Goal: Task Accomplishment & Management: Manage account settings

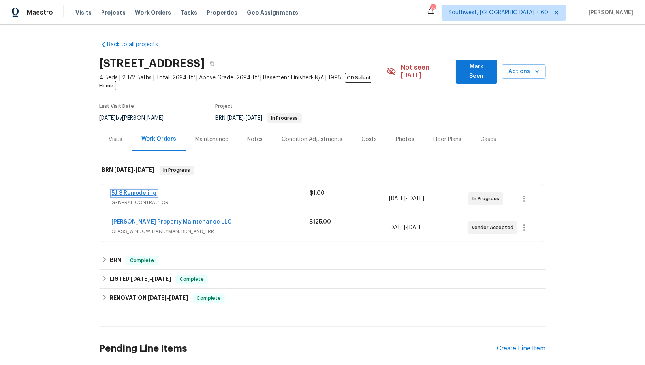
click at [132, 190] on link "5J’S Remodeling" at bounding box center [134, 193] width 45 height 6
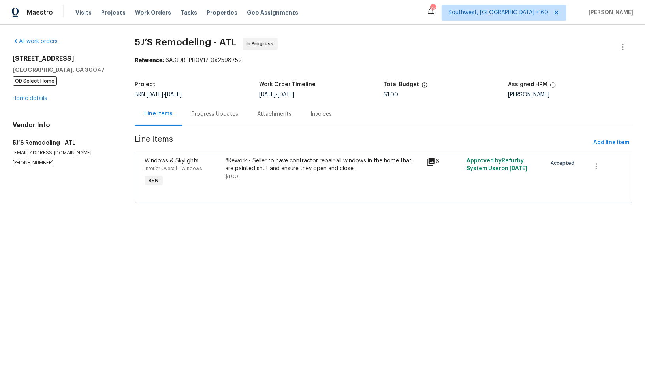
click at [258, 169] on div "#Rework - Seller to have contractor repair all windows in the home that are pai…" at bounding box center [323, 165] width 196 height 16
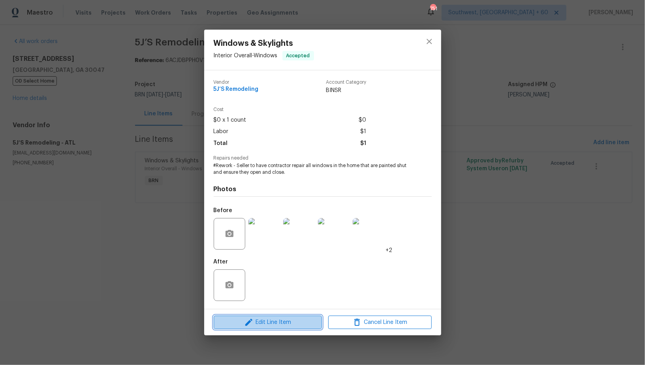
click at [263, 324] on span "Edit Line Item" at bounding box center [268, 323] width 104 height 10
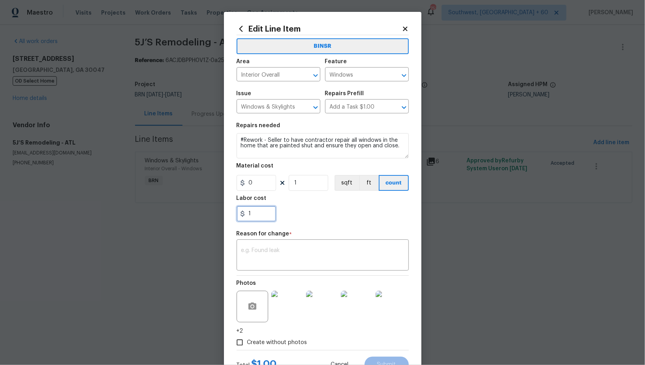
click at [259, 219] on input "1" at bounding box center [257, 214] width 40 height 16
paste input "150"
type input "115"
paste input "150"
type input "150"
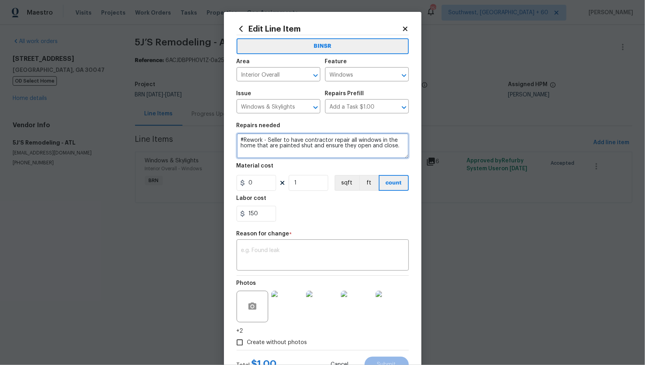
click at [264, 140] on textarea "#Rework - Seller to have contractor repair all windows in the home that are pai…" at bounding box center [323, 145] width 172 height 25
click at [296, 243] on div "x ​" at bounding box center [323, 255] width 172 height 29
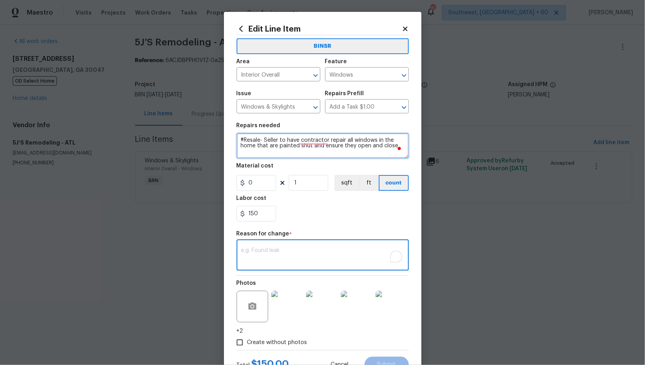
click at [259, 142] on textarea "#Resale- Seller to have contractor repair all windows in the home that are pain…" at bounding box center [323, 145] width 172 height 25
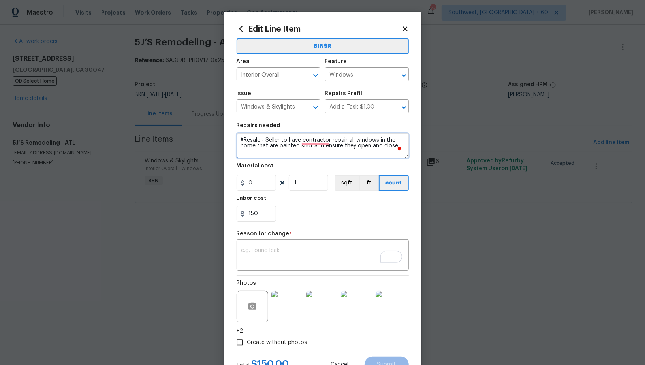
type textarea "#Resale - Seller to have contractor repair all windows in the home that are pai…"
click at [282, 242] on div "x ​" at bounding box center [323, 255] width 172 height 29
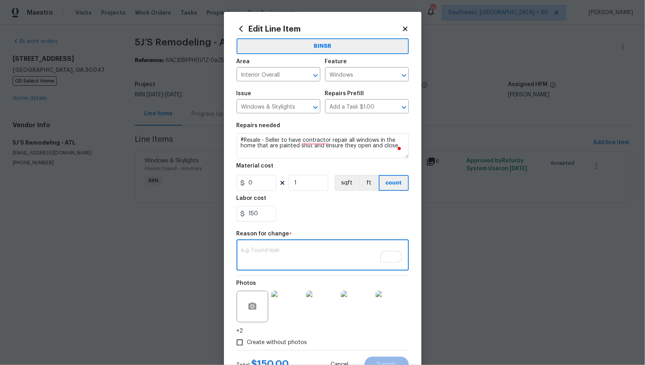
paste textarea "(PR) Updated cost per BR team’s approval."
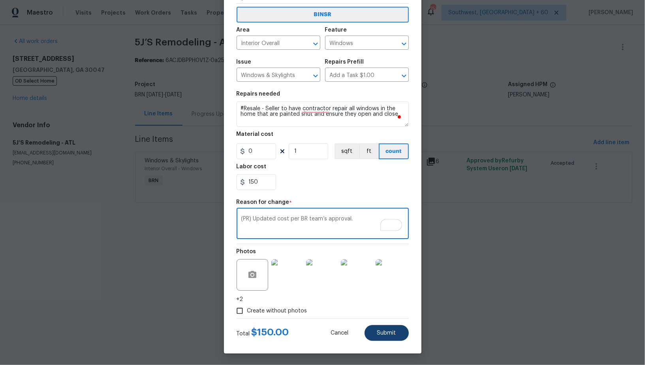
type textarea "(PR) Updated cost per BR team’s approval."
click at [389, 338] on button "Submit" at bounding box center [387, 333] width 44 height 16
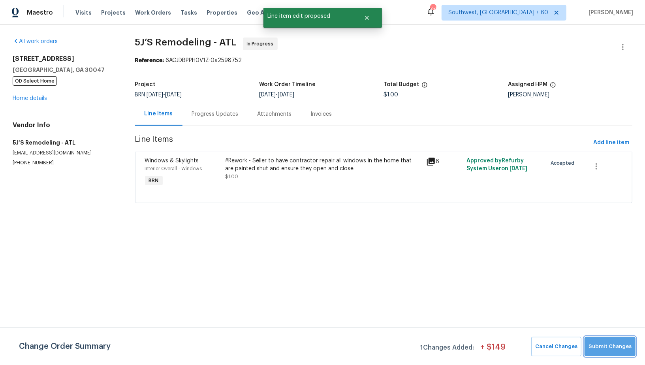
scroll to position [0, 0]
click at [615, 348] on span "Submit Changes" at bounding box center [610, 346] width 43 height 9
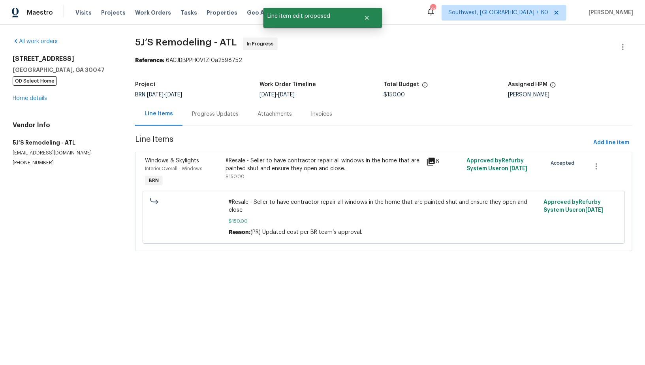
click at [202, 118] on div "Progress Updates" at bounding box center [216, 113] width 66 height 23
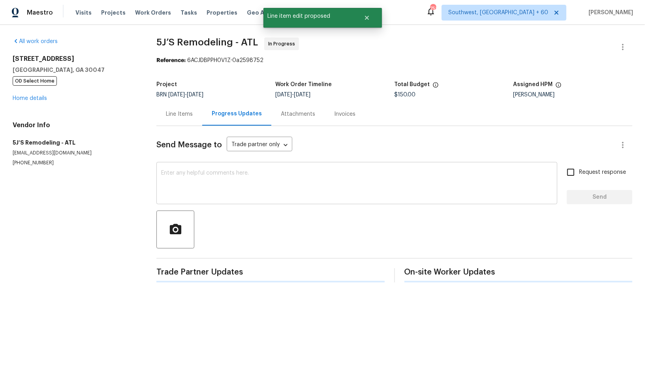
click at [202, 179] on textarea at bounding box center [357, 184] width 392 height 28
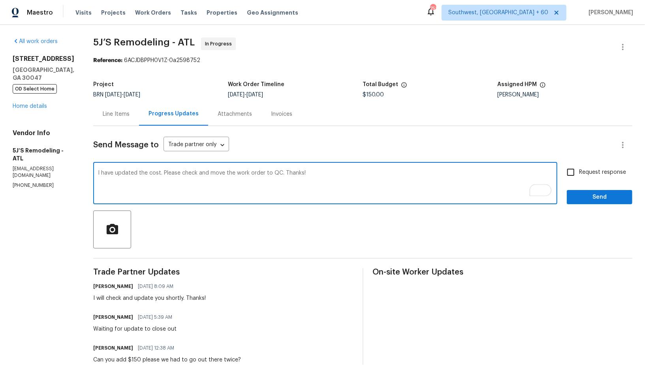
type textarea "I have updated the cost. Please check and move the work order to QC. Thanks!"
click at [567, 172] on input "Request response" at bounding box center [571, 172] width 17 height 17
checkbox input "true"
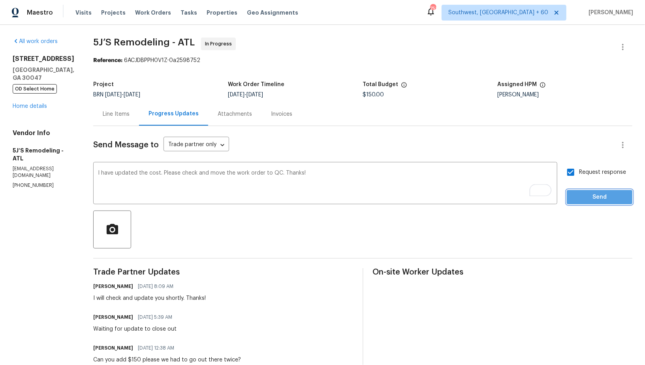
click at [594, 202] on span "Send" at bounding box center [599, 197] width 53 height 10
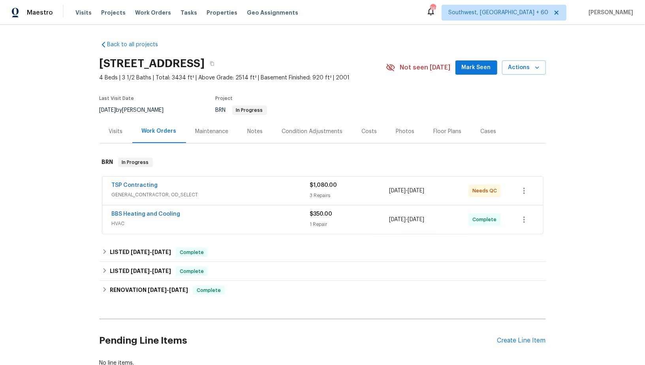
scroll to position [6, 0]
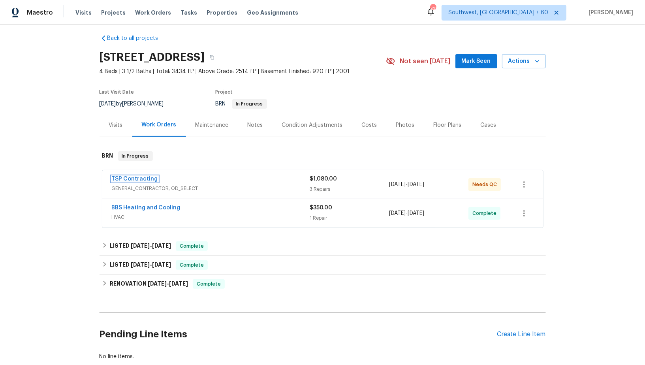
click at [139, 180] on link "TSP Contracting" at bounding box center [135, 179] width 46 height 6
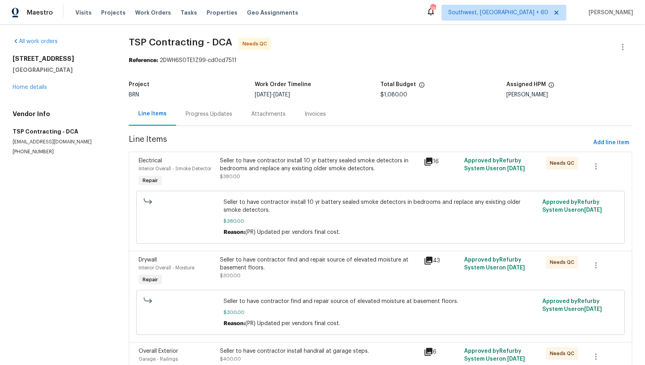
click at [243, 170] on div "Seller to have contractor install 10 yr battery sealed smoke detectors in bedro…" at bounding box center [319, 165] width 199 height 16
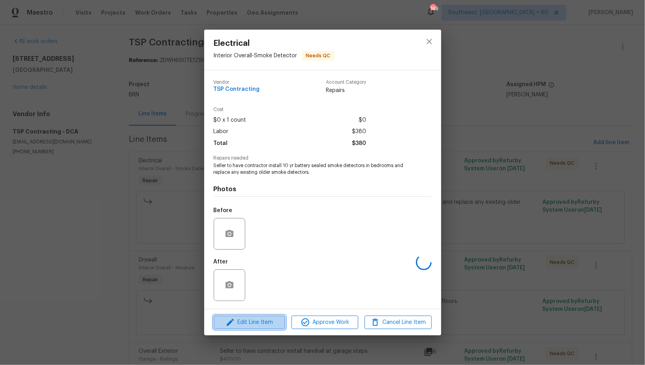
click at [250, 320] on span "Edit Line Item" at bounding box center [249, 323] width 67 height 10
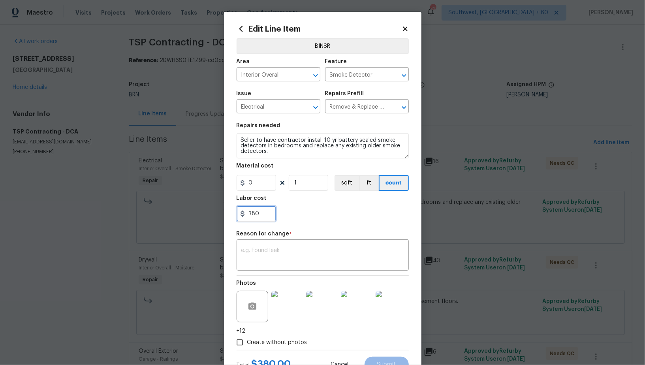
click at [264, 220] on input "380" at bounding box center [257, 214] width 40 height 16
paste input "597.14"
type input "597.14"
click at [281, 252] on textarea at bounding box center [322, 256] width 163 height 17
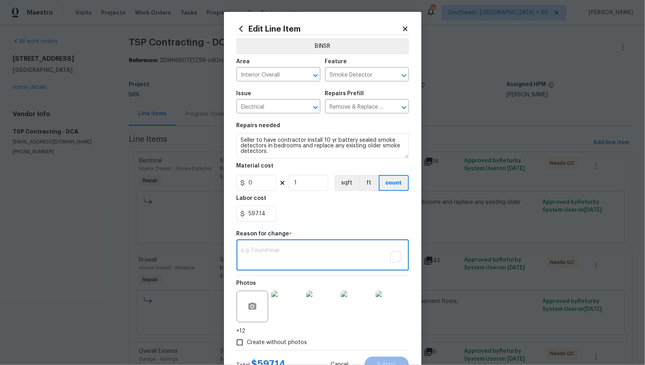
paste textarea "(PR) Updated cost per BR team’s approval."
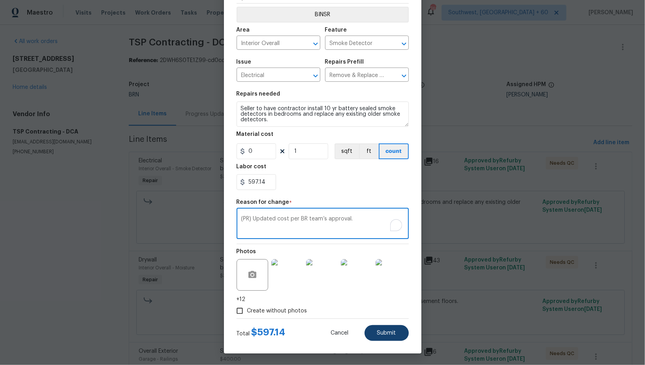
type textarea "(PR) Updated cost per BR team’s approval."
click at [384, 334] on span "Submit" at bounding box center [386, 333] width 19 height 6
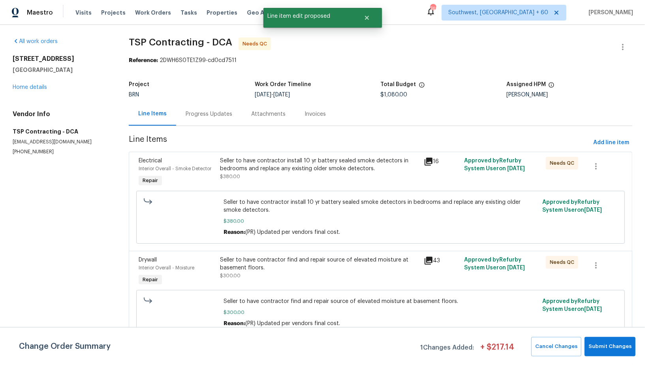
scroll to position [0, 0]
click at [614, 347] on span "Submit Changes" at bounding box center [610, 346] width 43 height 9
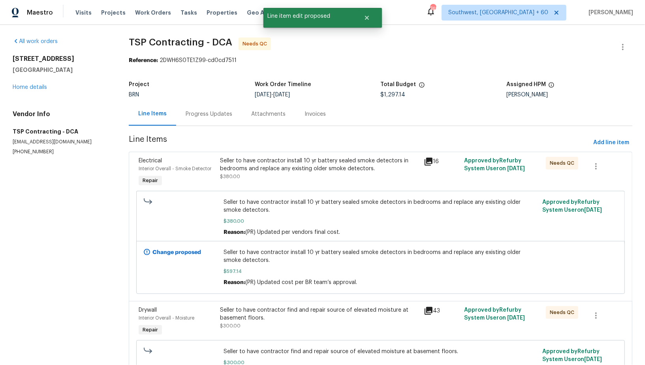
click at [188, 152] on div "Electrical Interior Overall - Smoke Detector Repair Seller to have contractor i…" at bounding box center [381, 226] width 504 height 149
click at [197, 118] on div "Progress Updates" at bounding box center [209, 113] width 66 height 23
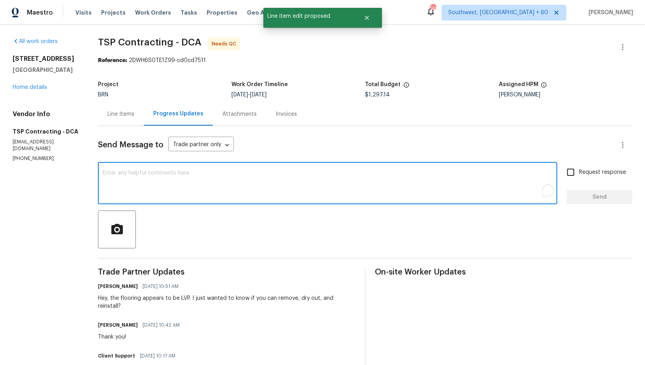
click at [226, 180] on textarea "To enrich screen reader interactions, please activate Accessibility in Grammarl…" at bounding box center [328, 184] width 450 height 28
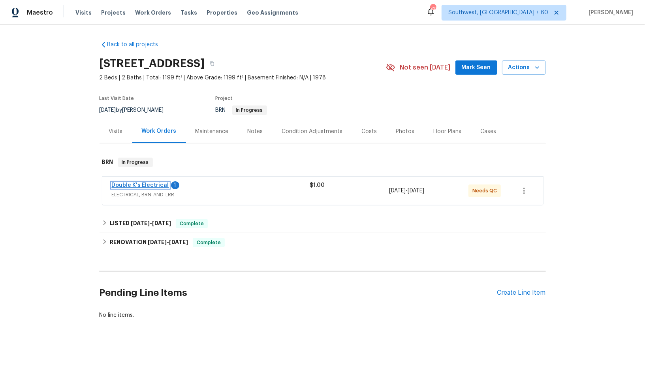
click at [152, 183] on link "Double K's Electrical" at bounding box center [140, 186] width 57 height 6
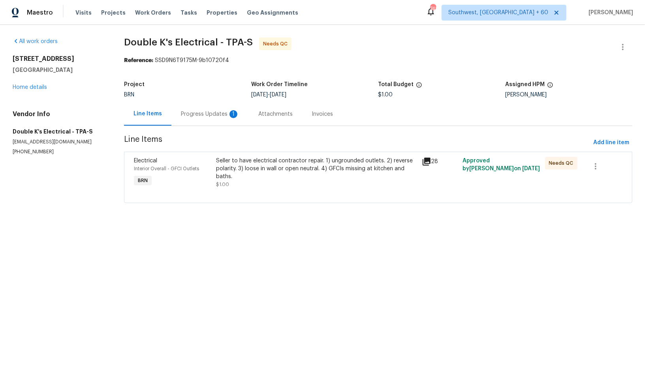
click at [248, 163] on div "Seller to have electrical contractor repair. 1) ungrounded outlets. 2) reverse …" at bounding box center [316, 169] width 201 height 24
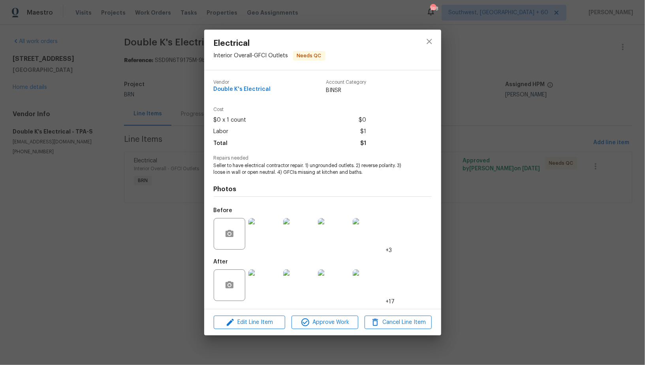
click at [178, 225] on div "Electrical Interior Overall - GFCI Outlets Needs QC Vendor Double K's Electrica…" at bounding box center [322, 182] width 645 height 365
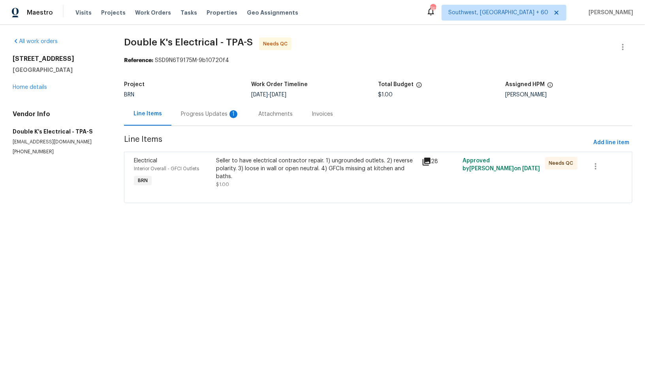
click at [249, 177] on div "Seller to have electrical contractor repair. 1) ungrounded outlets. 2) reverse …" at bounding box center [316, 169] width 201 height 24
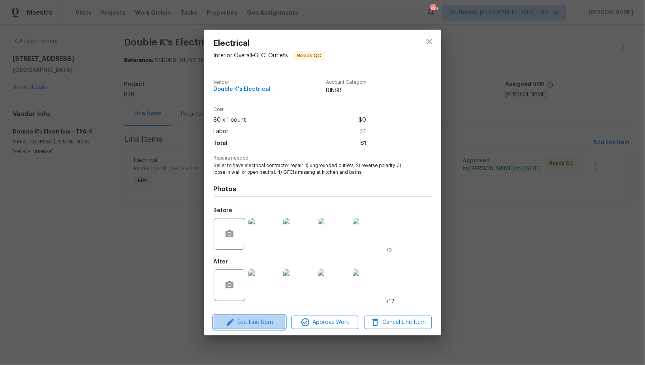
click at [253, 321] on span "Edit Line Item" at bounding box center [249, 323] width 67 height 10
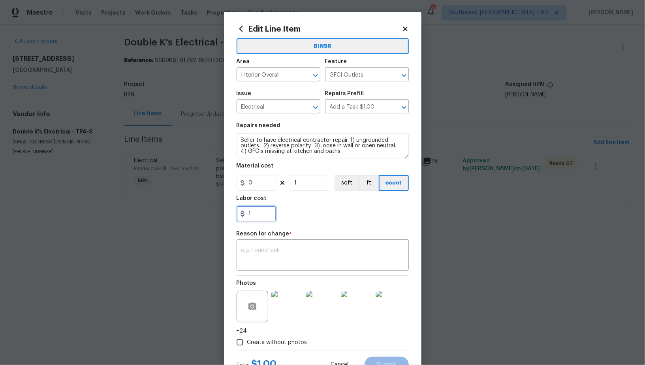
click at [253, 216] on input "1" at bounding box center [257, 214] width 40 height 16
paste input "350"
type input "350"
click at [279, 237] on h5 "Reason for change" at bounding box center [263, 234] width 53 height 6
click at [278, 249] on textarea at bounding box center [322, 256] width 163 height 17
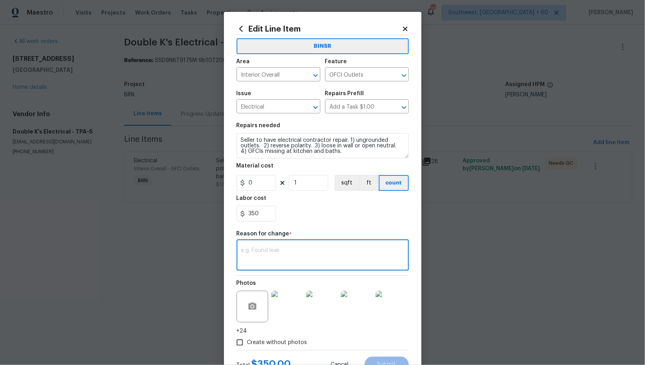
paste textarea "(PR) Updated cost per BR team’s approval."
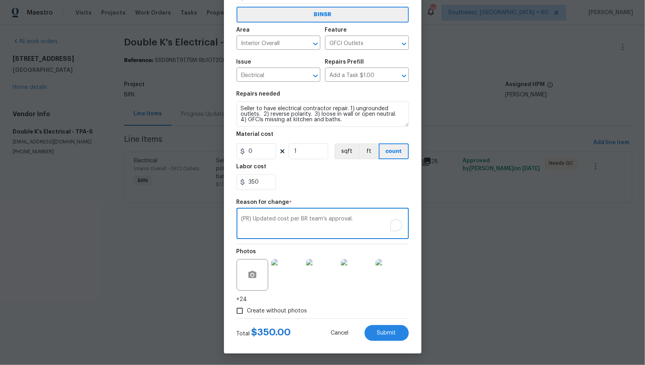
type textarea "(PR) Updated cost per BR team’s approval."
click at [383, 342] on div "Edit Line Item BINSR Area Interior Overall ​ Feature GFCI Outlets ​ Issue Elect…" at bounding box center [323, 166] width 198 height 373
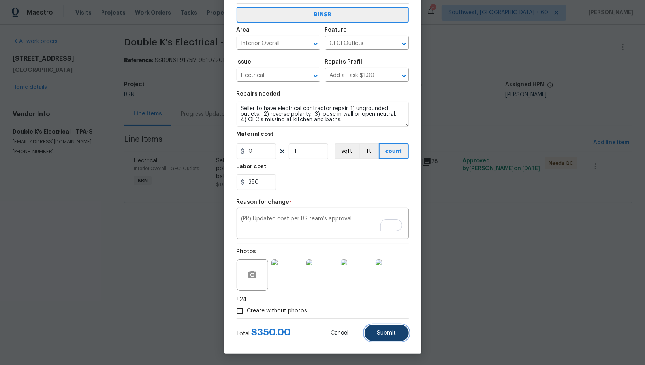
click at [384, 335] on span "Submit" at bounding box center [386, 333] width 19 height 6
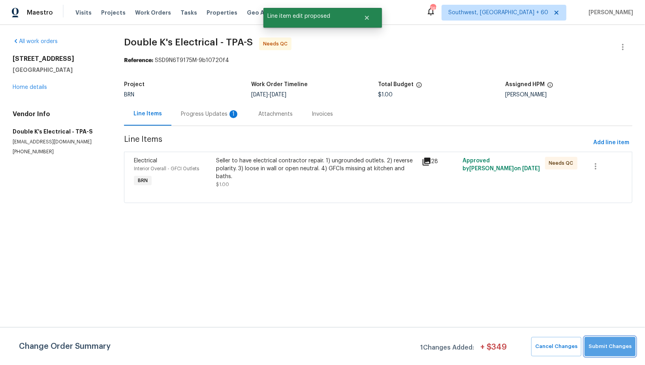
scroll to position [0, 0]
click at [617, 352] on button "Submit Changes" at bounding box center [610, 346] width 51 height 19
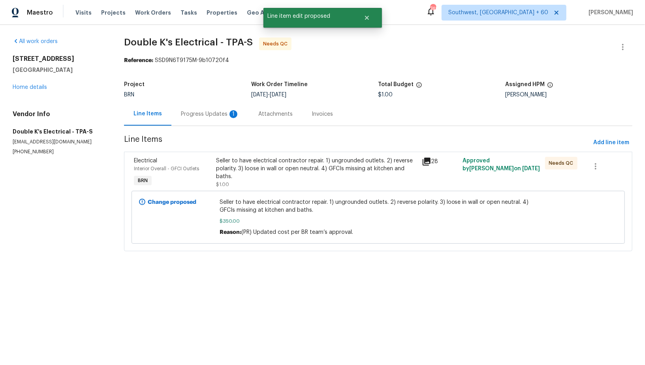
click at [219, 182] on span "$1.00" at bounding box center [222, 184] width 13 height 5
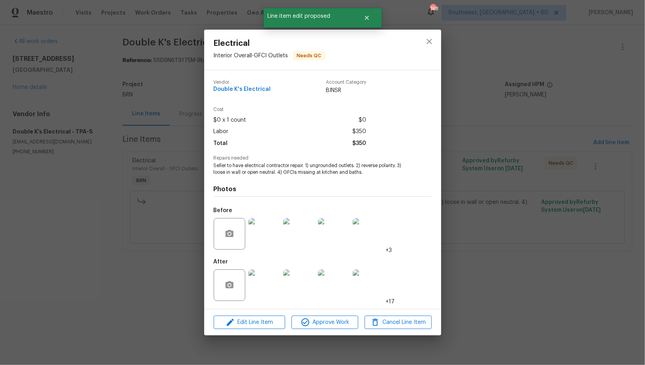
click at [255, 301] on img at bounding box center [265, 286] width 32 height 32
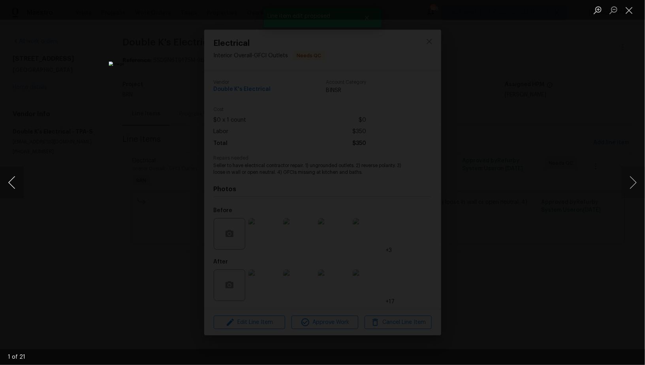
click at [0, 191] on button "Previous image" at bounding box center [12, 183] width 24 height 32
click at [72, 213] on div "Lightbox" at bounding box center [322, 182] width 645 height 365
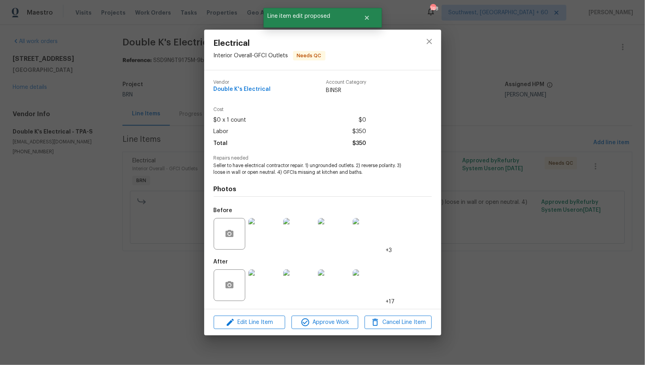
click at [72, 213] on div "Electrical Interior Overall - GFCI Outlets Needs QC Vendor Double K's Electrica…" at bounding box center [322, 182] width 645 height 365
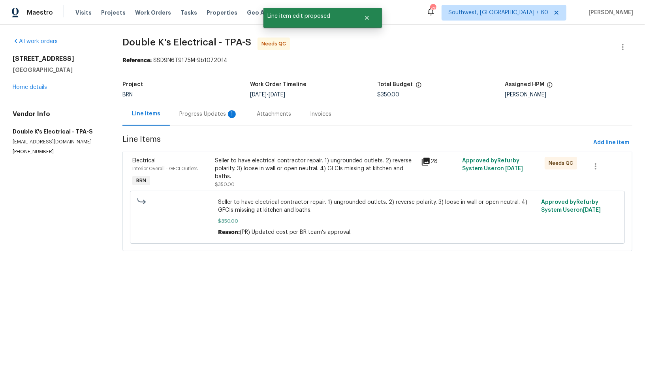
click at [198, 115] on div "Progress Updates 1" at bounding box center [208, 114] width 58 height 8
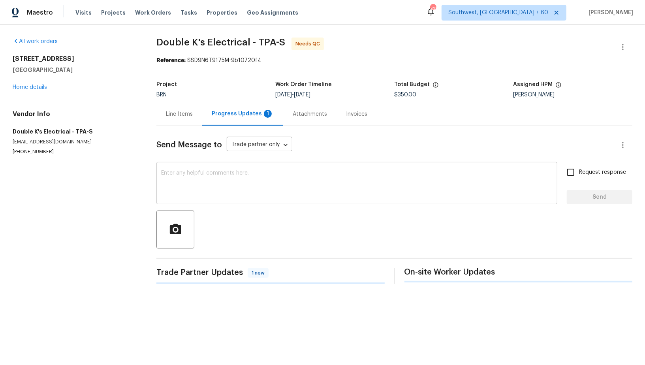
click at [204, 183] on textarea at bounding box center [357, 184] width 392 height 28
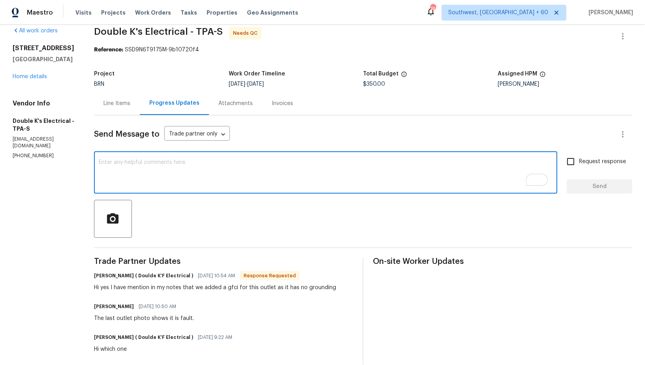
scroll to position [10, 0]
click at [187, 185] on textarea "To enrich screen reader interactions, please activate Accessibility in Grammarl…" at bounding box center [326, 174] width 454 height 28
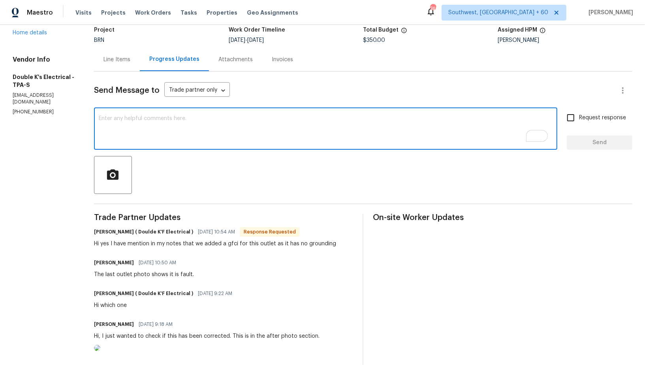
scroll to position [41, 0]
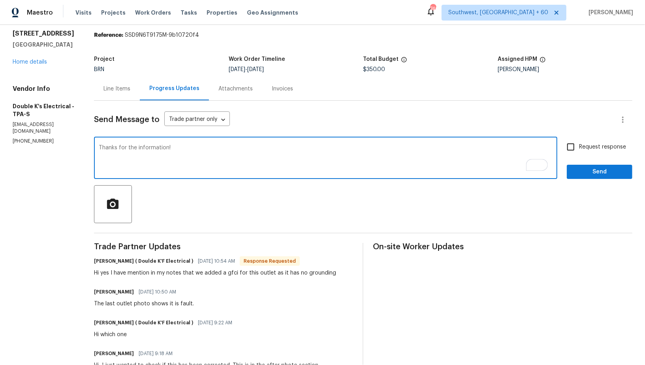
click at [104, 149] on textarea "Thanks for the information!" at bounding box center [326, 159] width 454 height 28
type textarea "I have updated the cost. Thanks for the information!"
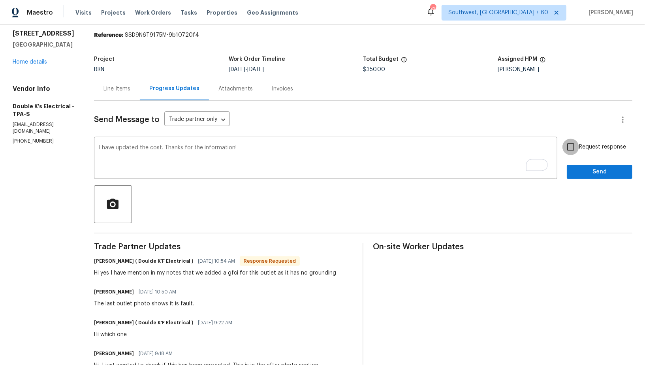
click at [579, 153] on input "Request response" at bounding box center [571, 147] width 17 height 17
checkbox input "true"
click at [590, 172] on span "Send" at bounding box center [599, 172] width 53 height 10
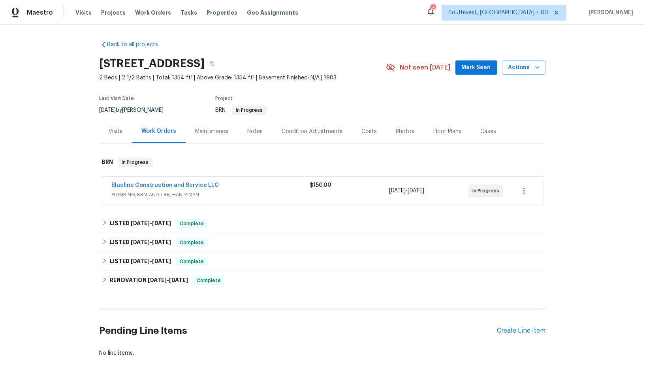
click at [136, 181] on span "Blueline Construction and Service LLC" at bounding box center [165, 185] width 107 height 8
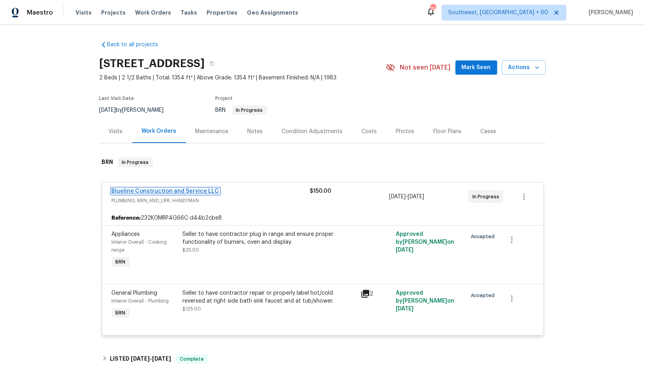
click at [179, 192] on link "Blueline Construction and Service LLC" at bounding box center [165, 191] width 107 height 6
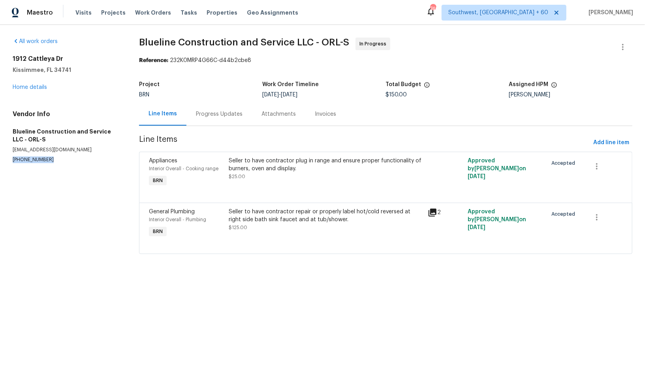
drag, startPoint x: 46, startPoint y: 159, endPoint x: 0, endPoint y: 159, distance: 46.2
click at [0, 159] on div "All work orders 1912 Cattleya Dr Kissimmee, FL 34741 Home details Vendor Info B…" at bounding box center [322, 150] width 645 height 251
copy p "(407) 702-8301"
click at [198, 103] on div "Progress Updates" at bounding box center [220, 113] width 66 height 23
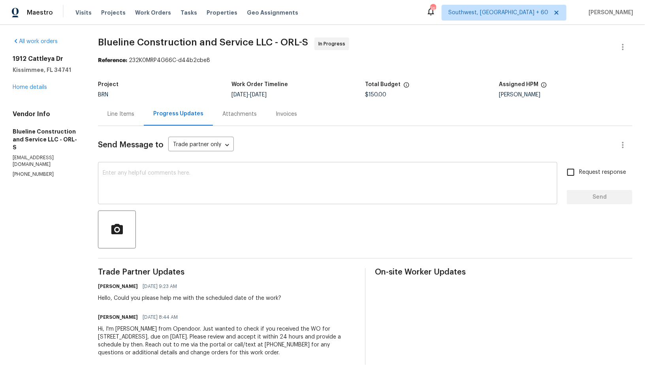
click at [172, 176] on textarea at bounding box center [328, 184] width 450 height 28
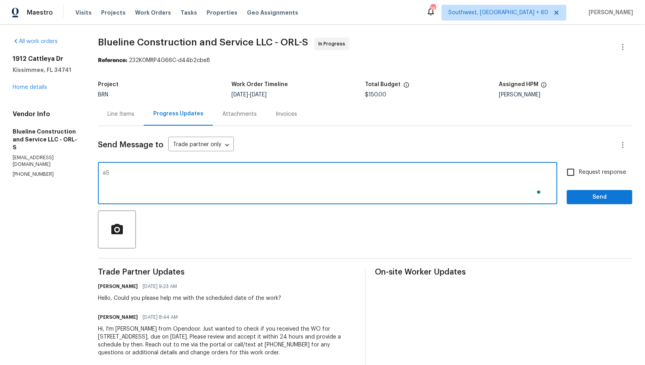
type textarea "a"
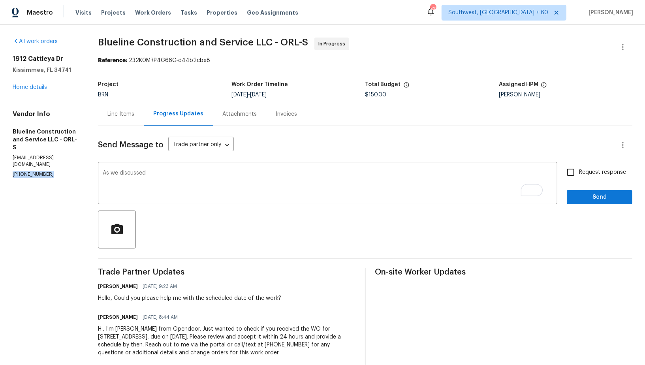
drag, startPoint x: 50, startPoint y: 162, endPoint x: 0, endPoint y: 162, distance: 49.8
click at [0, 162] on div "All work orders 1912 Cattleya Dr Kissimmee, FL 34741 Home details Vendor Info B…" at bounding box center [322, 202] width 645 height 354
copy p "(407) 702-8301"
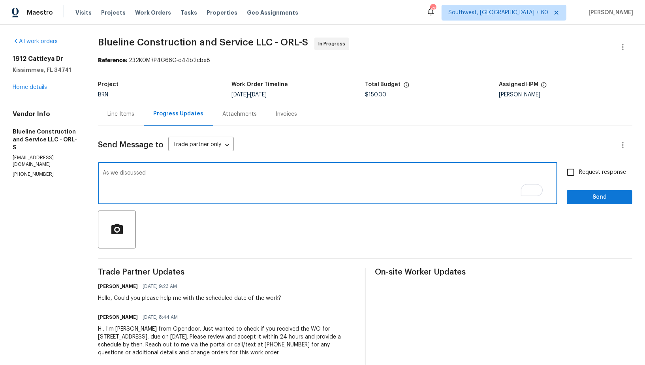
click at [160, 174] on textarea "As we discussed" at bounding box center [328, 184] width 450 height 28
paste textarea "(407) 702-8301"
type textarea "As we discussed (407) 702-8301, Please check and update me on the scheduled dat…"
click at [569, 179] on input "Request response" at bounding box center [571, 172] width 17 height 17
checkbox input "true"
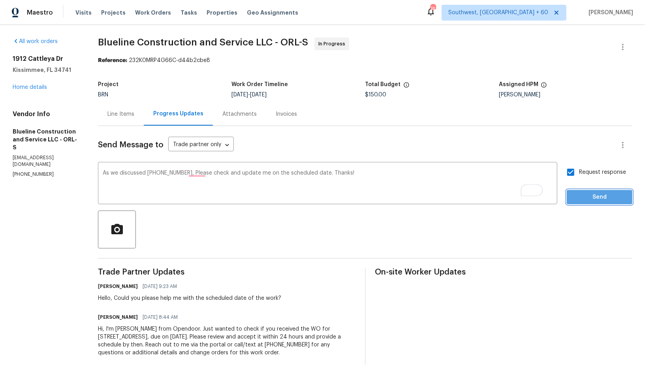
click at [577, 192] on span "Send" at bounding box center [599, 197] width 53 height 10
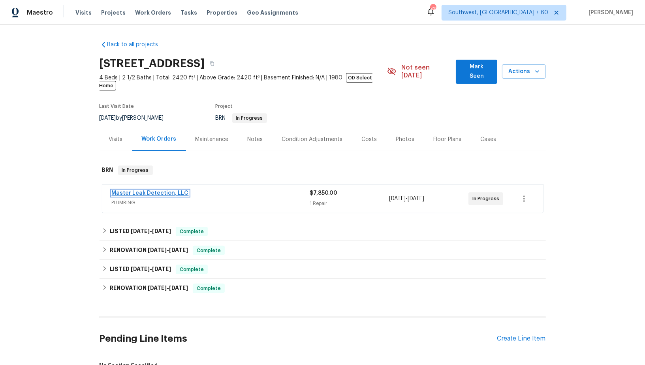
click at [139, 190] on link "Master Leak Detection, LLC" at bounding box center [150, 193] width 77 height 6
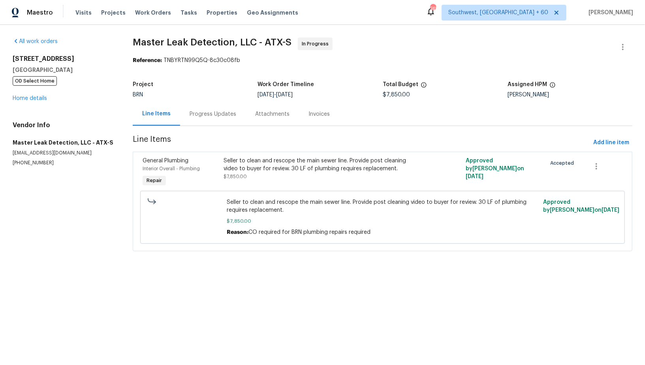
click at [209, 121] on div "Progress Updates" at bounding box center [213, 113] width 66 height 23
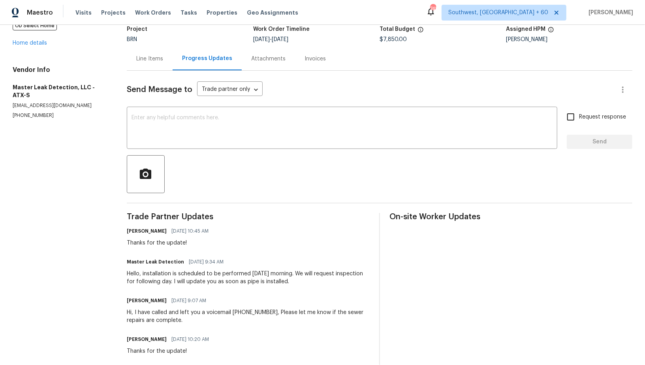
scroll to position [62, 0]
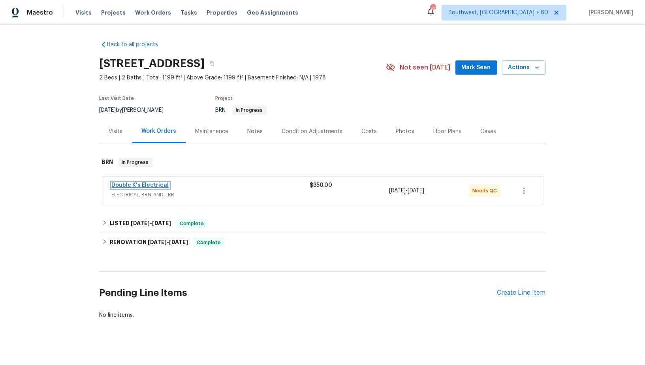
click at [129, 185] on link "Double K's Electrical" at bounding box center [140, 186] width 57 height 6
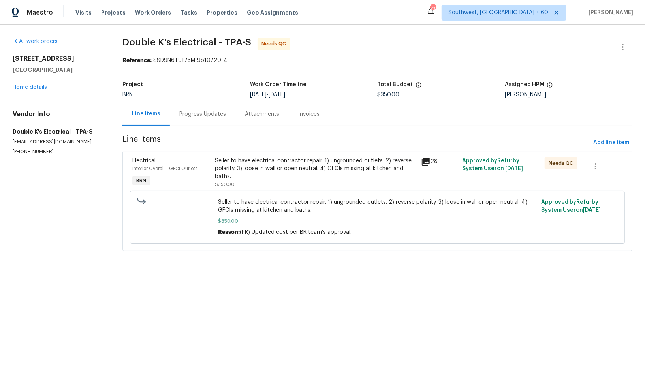
click at [230, 174] on div "Seller to have electrical contractor repair. 1) ungrounded outlets. 2) reverse …" at bounding box center [316, 169] width 202 height 24
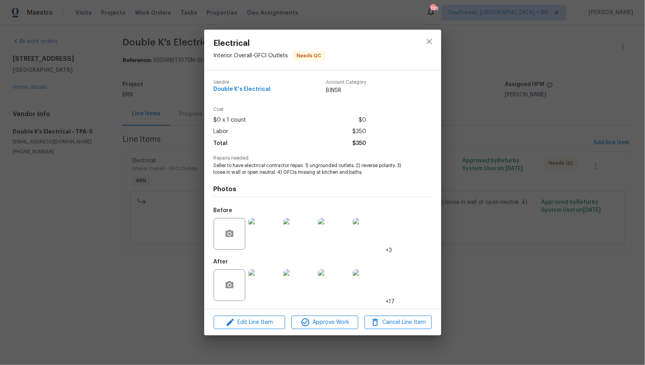
click at [266, 232] on img at bounding box center [265, 234] width 32 height 32
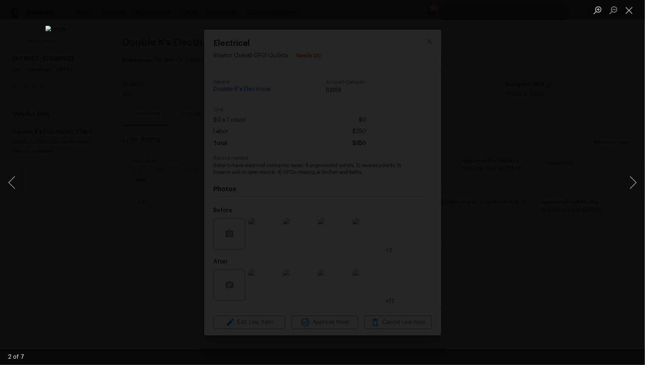
click at [57, 225] on div "Lightbox" at bounding box center [322, 182] width 645 height 365
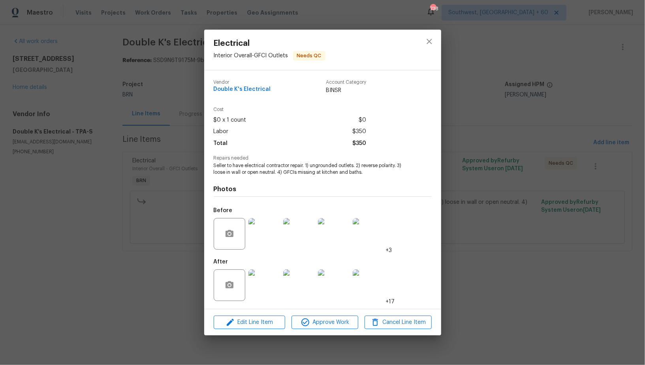
click at [57, 225] on div "Lightbox" at bounding box center [322, 182] width 645 height 365
click at [126, 83] on div "Electrical Interior Overall - GFCI Outlets Needs QC Vendor Double K's Electrica…" at bounding box center [322, 182] width 645 height 365
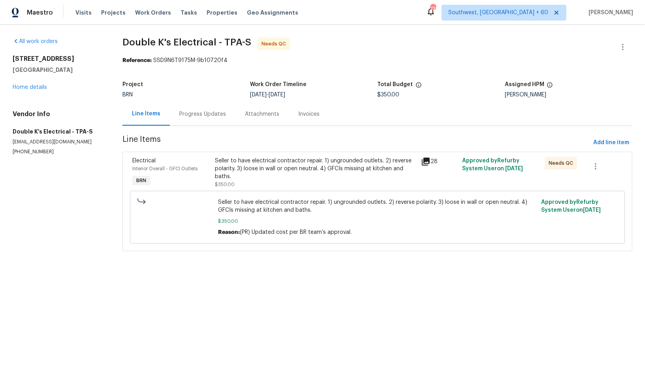
click at [230, 177] on div "Seller to have electrical contractor repair. 1) ungrounded outlets. 2) reverse …" at bounding box center [316, 169] width 202 height 24
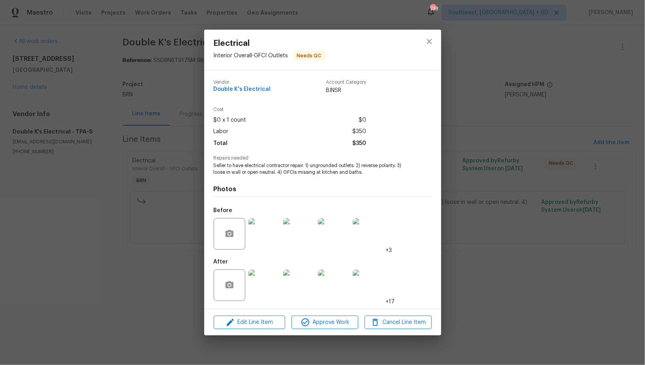
click at [259, 230] on img at bounding box center [265, 234] width 32 height 32
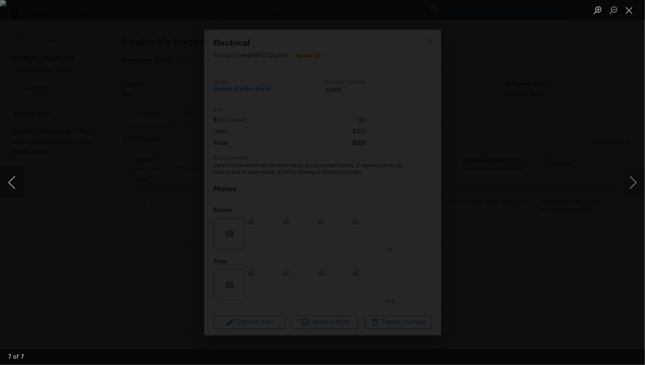
click at [12, 193] on button "Previous image" at bounding box center [12, 183] width 24 height 32
click at [142, 153] on div "Lightbox" at bounding box center [322, 182] width 645 height 365
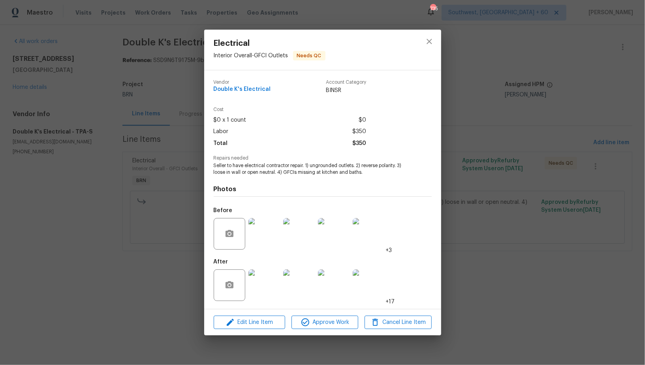
click at [261, 228] on img at bounding box center [265, 234] width 32 height 32
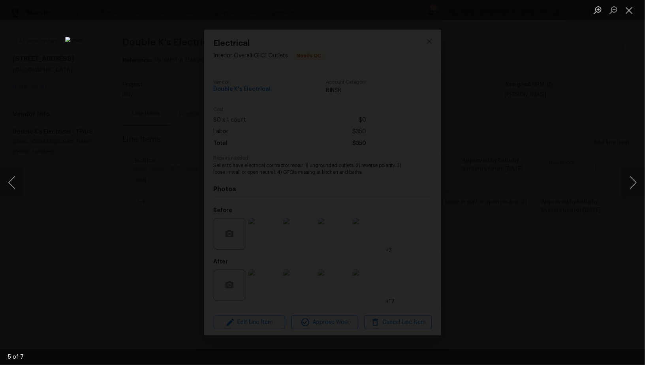
click at [32, 175] on div "Lightbox" at bounding box center [322, 182] width 645 height 365
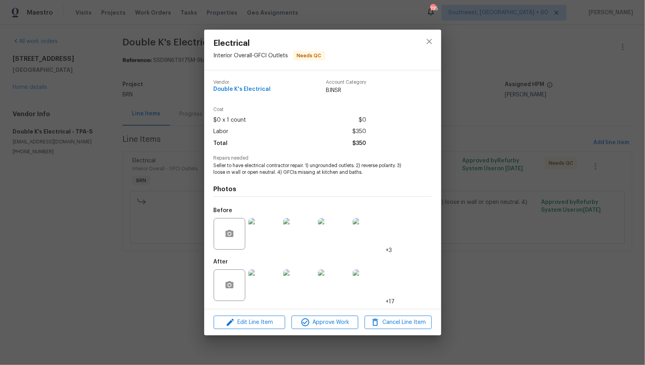
click at [15, 180] on div "Electrical Interior Overall - GFCI Outlets Needs QC Vendor Double K's Electrica…" at bounding box center [322, 182] width 645 height 365
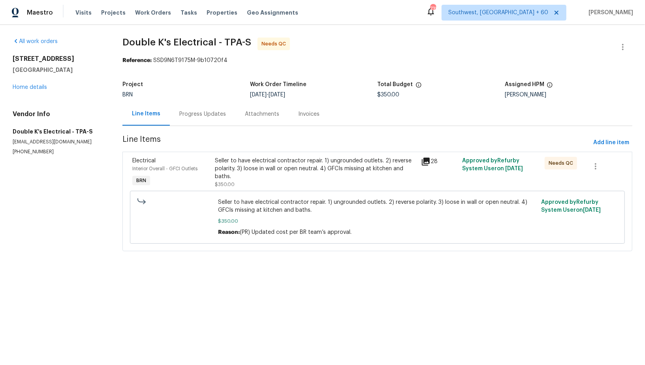
click at [233, 181] on div "Seller to have electrical contractor repair. 1) ungrounded outlets. 2) reverse …" at bounding box center [316, 173] width 202 height 32
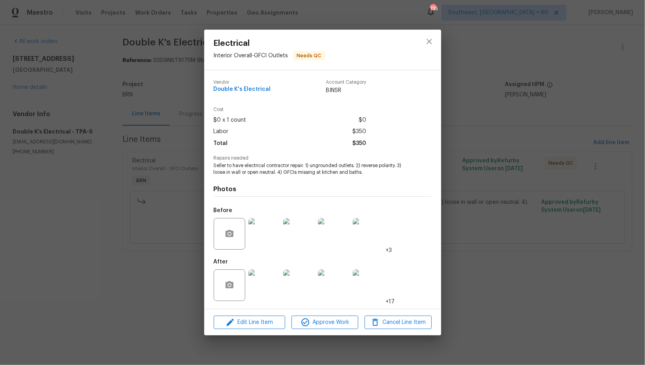
click at [262, 234] on img at bounding box center [265, 234] width 32 height 32
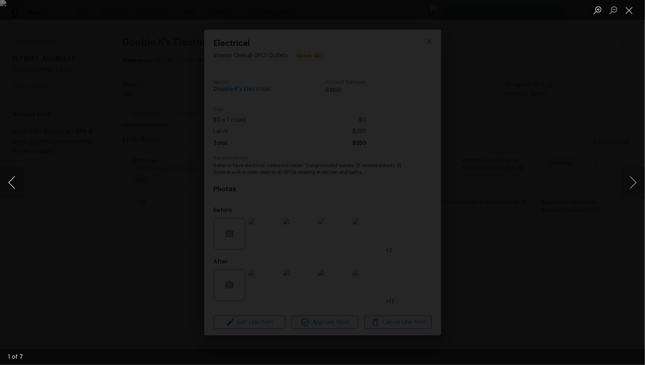
click at [4, 186] on button "Previous image" at bounding box center [12, 183] width 24 height 32
click at [244, 279] on div "Lightbox" at bounding box center [322, 182] width 645 height 365
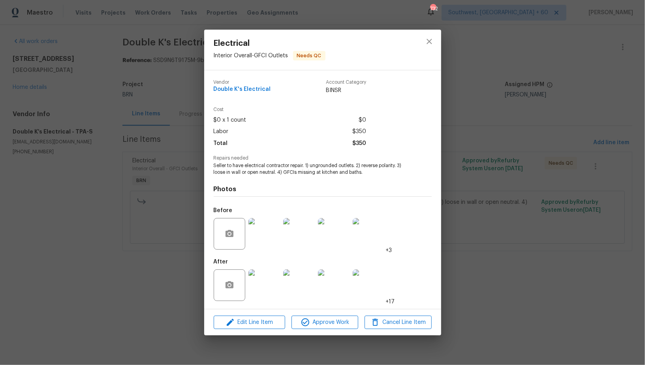
click at [270, 286] on img at bounding box center [265, 286] width 32 height 32
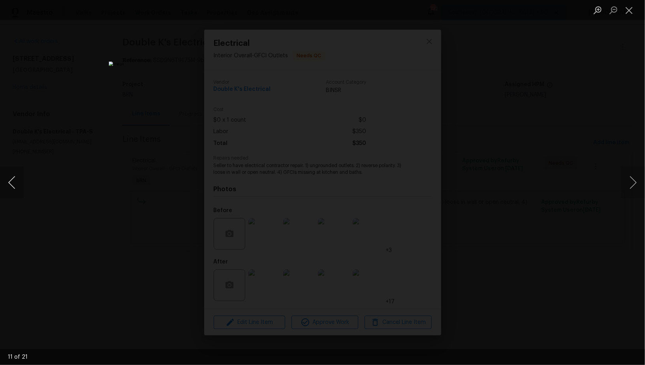
click at [12, 185] on button "Previous image" at bounding box center [12, 183] width 24 height 32
click at [6, 183] on button "Previous image" at bounding box center [12, 183] width 24 height 32
click at [16, 184] on button "Previous image" at bounding box center [12, 183] width 24 height 32
click at [551, 270] on div "Lightbox" at bounding box center [322, 182] width 645 height 365
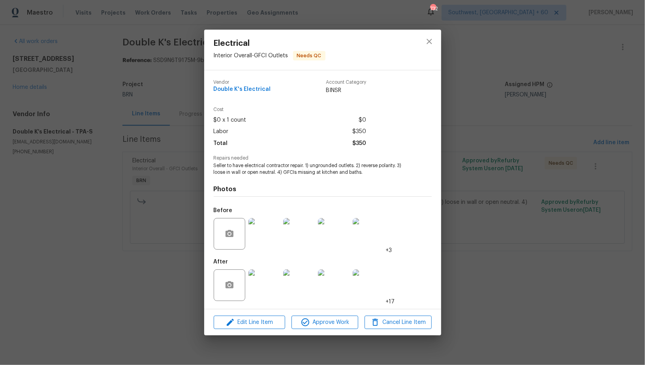
click at [265, 244] on img at bounding box center [265, 234] width 32 height 32
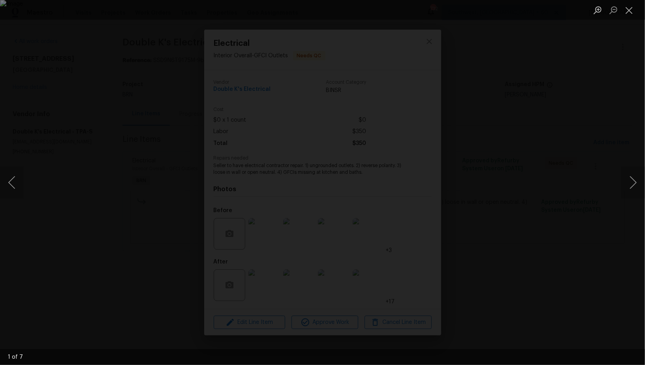
click at [570, 201] on div "Lightbox" at bounding box center [322, 182] width 645 height 365
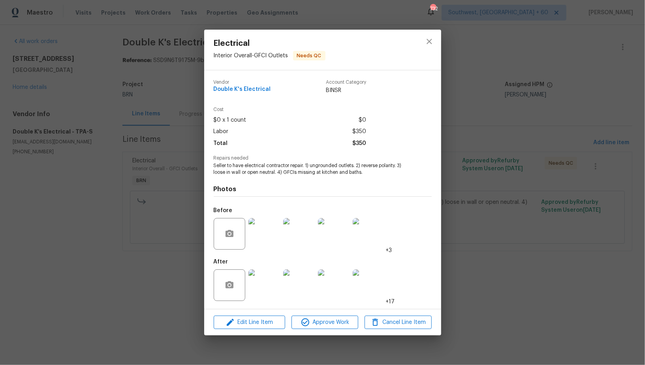
click at [292, 285] on img at bounding box center [299, 286] width 32 height 32
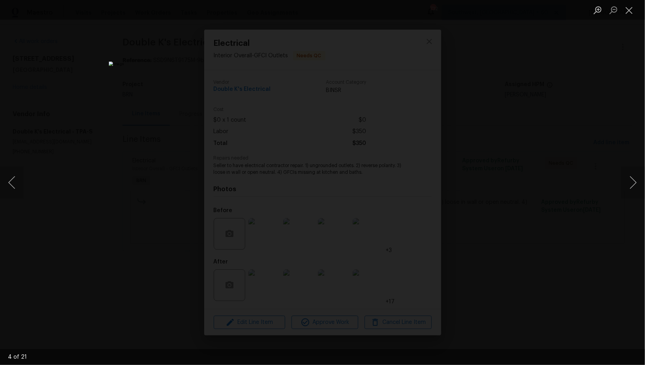
click at [506, 205] on div "Lightbox" at bounding box center [322, 182] width 645 height 365
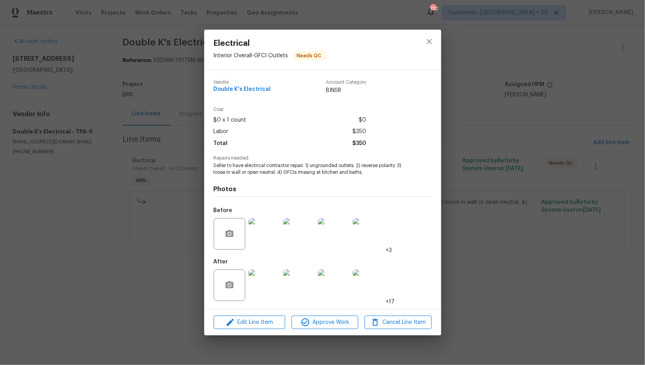
click at [298, 224] on img at bounding box center [299, 234] width 32 height 32
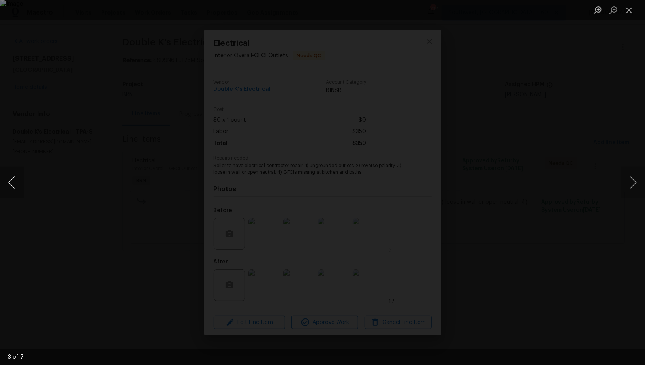
click at [8, 183] on button "Previous image" at bounding box center [12, 183] width 24 height 32
click at [562, 231] on div "Lightbox" at bounding box center [322, 182] width 645 height 365
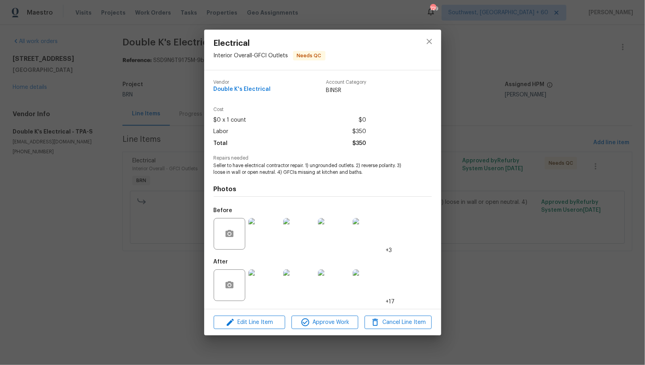
click at [275, 228] on img at bounding box center [265, 234] width 32 height 32
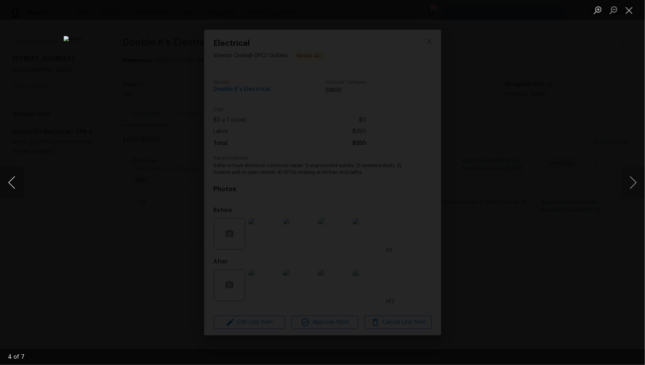
click at [12, 189] on button "Previous image" at bounding box center [12, 183] width 24 height 32
click at [480, 180] on img "Lightbox" at bounding box center [322, 182] width 645 height 365
click at [530, 195] on div "Lightbox" at bounding box center [322, 182] width 645 height 365
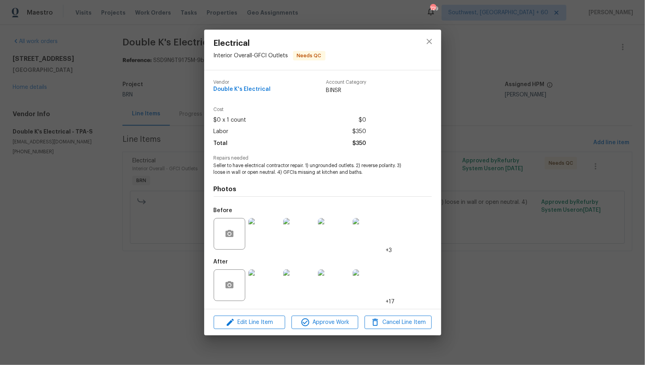
click at [530, 195] on div "Electrical Interior Overall - GFCI Outlets Needs QC Vendor Double K's Electrica…" at bounding box center [322, 182] width 645 height 365
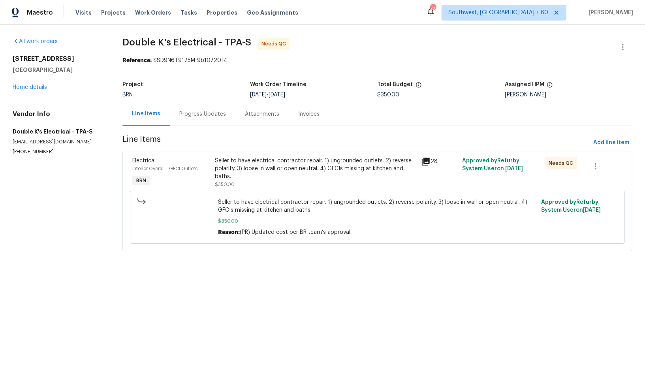
click at [198, 113] on div "Progress Updates" at bounding box center [202, 114] width 47 height 8
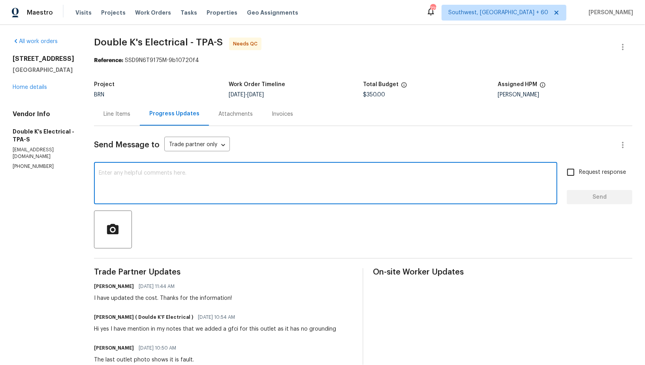
click at [209, 178] on textarea at bounding box center [326, 184] width 454 height 28
click at [120, 226] on icon "button" at bounding box center [113, 230] width 14 height 14
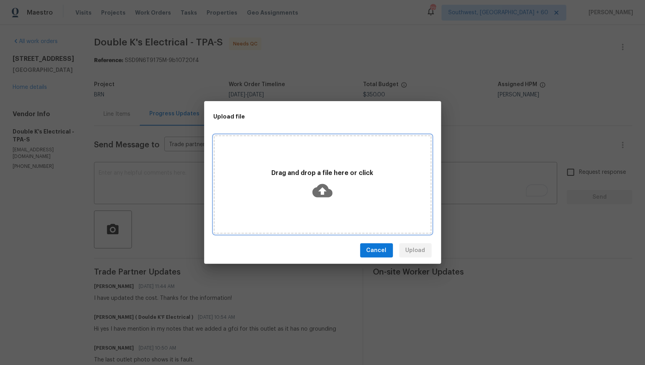
click at [317, 194] on icon at bounding box center [323, 190] width 20 height 13
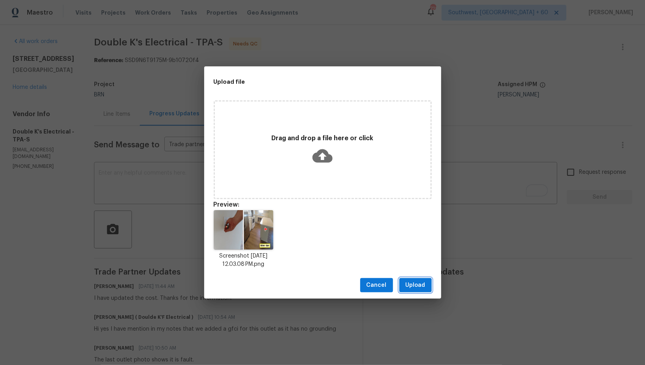
click at [417, 289] on span "Upload" at bounding box center [416, 286] width 20 height 10
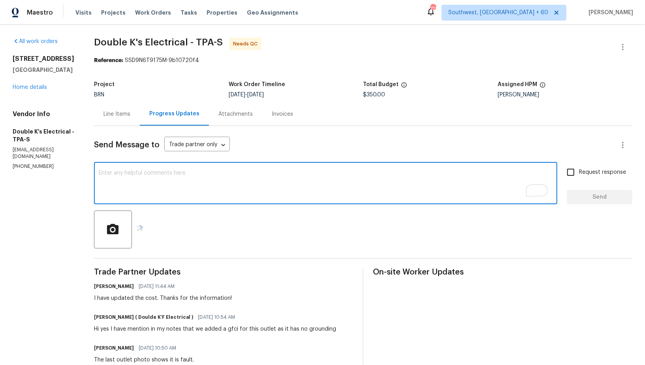
click at [213, 185] on textarea "To enrich screen reader interactions, please activate Accessibility in Grammarl…" at bounding box center [326, 184] width 454 height 28
type textarea "h"
click at [185, 175] on textarea "Hey Ravindra, it looks like we don'e have after photo for this area." at bounding box center [326, 184] width 454 height 28
click at [215, 173] on textarea "Hey Ravindra, it looks like we don't have after photo for this area." at bounding box center [326, 184] width 454 height 28
click at [291, 175] on textarea "Hey Ravindra, it looks like we don't have an after photo for this area." at bounding box center [326, 184] width 454 height 28
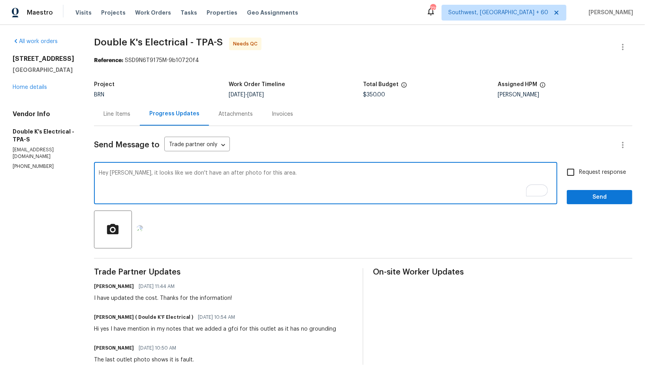
drag, startPoint x: 265, startPoint y: 173, endPoint x: 332, endPoint y: 172, distance: 66.4
click at [332, 172] on textarea "Hey Ravindra, it looks like we don't have an after photo for this area." at bounding box center [326, 184] width 454 height 28
click at [139, 172] on textarea "Hey Ravindra, it looks like we don't have an after photo for this outlet. Could…" at bounding box center [326, 184] width 454 height 28
click at [236, 181] on textarea "Hey Ravindra, It looks like we don't have an after photo for this outlet. Could…" at bounding box center [326, 184] width 454 height 28
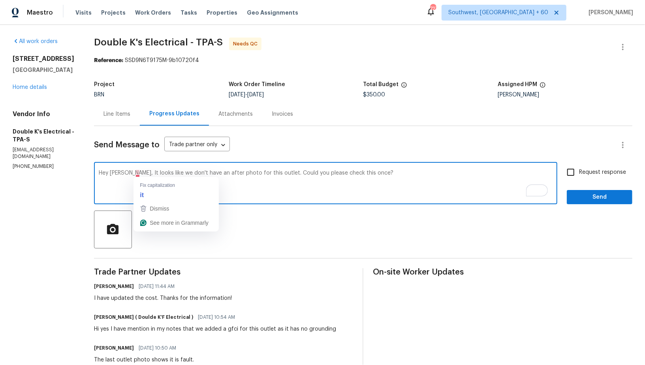
click at [140, 173] on textarea "Hey Ravindra, It looks like we don't have an after photo for this outlet. Could…" at bounding box center [326, 184] width 454 height 28
type textarea "Hey Ravindra, it looks like we don't have an after photo for this outlet. Could…"
click at [395, 169] on div "Hey Ravindra, it looks like we don't have an after photo for this outlet. Could…" at bounding box center [326, 184] width 464 height 40
click at [566, 173] on input "Request response" at bounding box center [571, 172] width 17 height 17
checkbox input "true"
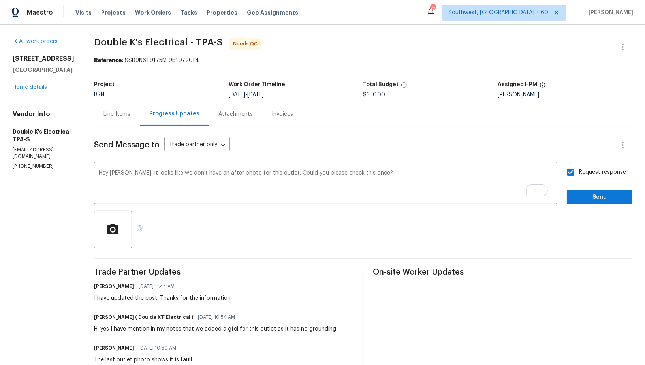
click at [584, 199] on span "Send" at bounding box center [599, 197] width 53 height 10
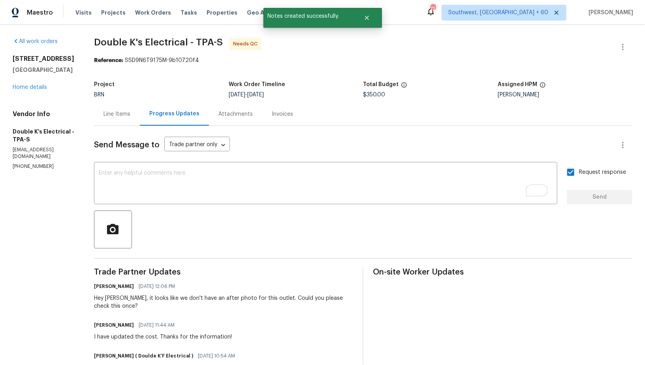
click at [124, 124] on div "Line Items" at bounding box center [117, 113] width 46 height 23
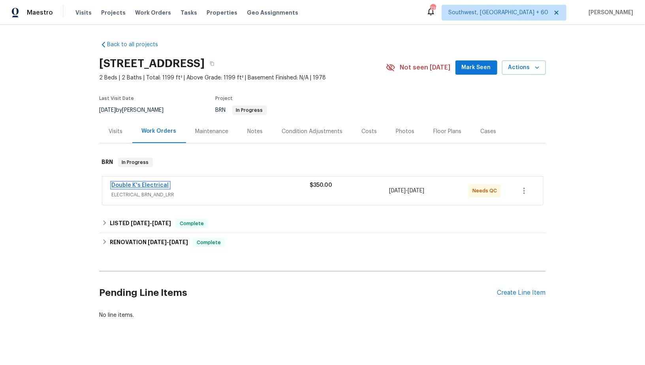
click at [158, 183] on link "Double K's Electrical" at bounding box center [140, 186] width 57 height 6
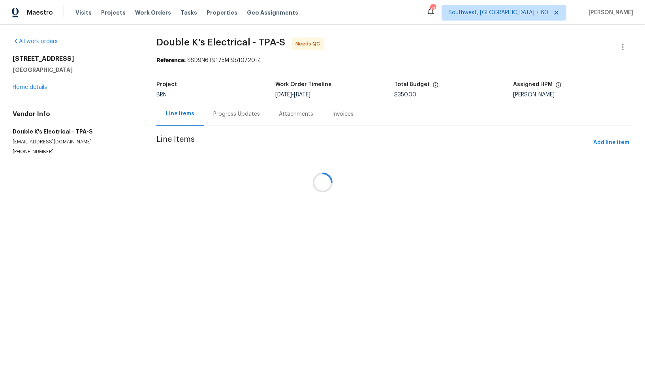
click at [270, 200] on div at bounding box center [322, 182] width 645 height 365
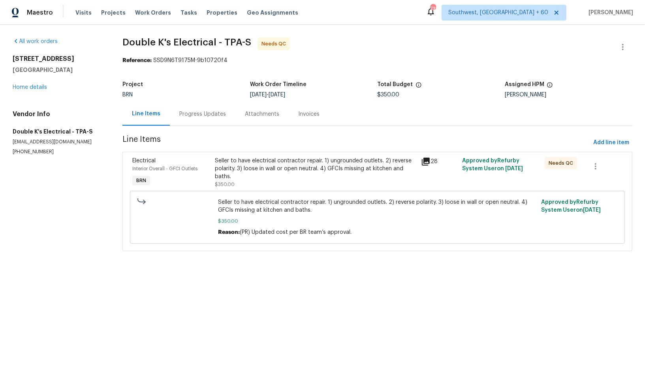
click at [270, 200] on span "Seller to have electrical contractor repair. 1) ungrounded outlets. 2) reverse …" at bounding box center [378, 206] width 319 height 16
click at [268, 191] on div "Seller to have electrical contractor repair. 1) ungrounded outlets. 2) reverse …" at bounding box center [377, 217] width 495 height 53
click at [264, 180] on div "Seller to have electrical contractor repair. 1) ungrounded outlets. 2) reverse …" at bounding box center [316, 173] width 202 height 32
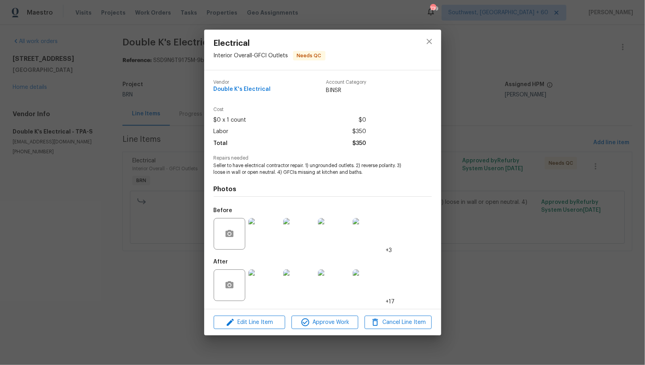
click at [264, 293] on img at bounding box center [265, 286] width 32 height 32
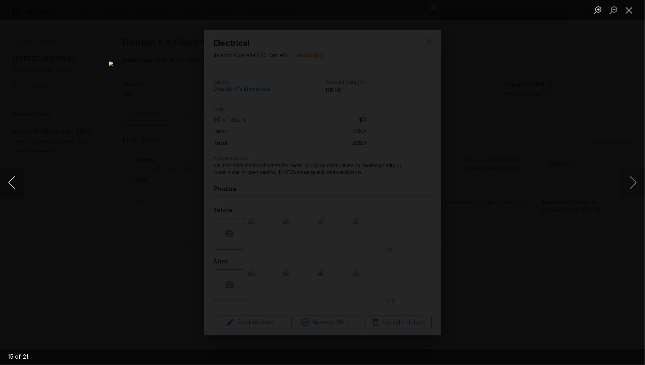
click at [1, 192] on button "Previous image" at bounding box center [12, 183] width 24 height 32
click at [18, 191] on button "Previous image" at bounding box center [12, 183] width 24 height 32
click at [11, 189] on button "Previous image" at bounding box center [12, 183] width 24 height 32
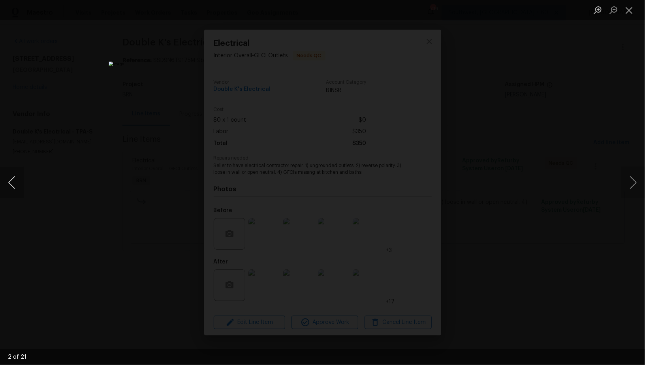
click at [9, 186] on button "Previous image" at bounding box center [12, 183] width 24 height 32
click at [12, 185] on button "Previous image" at bounding box center [12, 183] width 24 height 32
click at [12, 183] on button "Previous image" at bounding box center [12, 183] width 24 height 32
click at [5, 187] on button "Previous image" at bounding box center [12, 183] width 24 height 32
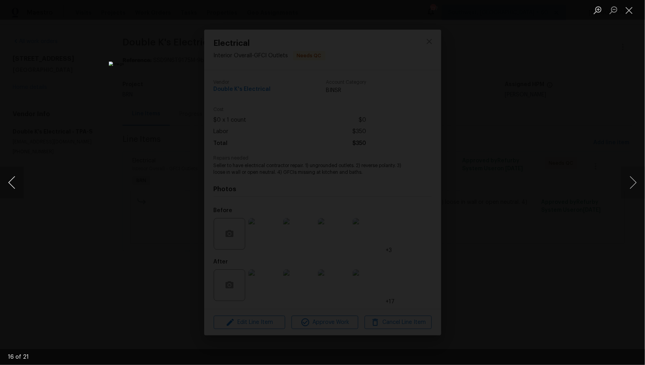
click at [5, 187] on button "Previous image" at bounding box center [12, 183] width 24 height 32
click at [15, 188] on button "Previous image" at bounding box center [12, 183] width 24 height 32
click at [12, 179] on button "Previous image" at bounding box center [12, 183] width 24 height 32
click at [13, 177] on button "Previous image" at bounding box center [12, 183] width 24 height 32
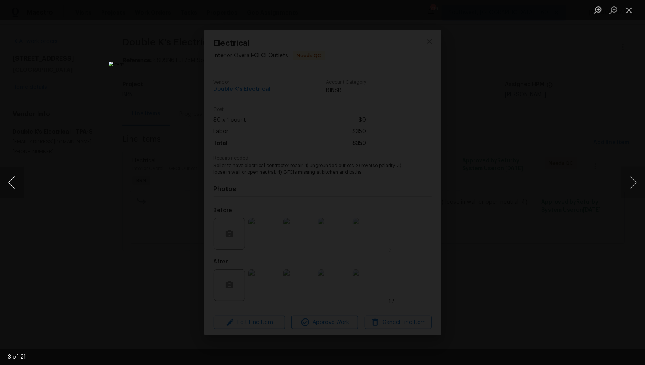
click at [13, 177] on button "Previous image" at bounding box center [12, 183] width 24 height 32
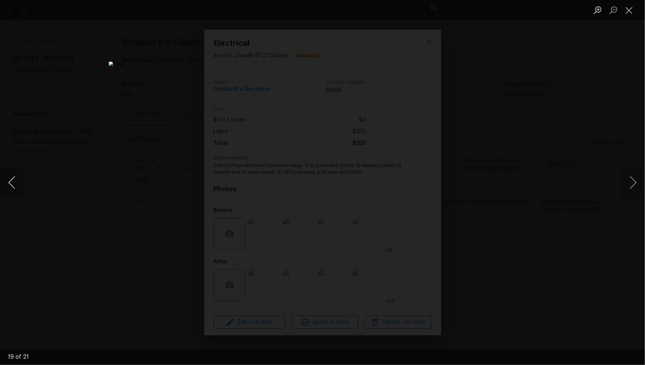
click at [13, 177] on button "Previous image" at bounding box center [12, 183] width 24 height 32
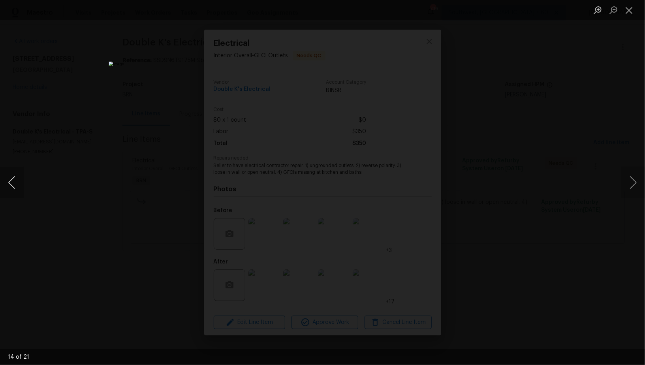
click at [13, 177] on button "Previous image" at bounding box center [12, 183] width 24 height 32
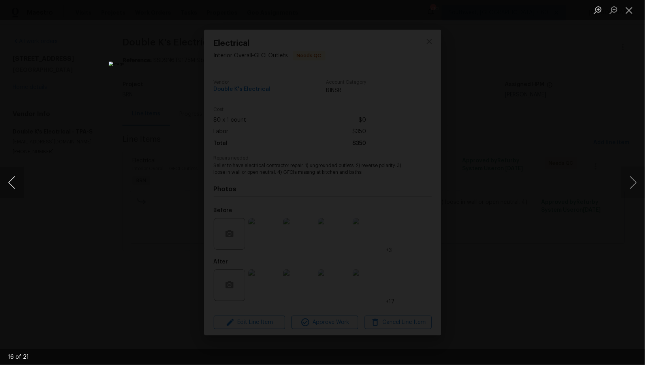
click at [11, 181] on button "Previous image" at bounding box center [12, 183] width 24 height 32
click at [9, 187] on button "Previous image" at bounding box center [12, 183] width 24 height 32
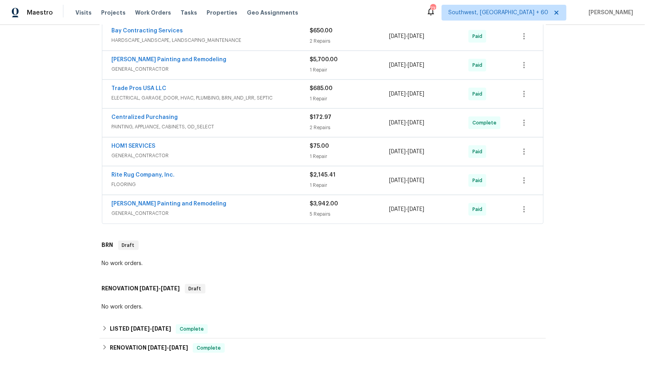
scroll to position [378, 0]
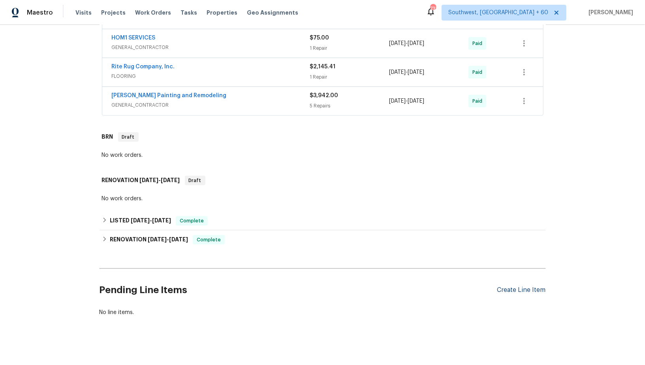
click at [510, 287] on div "Create Line Item" at bounding box center [522, 291] width 49 height 8
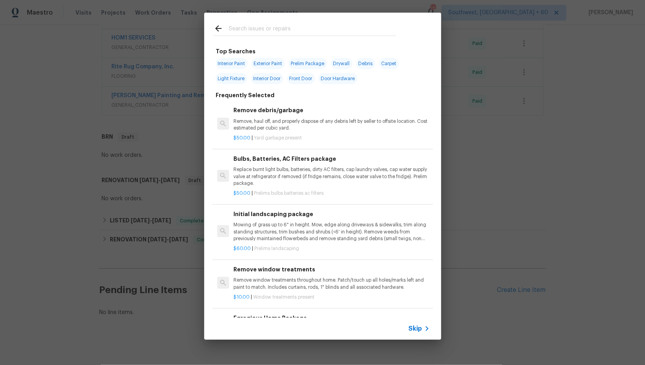
click at [411, 330] on span "Skip" at bounding box center [415, 329] width 13 height 8
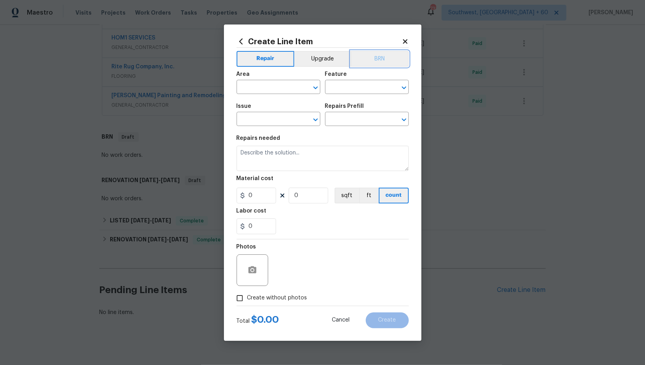
click at [381, 64] on button "BRN" at bounding box center [380, 59] width 58 height 16
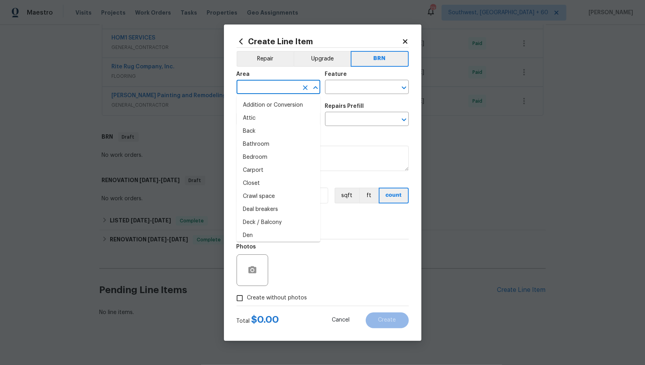
click at [267, 86] on input "text" at bounding box center [268, 88] width 62 height 12
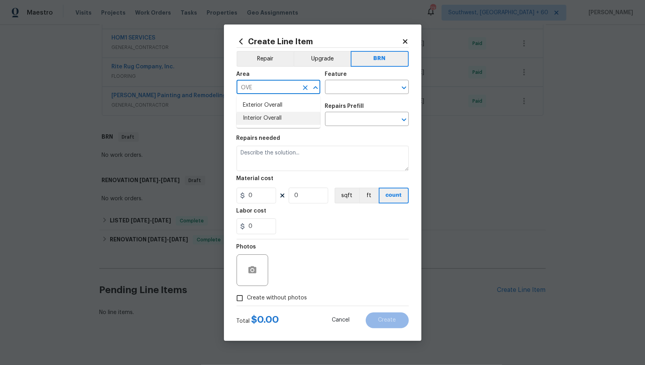
click at [248, 118] on li "Interior Overall" at bounding box center [279, 118] width 84 height 13
type input "Interior Overall"
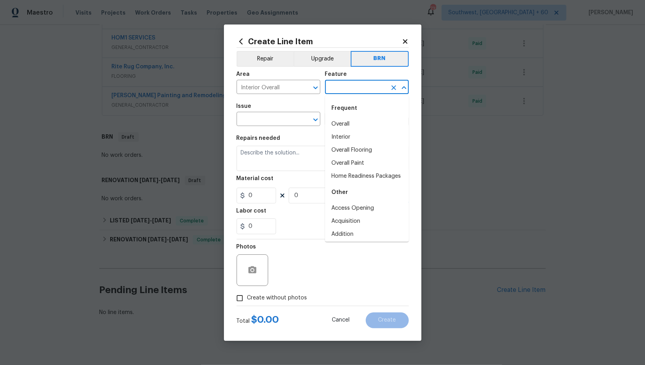
click at [341, 91] on input "text" at bounding box center [356, 88] width 62 height 12
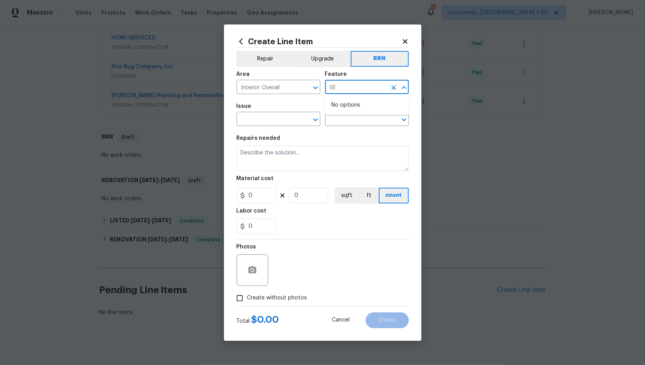
type input "S"
click at [352, 135] on li "Plumbing" at bounding box center [367, 137] width 84 height 13
type input "Plumbing"
click at [268, 123] on input "text" at bounding box center [268, 120] width 62 height 12
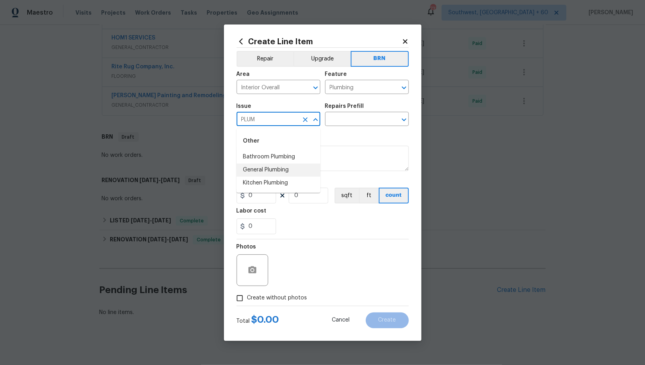
click at [289, 168] on li "General Plumbing" at bounding box center [279, 170] width 84 height 13
type input "General Plumbing"
click at [339, 119] on input "text" at bounding box center [356, 120] width 62 height 12
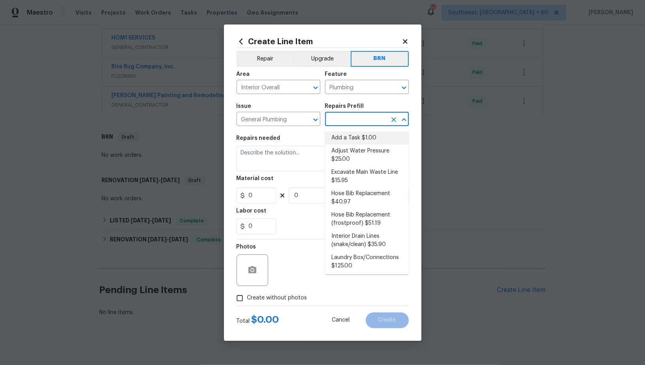
drag, startPoint x: 344, startPoint y: 135, endPoint x: 318, endPoint y: 160, distance: 36.1
click at [344, 135] on li "Add a Task $1.00" at bounding box center [367, 138] width 84 height 13
click at [318, 160] on textarea at bounding box center [323, 158] width 172 height 25
type input "Add a Task $1.00"
type textarea "HPM to detail"
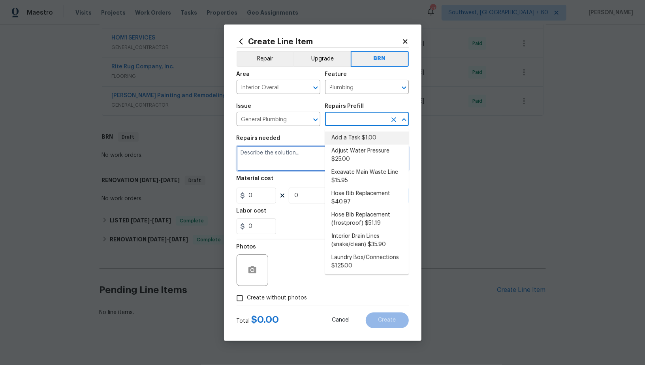
type input "1"
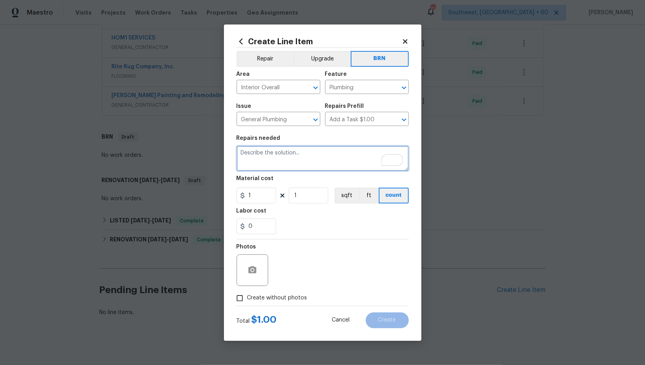
paste textarea "https://opendoor.slack.com/archives/C027R3C5XGB/p1760382279217859?thread_ts=175…"
type textarea "https://opendoor.slack.com/archives/C027R3C5XGB/p1760382279217859?thread_ts=175…"
paste textarea "Contractor to subcontract out work to Pickle Septic for new plastic tank per no…"
type textarea "Contractor to subcontract out work to Pickle Septic for new plastic tank per no…"
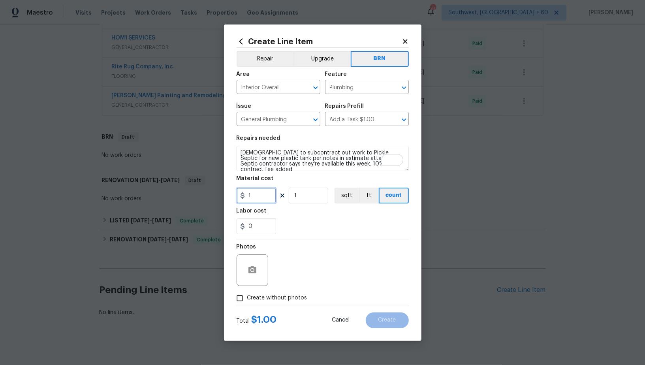
click at [260, 194] on input "1" at bounding box center [257, 196] width 40 height 16
type input "0"
click at [264, 220] on input "0" at bounding box center [257, 227] width 40 height 16
type input "6050"
click at [235, 302] on input "Create without photos" at bounding box center [239, 298] width 15 height 15
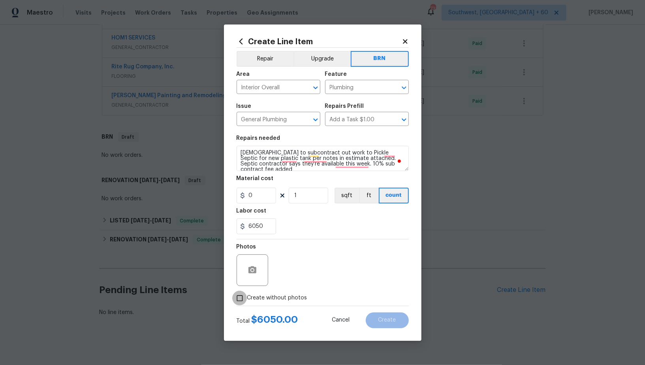
checkbox input "true"
click at [322, 272] on textarea at bounding box center [342, 270] width 134 height 32
click at [387, 324] on button "Create" at bounding box center [387, 321] width 43 height 16
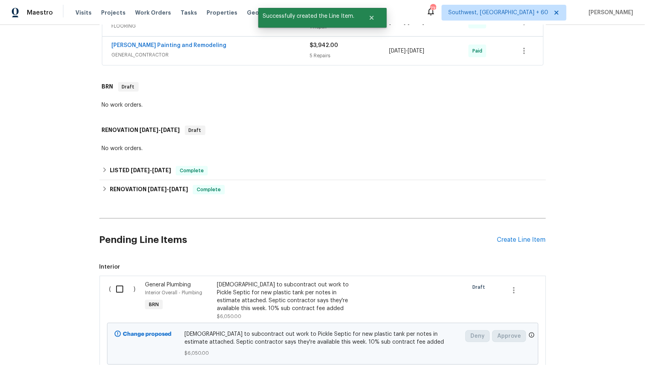
scroll to position [484, 0]
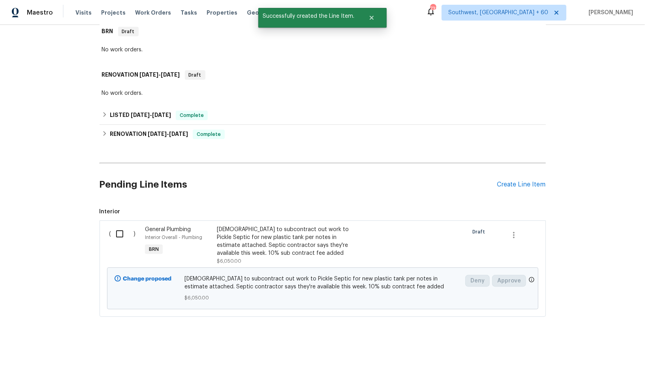
click at [115, 230] on input "checkbox" at bounding box center [122, 234] width 23 height 17
checkbox input "true"
click at [594, 350] on button "Create Work Order" at bounding box center [599, 345] width 65 height 15
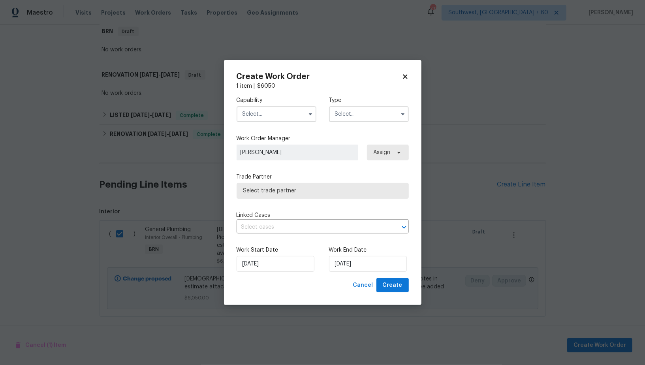
click at [281, 115] on input "text" at bounding box center [277, 114] width 80 height 16
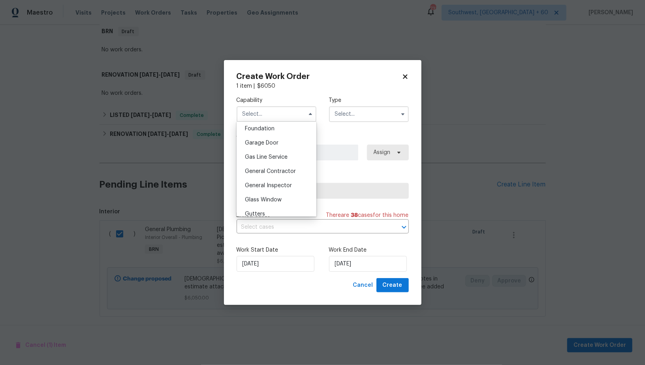
scroll to position [374, 0]
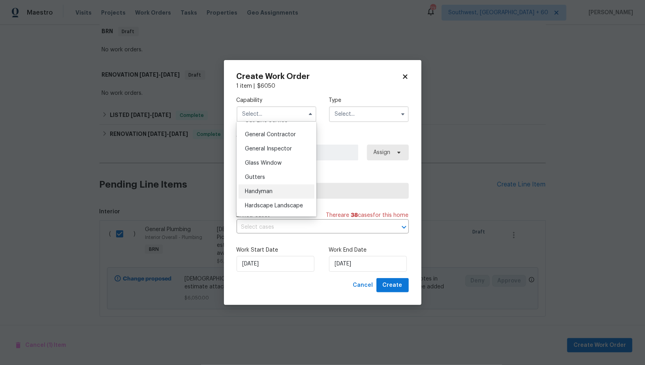
click at [274, 190] on div "Handyman" at bounding box center [277, 192] width 76 height 14
type input "Handyman"
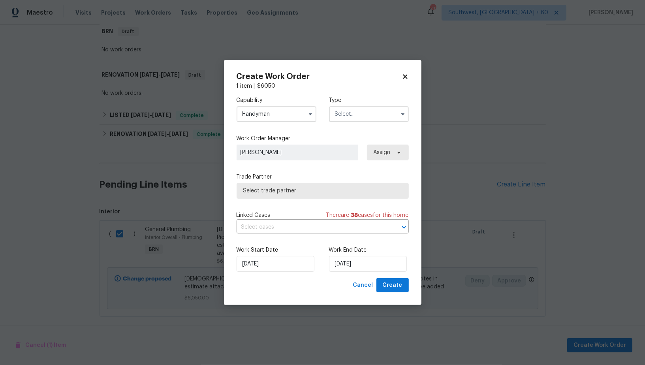
click at [351, 116] on input "text" at bounding box center [369, 114] width 80 height 16
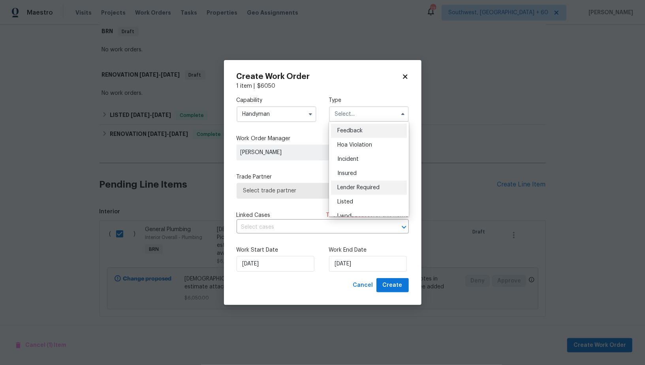
scroll to position [94, 0]
click at [351, 181] on span "Resale" at bounding box center [345, 180] width 17 height 6
type input "Resale"
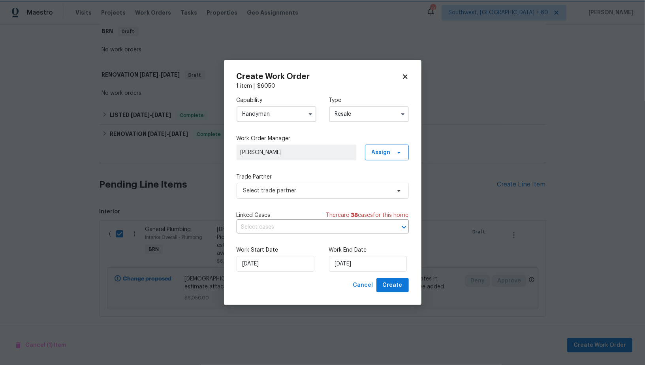
scroll to position [0, 0]
click at [335, 186] on span "Select trade partner" at bounding box center [323, 191] width 172 height 16
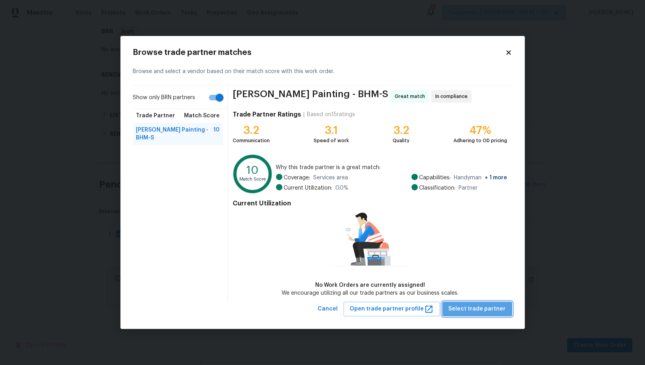
click at [492, 303] on button "Select trade partner" at bounding box center [478, 309] width 70 height 15
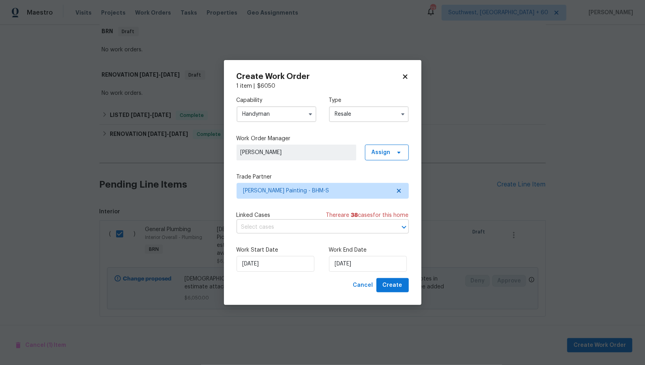
click at [313, 230] on input "text" at bounding box center [312, 227] width 150 height 12
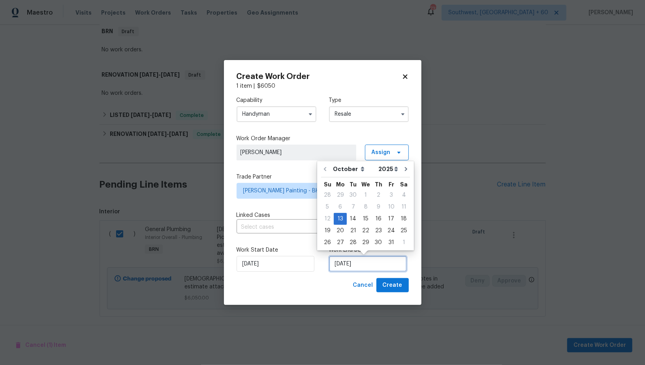
click at [342, 265] on input "13/10/2025" at bounding box center [368, 264] width 78 height 16
click at [385, 223] on div "17" at bounding box center [391, 218] width 13 height 11
click at [365, 262] on input "17/10/2025" at bounding box center [368, 264] width 78 height 16
click at [372, 222] on div "16" at bounding box center [378, 218] width 13 height 11
type input "16/10/2025"
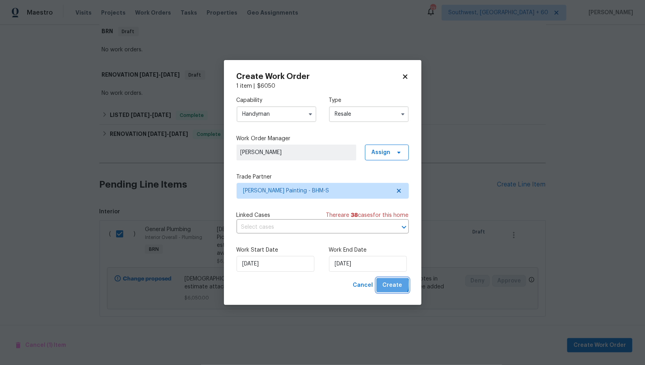
click at [390, 285] on span "Create" at bounding box center [393, 286] width 20 height 10
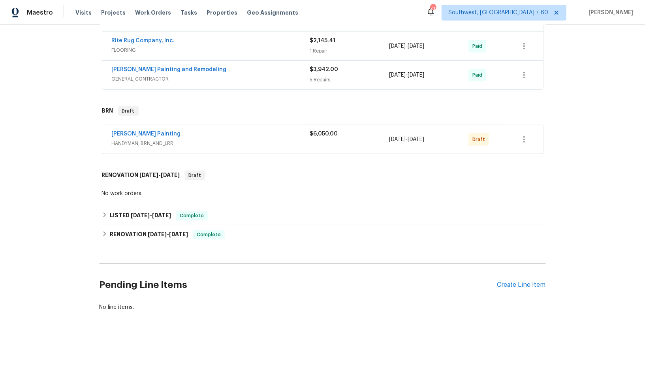
scroll to position [399, 0]
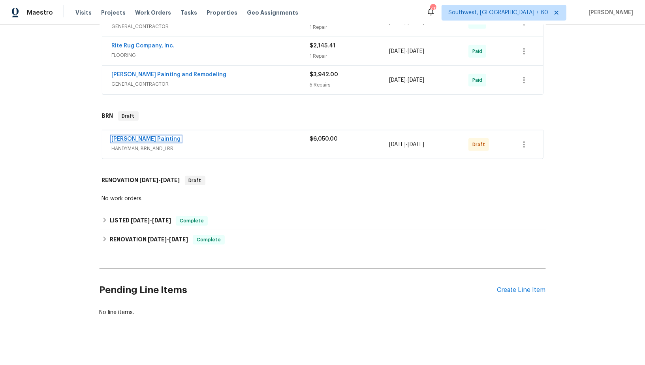
click at [133, 136] on link "[PERSON_NAME] Painting" at bounding box center [146, 139] width 69 height 6
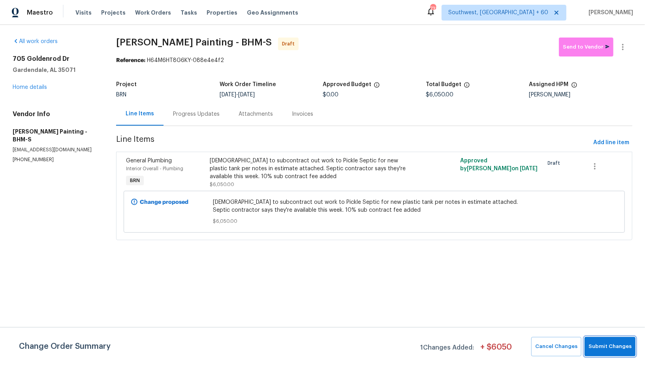
click at [609, 348] on span "Submit Changes" at bounding box center [610, 346] width 43 height 9
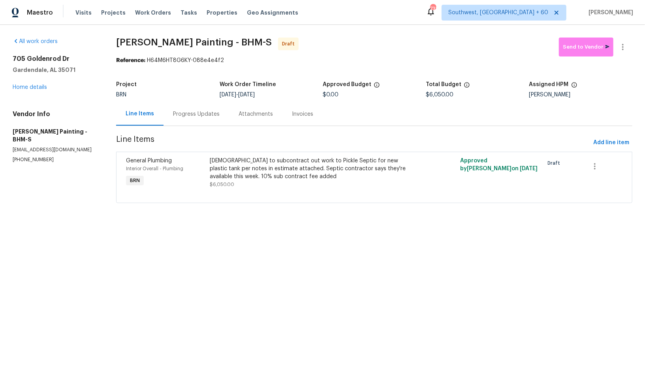
click at [208, 115] on div "Progress Updates" at bounding box center [196, 114] width 47 height 8
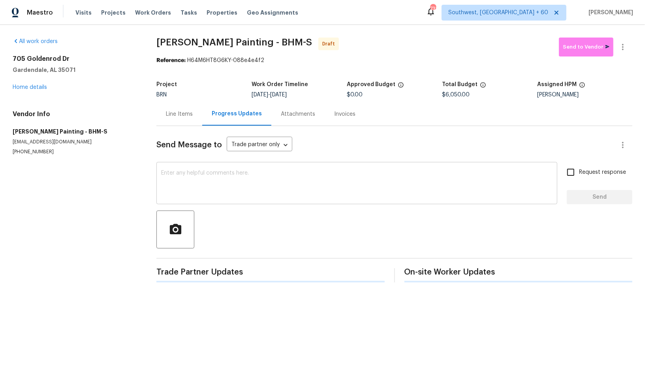
click at [241, 177] on textarea at bounding box center [357, 184] width 392 height 28
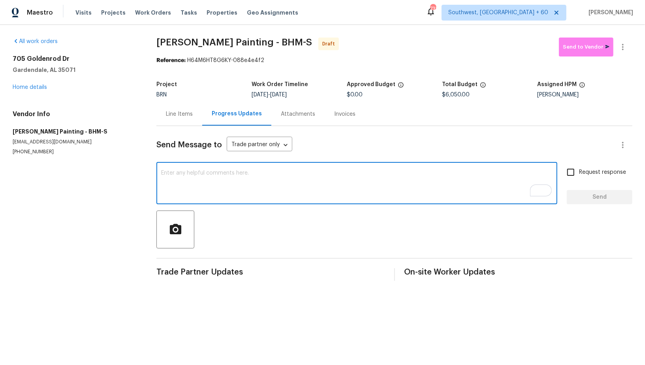
click at [218, 183] on textarea "To enrich screen reader interactions, please activate Accessibility in Grammarl…" at bounding box center [357, 184] width 392 height 28
paste textarea "Hi, I'm Padmapriya from Opendoor. Just wanted to check if you received the WO f…"
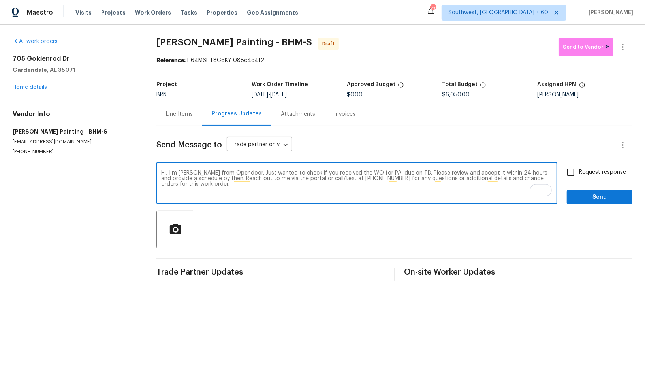
click at [385, 173] on textarea "Hi, I'm Padmapriya from Opendoor. Just wanted to check if you received the WO f…" at bounding box center [357, 184] width 392 height 28
paste textarea "[STREET_ADDRESS]"
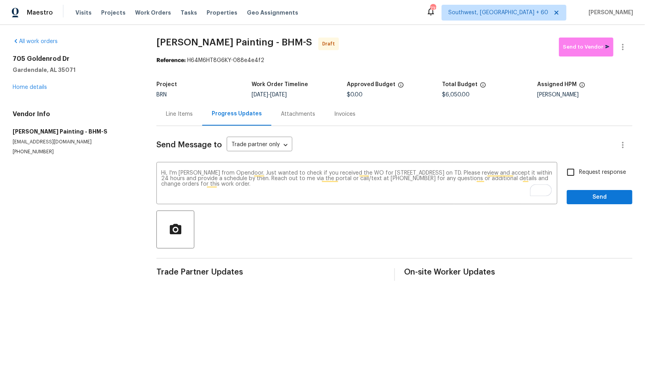
drag, startPoint x: 285, startPoint y: 96, endPoint x: 318, endPoint y: 96, distance: 33.6
click at [318, 96] on div "10/13/2025 - 10/16/2025" at bounding box center [299, 95] width 95 height 6
copy span "[DATE]"
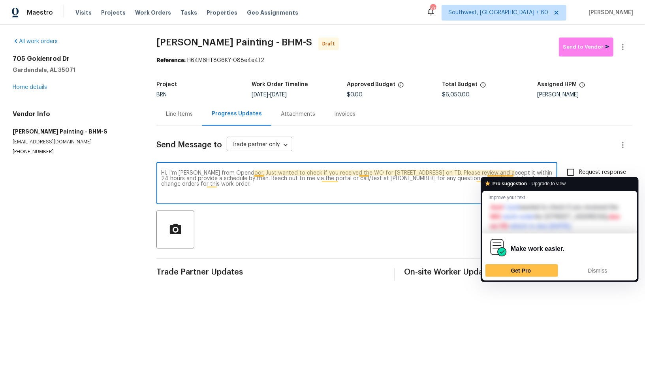
click at [513, 173] on textarea "Hi, I'm Padmapriya from Opendoor. Just wanted to check if you received the WO f…" at bounding box center [357, 184] width 392 height 28
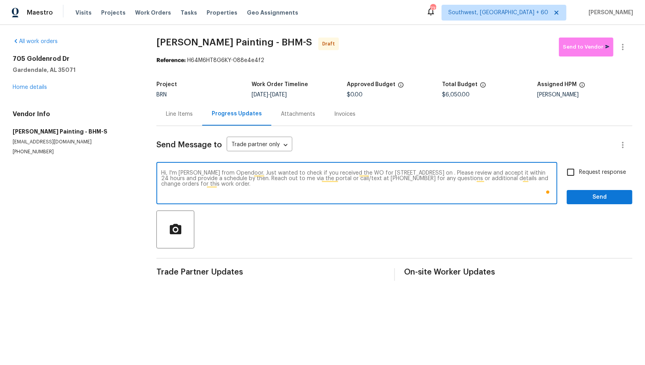
paste textarea "[DATE]"
type textarea "Hi, I'm Padmapriya from Opendoor. Just wanted to check if you received the WO f…"
click at [575, 171] on input "Request response" at bounding box center [571, 172] width 17 height 17
checkbox input "true"
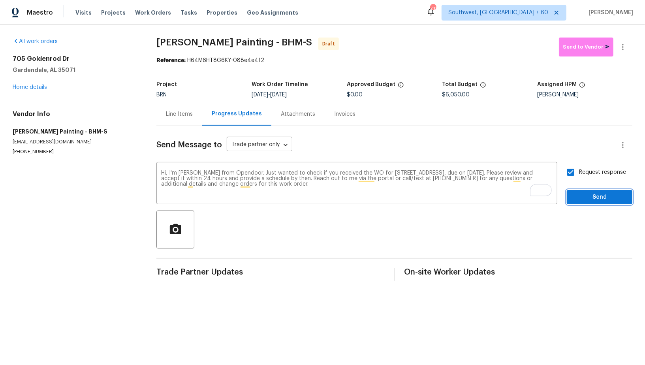
click at [608, 200] on span "Send" at bounding box center [599, 197] width 53 height 10
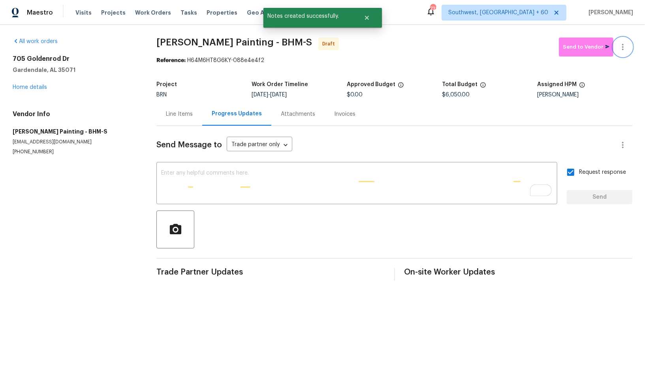
click at [627, 42] on icon "button" at bounding box center [622, 46] width 9 height 9
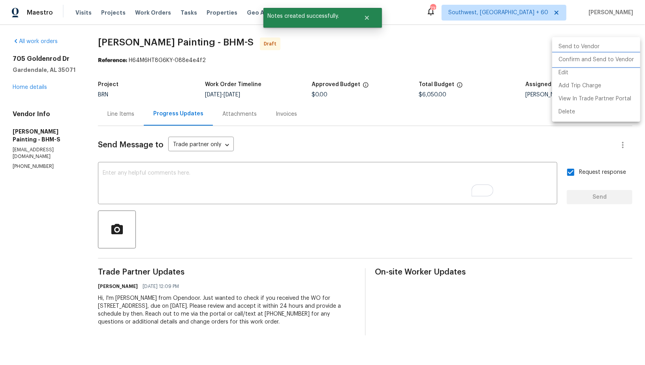
click at [603, 63] on li "Confirm and Send to Vendor" at bounding box center [596, 59] width 88 height 13
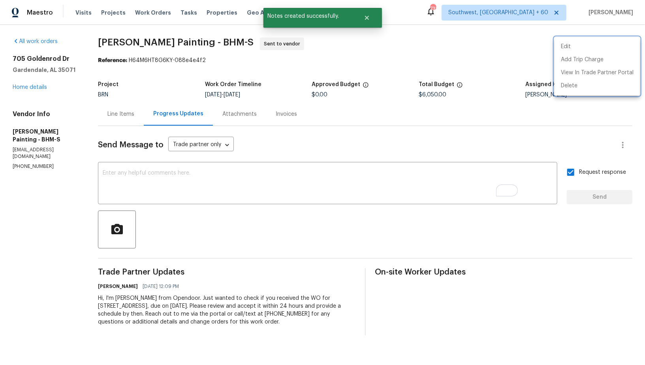
click at [153, 117] on div at bounding box center [322, 182] width 645 height 365
click at [134, 117] on div "Line Items" at bounding box center [120, 114] width 27 height 8
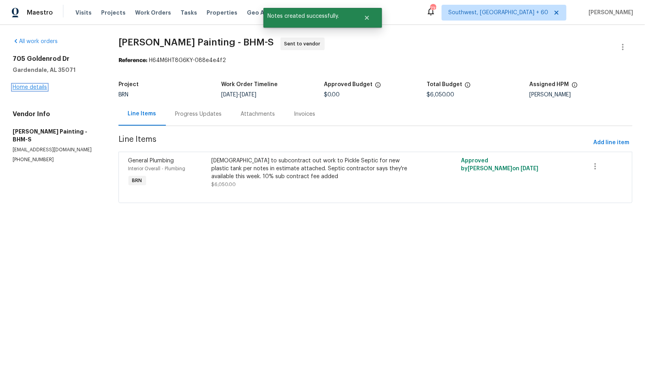
click at [28, 88] on link "Home details" at bounding box center [30, 88] width 34 height 6
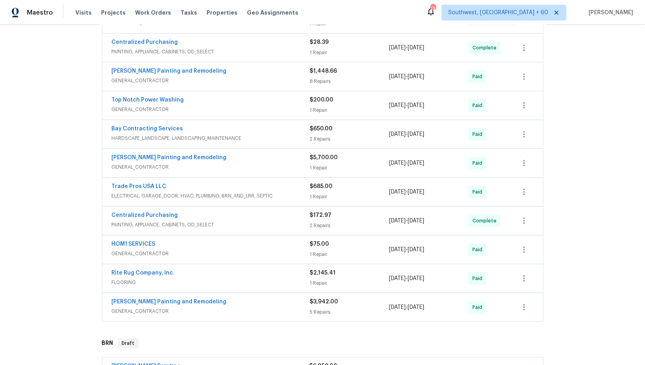
scroll to position [399, 0]
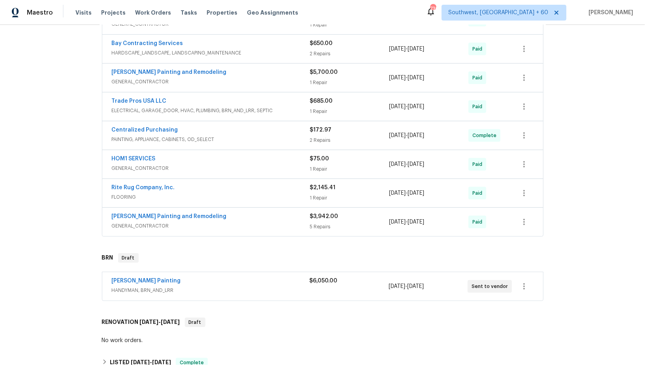
scroll to position [258, 0]
drag, startPoint x: 168, startPoint y: 274, endPoint x: 101, endPoint y: 274, distance: 67.6
click at [101, 274] on div "[PERSON_NAME] Painting HANDYMAN, BRN_AND_LRR $6,050.00 [DATE] - [DATE] Sent to …" at bounding box center [323, 286] width 447 height 33
copy link "[PERSON_NAME] Painting"
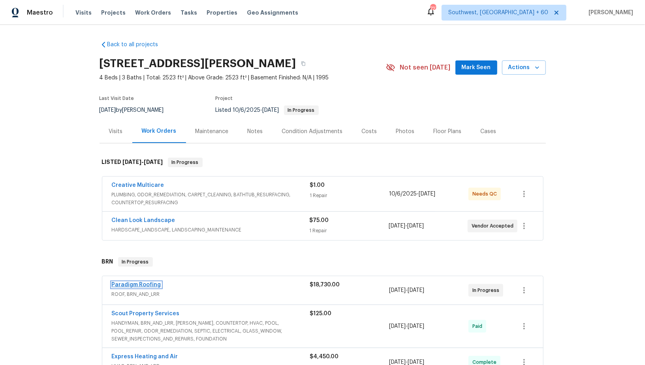
click at [137, 284] on link "Paradigm Roofing" at bounding box center [136, 285] width 49 height 6
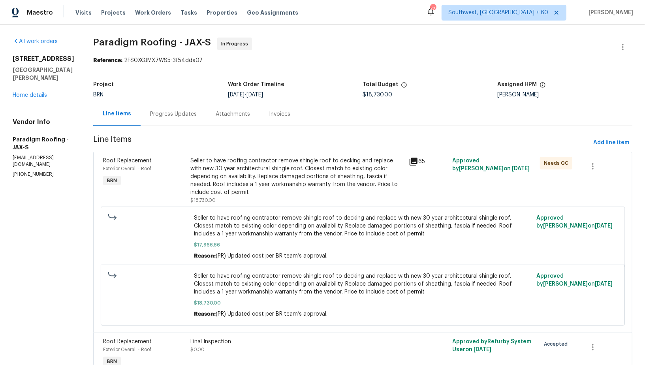
drag, startPoint x: 57, startPoint y: 165, endPoint x: 0, endPoint y: 165, distance: 57.3
click at [0, 165] on div "All work orders [STREET_ADDRESS][PERSON_NAME] Home details Vendor Info Paradigm…" at bounding box center [322, 215] width 645 height 381
drag, startPoint x: 44, startPoint y: 158, endPoint x: 0, endPoint y: 157, distance: 44.3
click at [0, 157] on div "All work orders [STREET_ADDRESS][PERSON_NAME] Home details Vendor Info Paradigm…" at bounding box center [322, 215] width 645 height 381
copy p "[PHONE_NUMBER]"
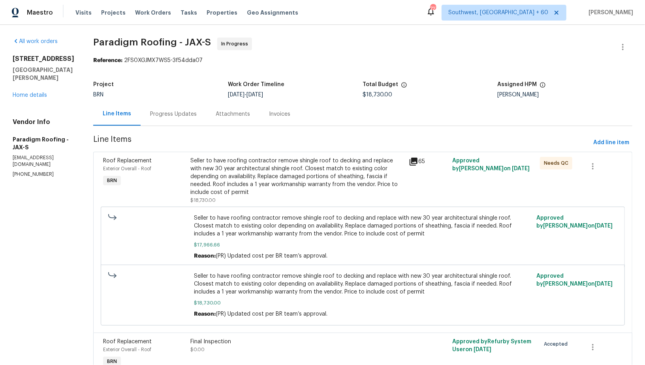
click at [187, 121] on div "Progress Updates" at bounding box center [174, 113] width 66 height 23
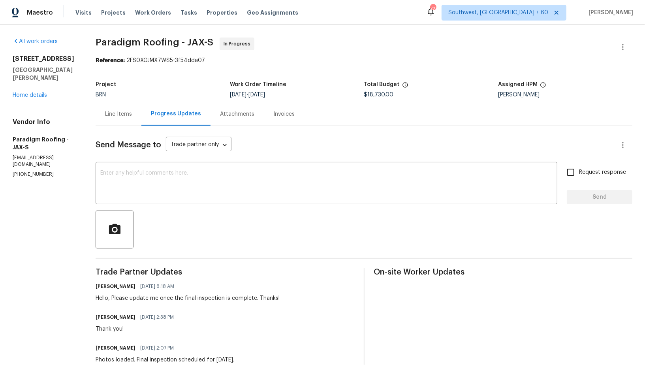
scroll to position [9, 0]
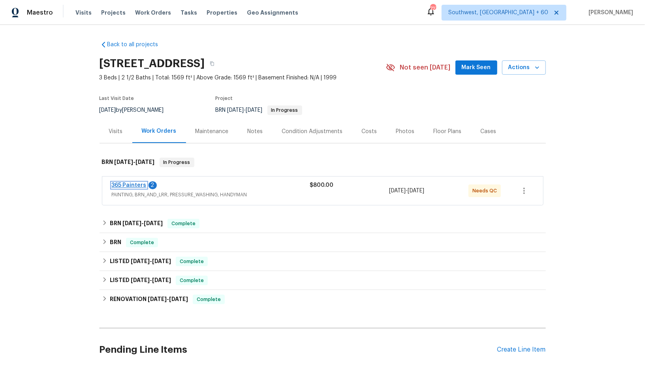
click at [129, 185] on link "365 Painters" at bounding box center [129, 186] width 35 height 6
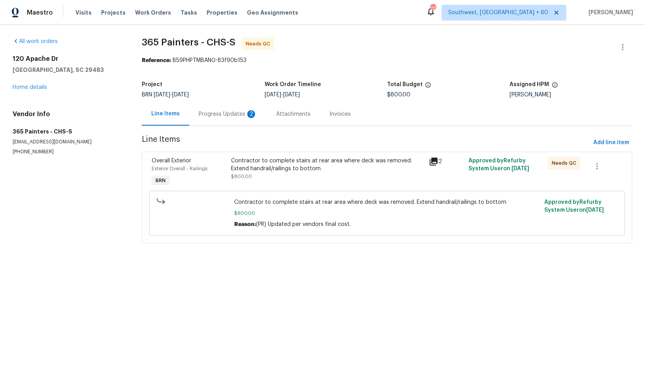
click at [209, 121] on div "Progress Updates 2" at bounding box center [227, 113] width 77 height 23
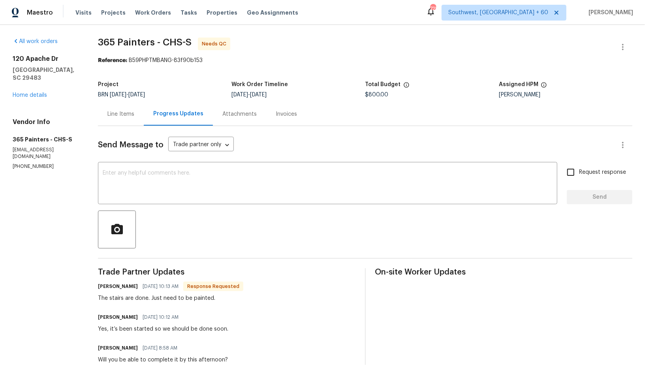
click at [111, 117] on div "Line Items" at bounding box center [120, 114] width 27 height 8
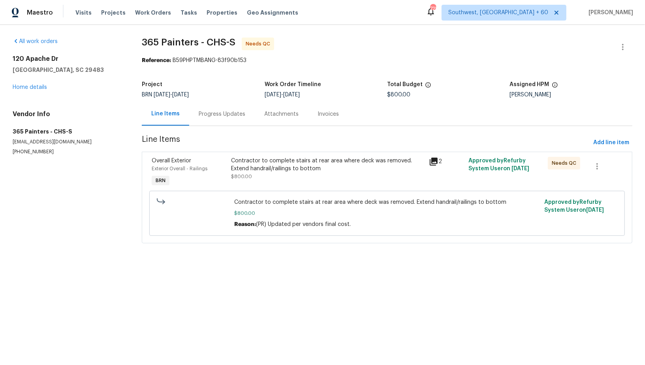
click at [257, 168] on div "Contractor to complete stairs at rear area where deck was removed. Extend handr…" at bounding box center [328, 165] width 194 height 16
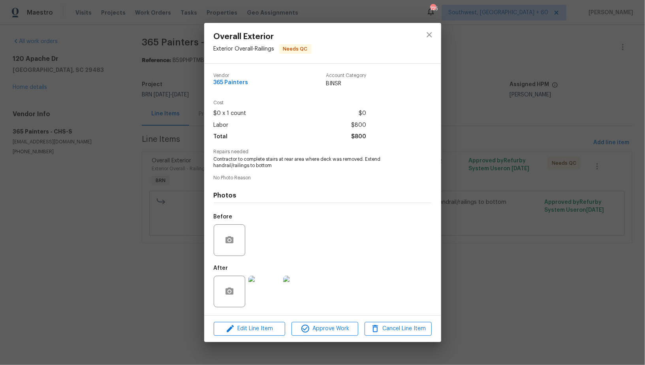
click at [268, 290] on img at bounding box center [265, 292] width 32 height 32
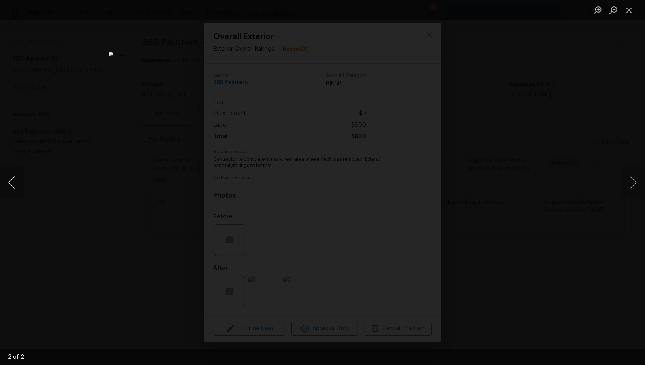
click at [16, 185] on button "Previous image" at bounding box center [12, 183] width 24 height 32
click at [465, 207] on div "Lightbox" at bounding box center [322, 182] width 645 height 365
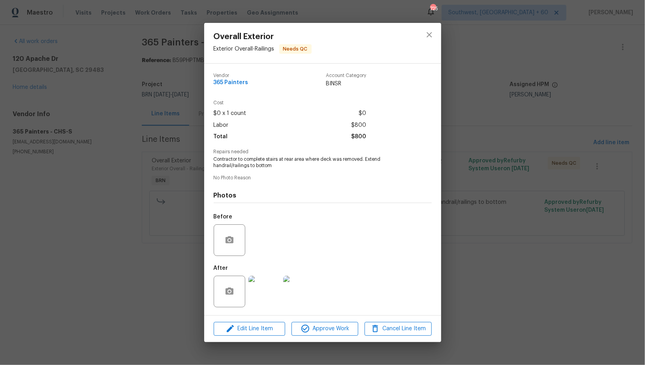
click at [263, 289] on img at bounding box center [265, 292] width 32 height 32
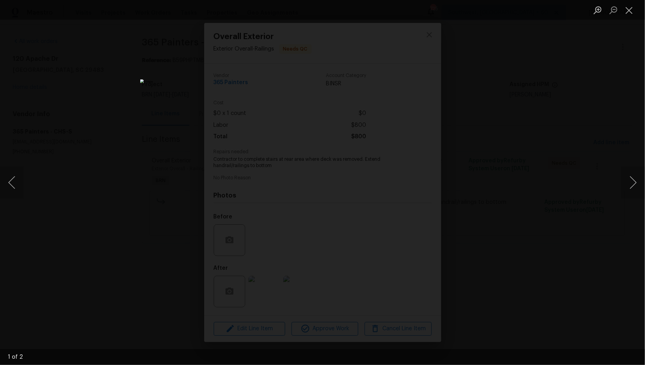
click at [484, 260] on div "Lightbox" at bounding box center [322, 182] width 645 height 365
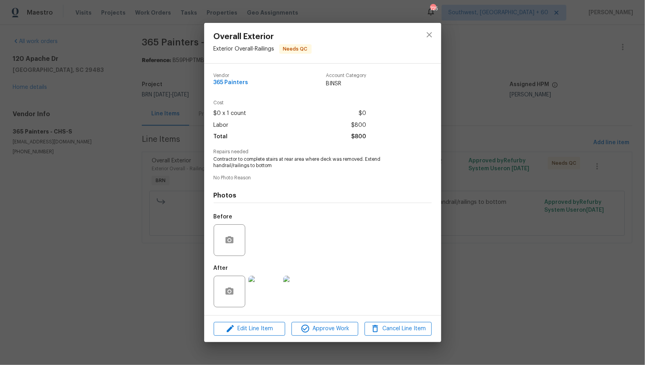
click at [484, 260] on div "Overall Exterior Exterior Overall - Railings Needs QC Vendor 365 Painters Accou…" at bounding box center [322, 182] width 645 height 365
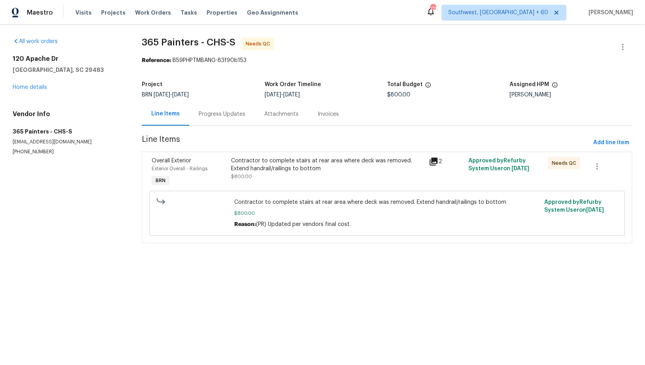
click at [245, 178] on span "$800.00" at bounding box center [241, 176] width 21 height 5
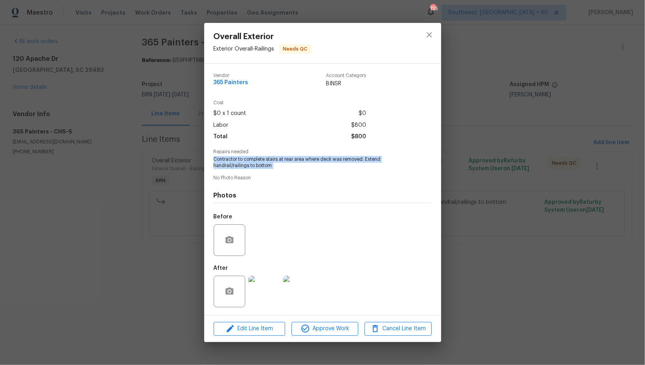
drag, startPoint x: 211, startPoint y: 160, endPoint x: 305, endPoint y: 173, distance: 95.7
click at [305, 173] on div "Vendor 365 Painters Account Category BINSR Cost $0 x 1 count $0 Labor $800 Tota…" at bounding box center [322, 190] width 237 height 252
copy span "Contractor to complete stairs at rear area where deck was removed. Extend handr…"
click at [259, 298] on img at bounding box center [265, 292] width 32 height 32
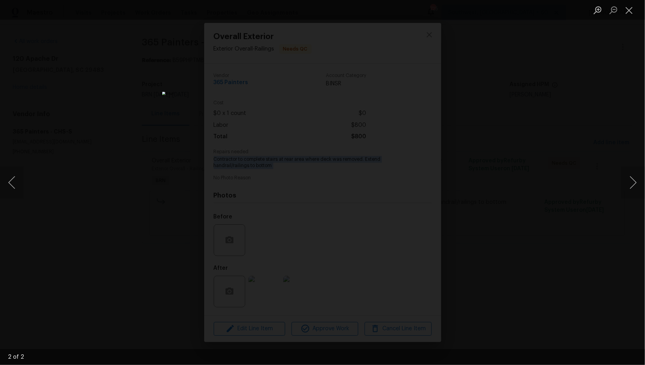
click at [89, 115] on div "Lightbox" at bounding box center [322, 182] width 645 height 365
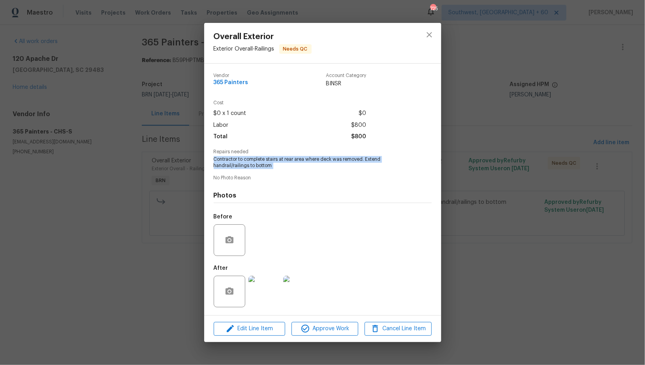
click at [89, 115] on div "Overall Exterior Exterior Overall - Railings Needs QC Vendor 365 Painters Accou…" at bounding box center [322, 182] width 645 height 365
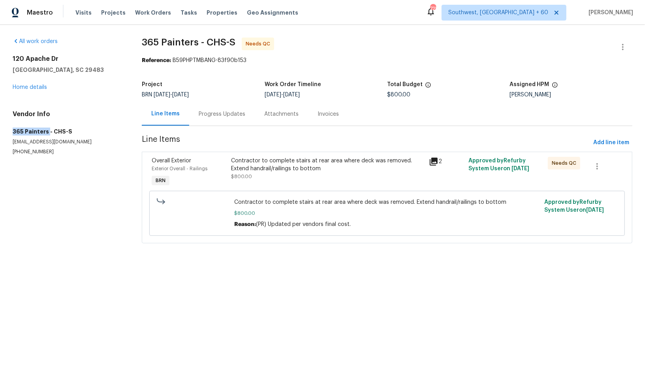
drag, startPoint x: 0, startPoint y: 133, endPoint x: 47, endPoint y: 133, distance: 46.6
click at [47, 133] on div "All work orders 120 Apache Dr Summerville, SC 29483 Home details Vendor Info 36…" at bounding box center [322, 145] width 645 height 241
copy h5 "365 Painters"
click at [244, 177] on span "$800.00" at bounding box center [241, 176] width 21 height 5
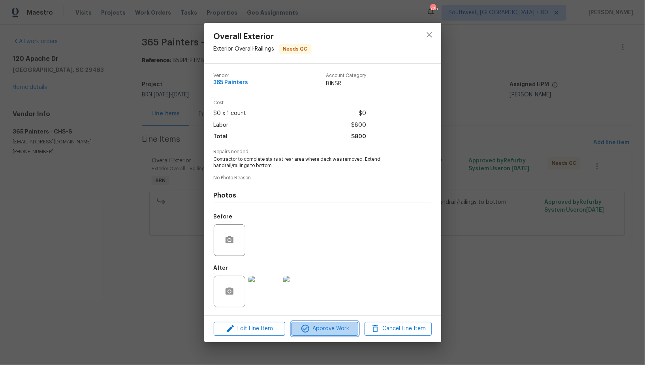
click at [315, 330] on span "Approve Work" at bounding box center [325, 329] width 62 height 10
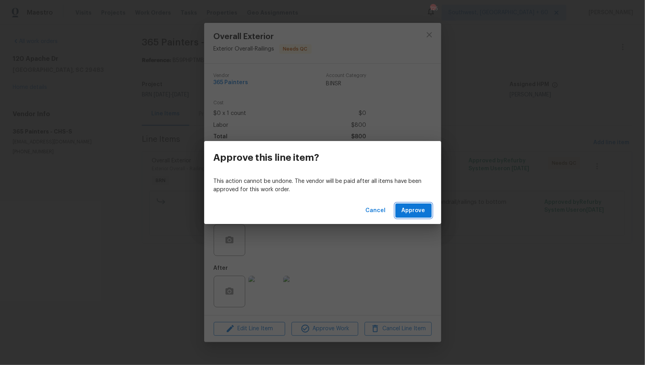
click at [415, 208] on span "Approve" at bounding box center [414, 211] width 24 height 10
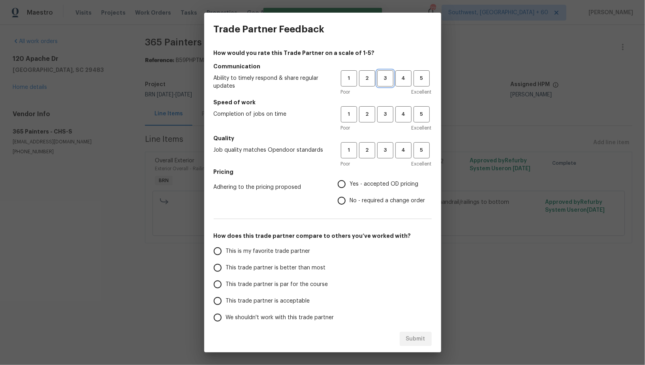
click at [388, 79] on span "3" at bounding box center [385, 78] width 15 height 9
click at [387, 116] on span "3" at bounding box center [385, 114] width 15 height 9
click at [385, 160] on div "Poor Excellent" at bounding box center [386, 164] width 91 height 8
click at [385, 156] on button "3" at bounding box center [385, 150] width 16 height 16
click at [345, 199] on input "No - required a change order" at bounding box center [342, 200] width 17 height 17
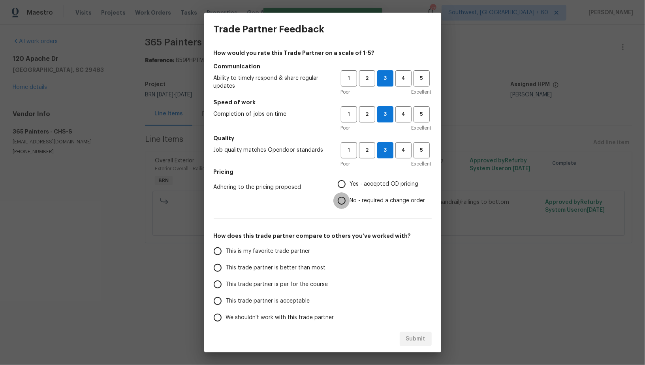
radio input "true"
click at [214, 291] on input "This trade partner is par for the course" at bounding box center [217, 284] width 17 height 17
click at [400, 342] on div "Submit" at bounding box center [322, 339] width 237 height 27
click at [404, 341] on button "Submit" at bounding box center [416, 339] width 32 height 15
radio input "true"
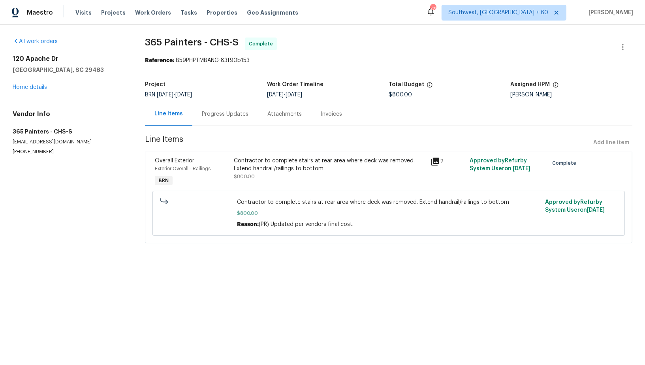
click at [227, 116] on div "Progress Updates" at bounding box center [225, 114] width 47 height 8
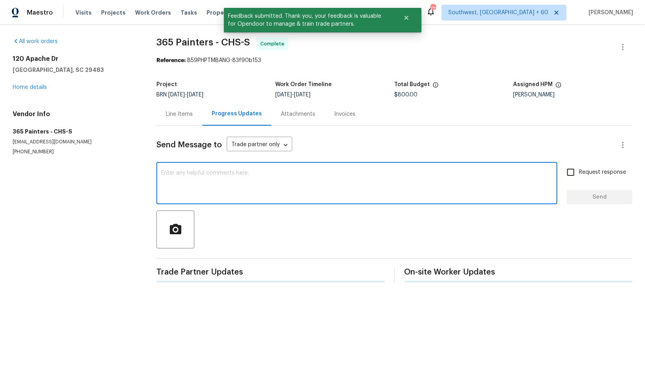
click at [249, 195] on textarea at bounding box center [357, 184] width 392 height 28
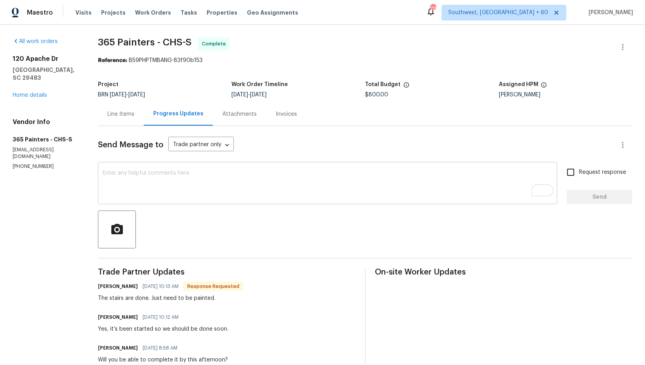
click at [251, 191] on textarea "To enrich screen reader interactions, please activate Accessibility in Grammarl…" at bounding box center [328, 184] width 450 height 28
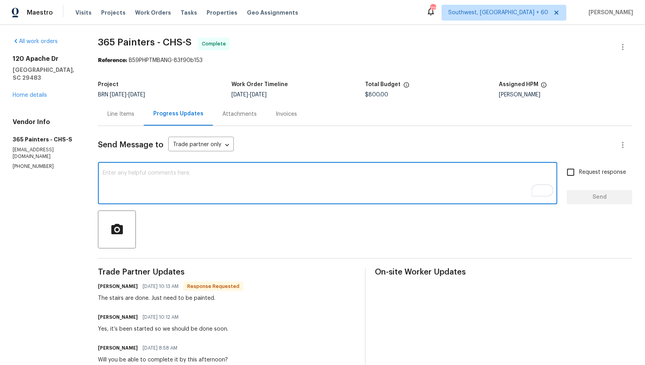
paste textarea "WO is approved, Please upload the invoice under invoice section. Thanks!"
type textarea "WO is approved, Please upload the invoice under invoice section. Thanks!"
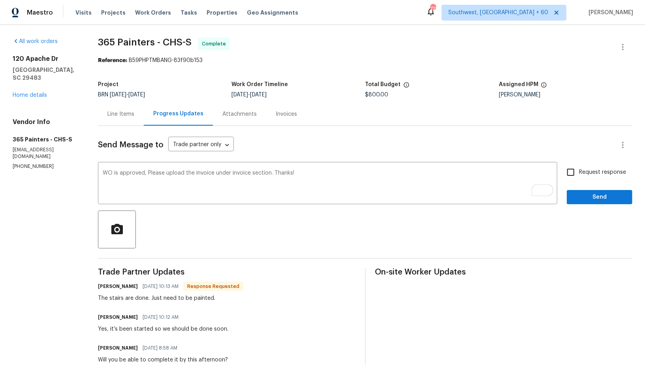
drag, startPoint x: 582, startPoint y: 169, endPoint x: 582, endPoint y: 192, distance: 23.3
click at [582, 169] on span "Request response" at bounding box center [602, 172] width 47 height 8
click at [579, 169] on input "Request response" at bounding box center [571, 172] width 17 height 17
checkbox input "true"
click at [581, 191] on button "Send" at bounding box center [600, 197] width 66 height 15
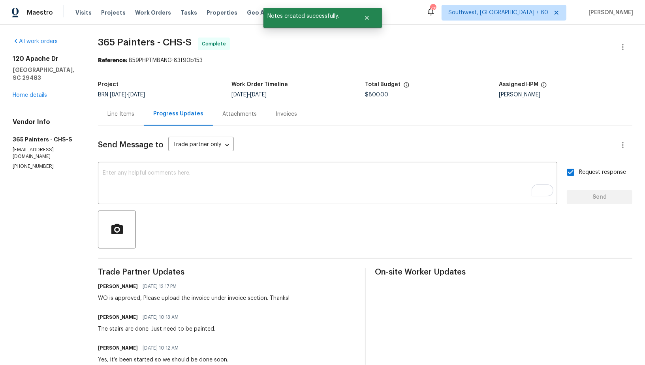
click at [273, 118] on div "Invoices" at bounding box center [286, 113] width 40 height 23
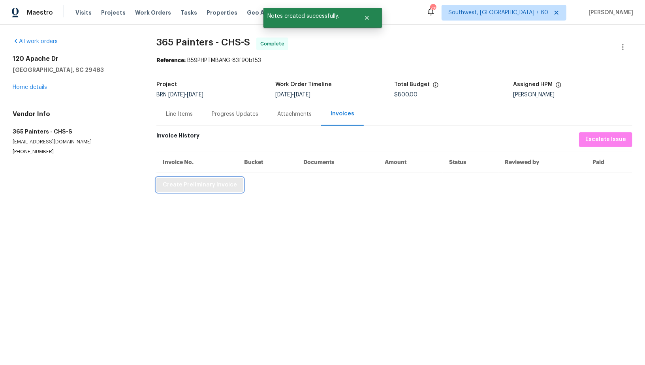
click at [185, 181] on span "Create Preliminary Invoice" at bounding box center [200, 185] width 74 height 10
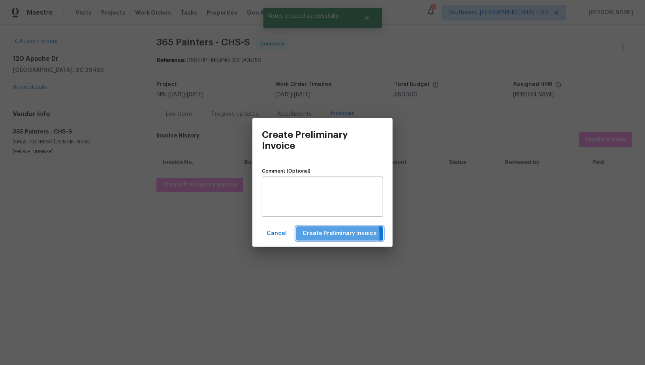
click at [334, 236] on span "Create Preliminary Invoice" at bounding box center [340, 234] width 74 height 10
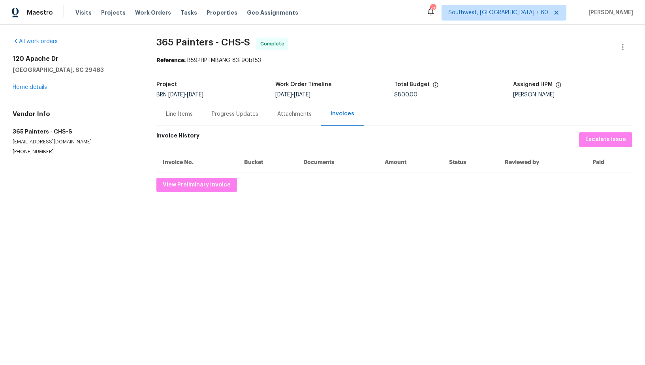
click at [225, 114] on div "Progress Updates" at bounding box center [235, 114] width 47 height 8
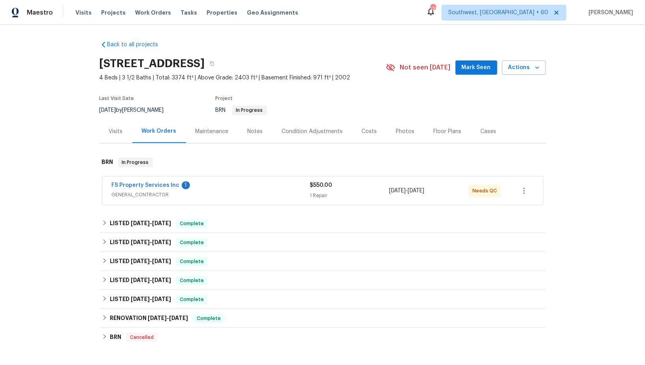
click at [148, 180] on div "FS Property Services Inc 1 GENERAL_CONTRACTOR $550.00 1 Repair [DATE] - [DATE] …" at bounding box center [322, 191] width 441 height 28
click at [148, 188] on span "FS Property Services Inc" at bounding box center [146, 185] width 68 height 8
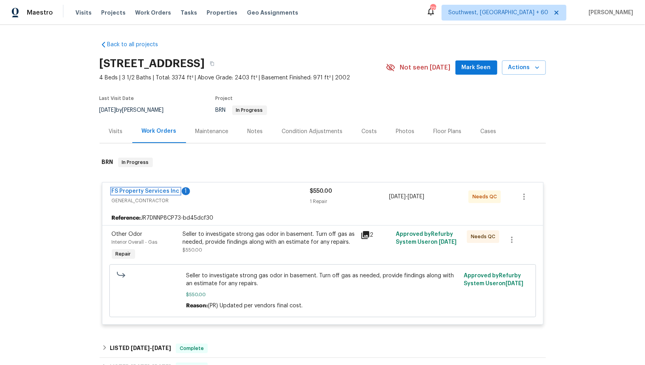
click at [146, 188] on link "FS Property Services Inc" at bounding box center [146, 191] width 68 height 6
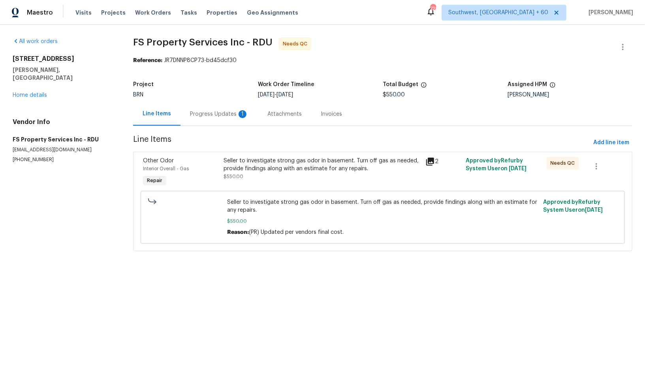
click at [226, 114] on div "Progress Updates 1" at bounding box center [219, 114] width 58 height 8
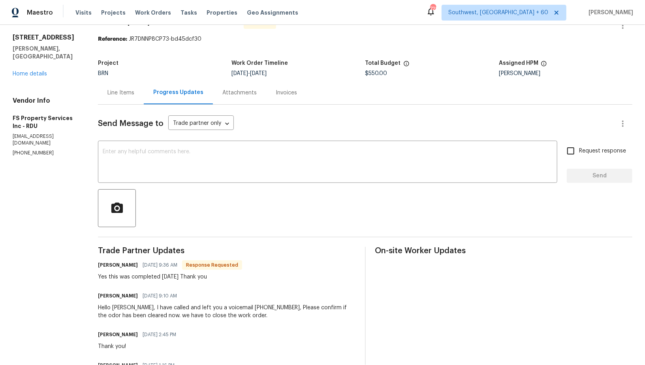
scroll to position [22, 0]
click at [114, 96] on div "Line Items" at bounding box center [121, 91] width 46 height 23
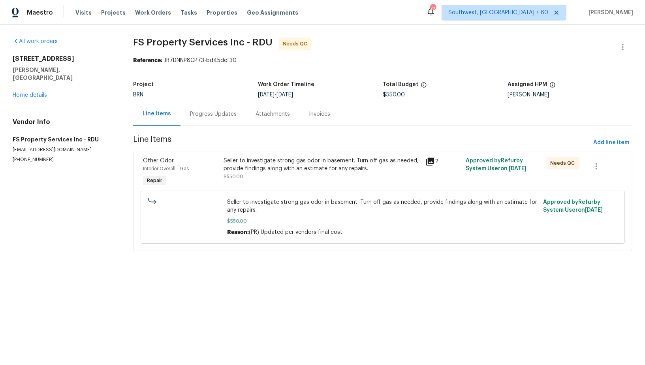
click at [256, 170] on div "Seller to investigate strong gas odor in basement. Turn off gas as needed, prov…" at bounding box center [322, 165] width 197 height 16
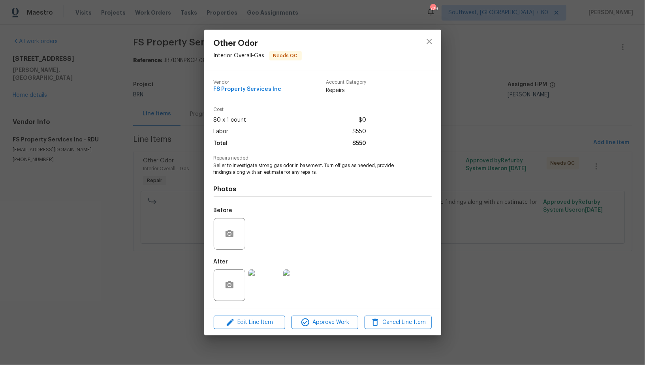
click at [261, 272] on img at bounding box center [265, 286] width 32 height 32
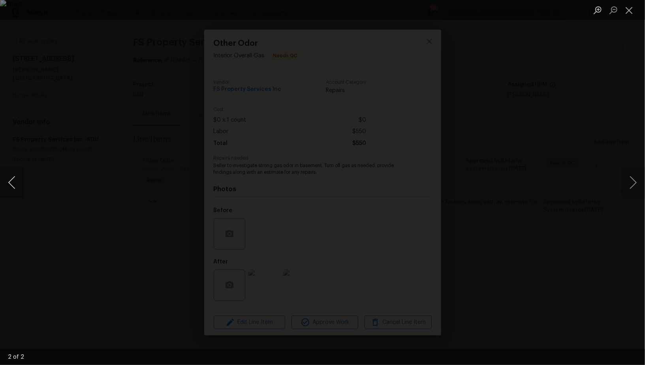
click at [11, 181] on button "Previous image" at bounding box center [12, 183] width 24 height 32
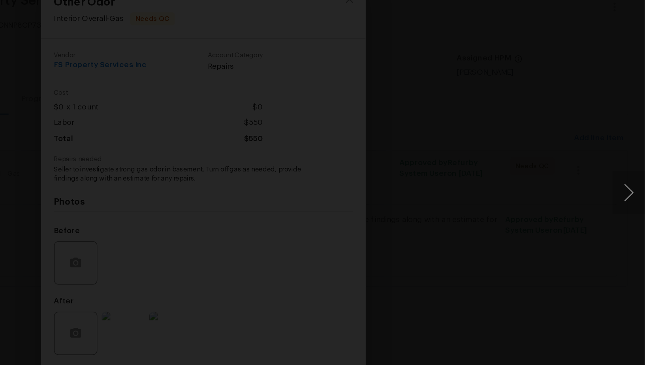
click at [487, 193] on div "Lightbox" at bounding box center [322, 182] width 645 height 365
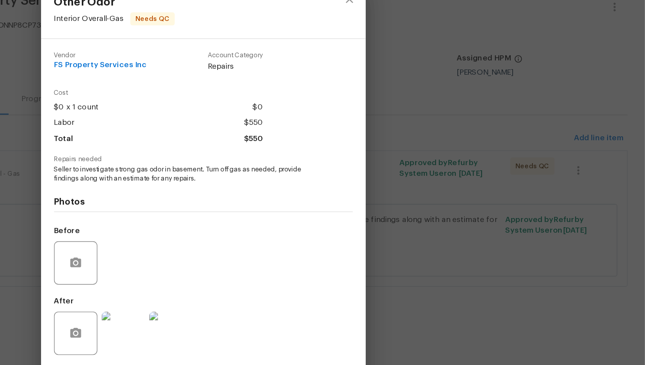
click at [487, 193] on div "Other Odor Interior Overall - Gas Needs QC Vendor FS Property Services Inc Acco…" at bounding box center [322, 182] width 645 height 365
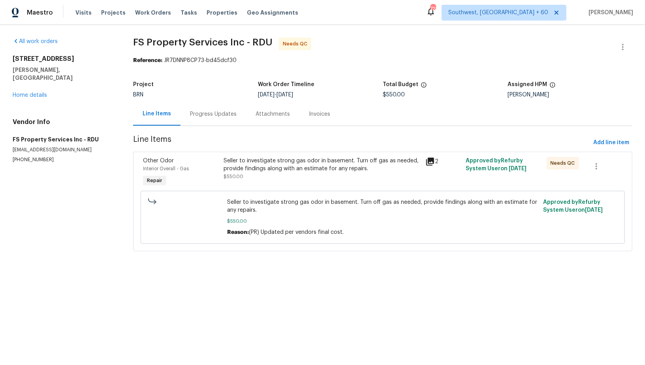
click at [216, 115] on div "Progress Updates" at bounding box center [213, 114] width 47 height 8
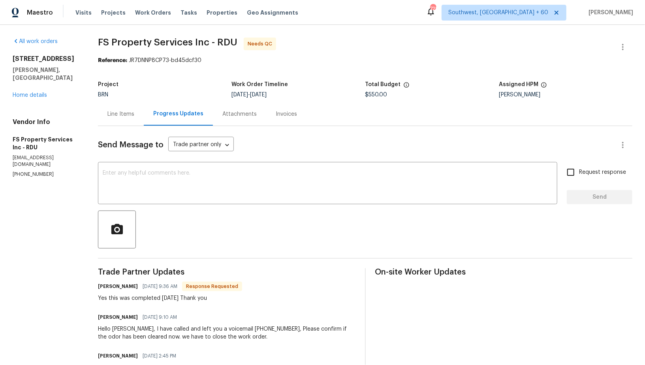
click at [125, 117] on div "Line Items" at bounding box center [120, 114] width 27 height 8
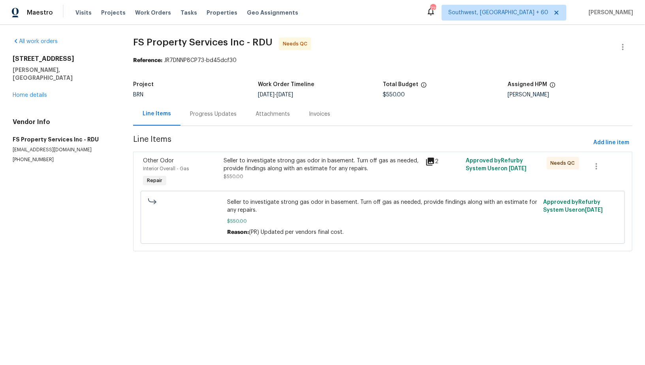
click at [255, 171] on div "Seller to investigate strong gas odor in basement. Turn off gas as needed, prov…" at bounding box center [322, 165] width 197 height 16
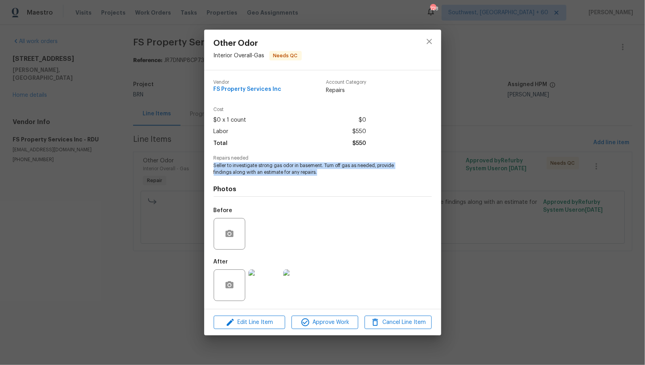
drag, startPoint x: 213, startPoint y: 166, endPoint x: 328, endPoint y: 175, distance: 116.1
click at [329, 173] on div "Vendor FS Property Services Inc Account Category Repairs Cost $0 x 1 count $0 L…" at bounding box center [322, 189] width 237 height 239
copy span "Seller to investigate strong gas odor in basement. Turn off gas as needed, prov…"
click at [144, 181] on div "Other Odor Interior Overall - Gas Needs QC Vendor FS Property Services Inc Acco…" at bounding box center [322, 182] width 645 height 365
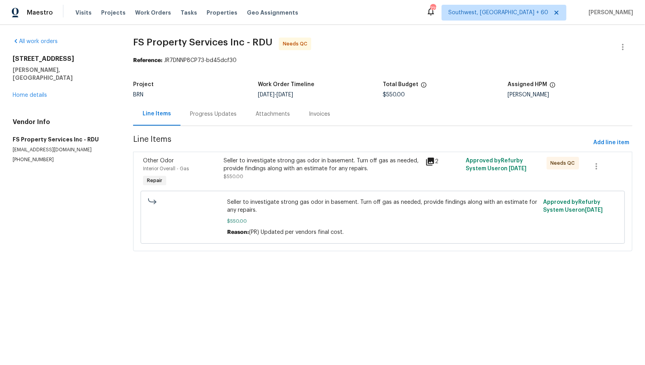
click at [236, 160] on div "Seller to investigate strong gas odor in basement. Turn off gas as needed, prov…" at bounding box center [322, 165] width 197 height 16
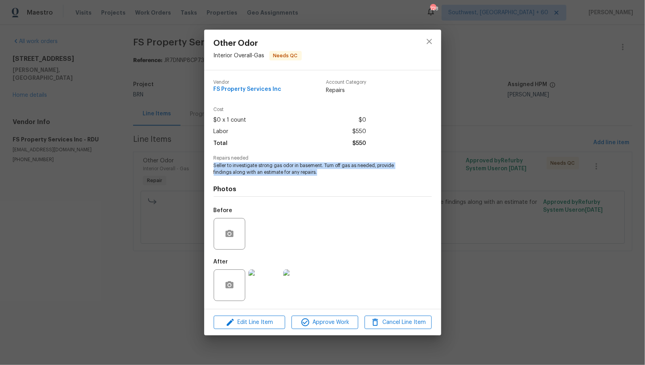
drag, startPoint x: 212, startPoint y: 164, endPoint x: 326, endPoint y: 171, distance: 113.6
click at [326, 171] on div "Vendor FS Property Services Inc Account Category Repairs Cost $0 x 1 count $0 L…" at bounding box center [322, 189] width 237 height 239
copy span "Seller to investigate strong gas odor in basement. Turn off gas as needed, prov…"
click at [168, 191] on div "Other Odor Interior Overall - Gas Needs QC Vendor FS Property Services Inc Acco…" at bounding box center [322, 182] width 645 height 365
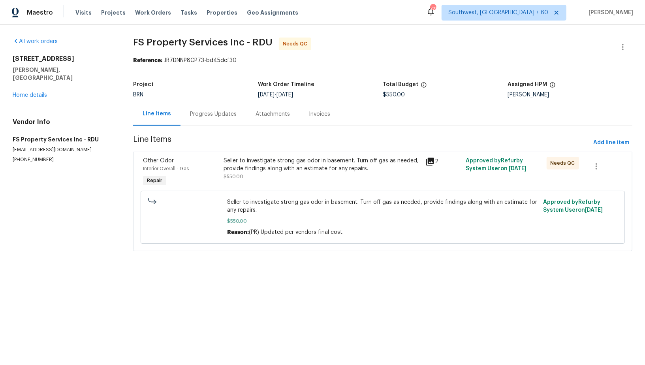
click at [255, 176] on div "Seller to investigate strong gas odor in basement. Turn off gas as needed, prov…" at bounding box center [322, 169] width 197 height 24
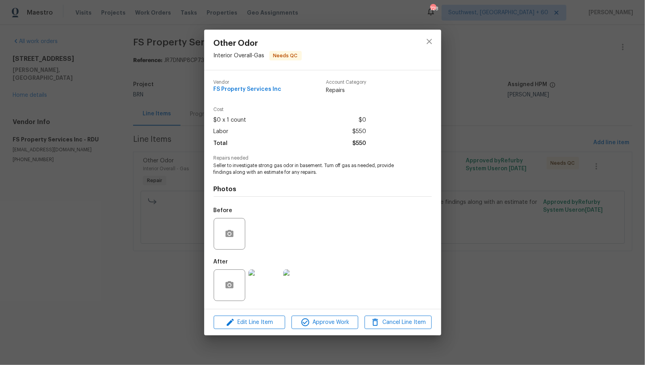
click at [264, 286] on img at bounding box center [265, 286] width 32 height 32
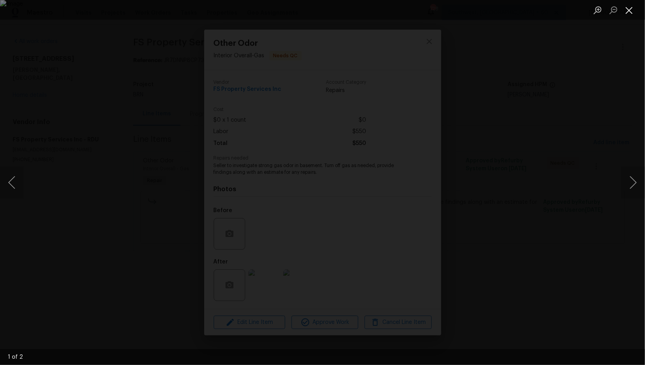
click at [630, 12] on button "Close lightbox" at bounding box center [630, 10] width 16 height 14
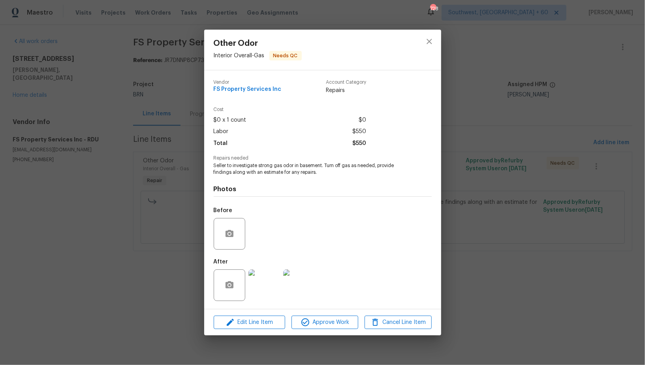
click at [276, 285] on img at bounding box center [265, 286] width 32 height 32
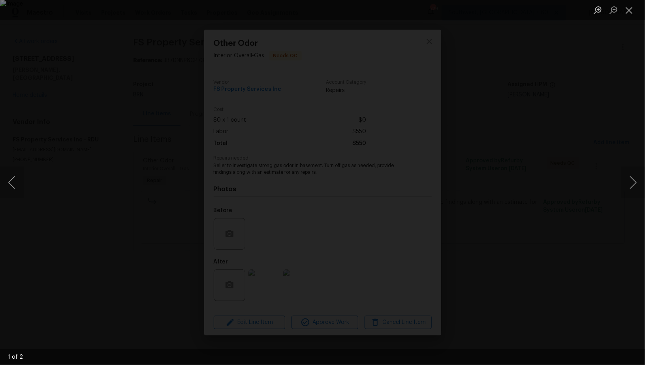
click at [317, 198] on img "Lightbox" at bounding box center [322, 182] width 645 height 365
click at [307, 188] on img "Lightbox" at bounding box center [322, 182] width 645 height 365
click at [116, 99] on div "Lightbox" at bounding box center [322, 182] width 645 height 365
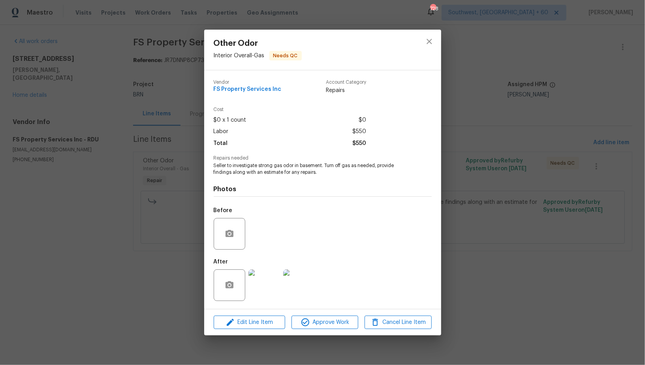
click at [116, 99] on div "Other Odor Interior Overall - Gas Needs QC Vendor FS Property Services Inc Acco…" at bounding box center [322, 182] width 645 height 365
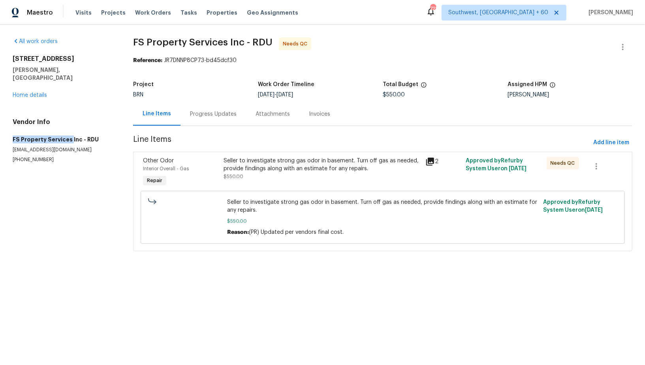
drag, startPoint x: 6, startPoint y: 133, endPoint x: 69, endPoint y: 132, distance: 62.8
click at [70, 132] on div "All work orders 4700 Linaria Ln Fuquay Varina, NC 27526 Home details Vendor Inf…" at bounding box center [322, 149] width 645 height 249
copy h5 "FS Property Services"
click at [205, 115] on div "Progress Updates" at bounding box center [213, 114] width 47 height 8
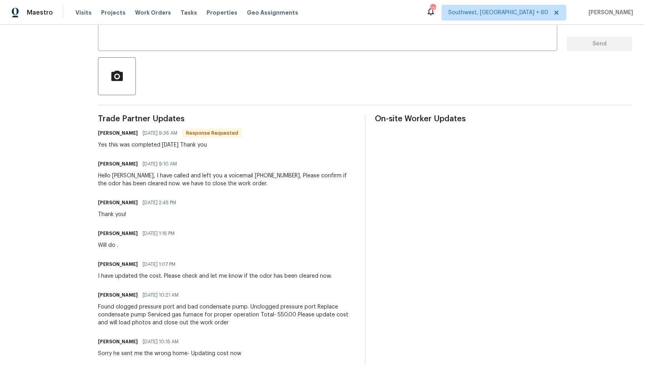
scroll to position [177, 0]
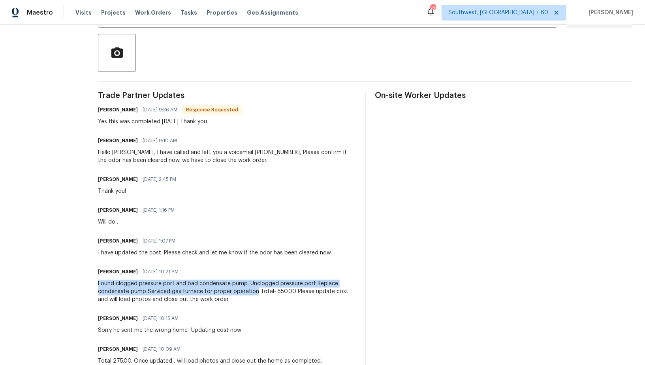
drag, startPoint x: 103, startPoint y: 285, endPoint x: 265, endPoint y: 293, distance: 162.2
click at [265, 293] on div "All work orders 4700 Linaria Ln Fuquay Varina, NC 27526 Home details Vendor Inf…" at bounding box center [322, 214] width 645 height 733
copy div "Found clogged pressure port and bad condensate pump. Unclogged pressure port Re…"
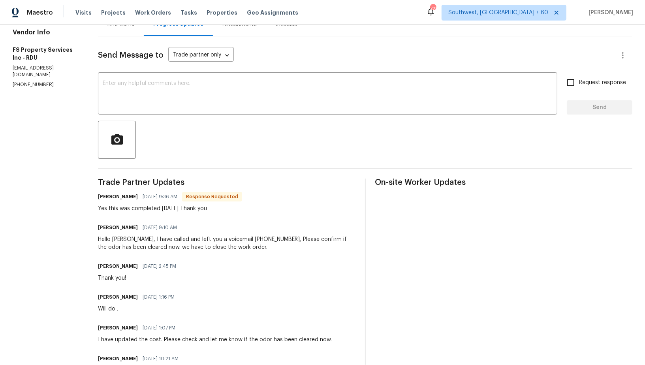
scroll to position [0, 0]
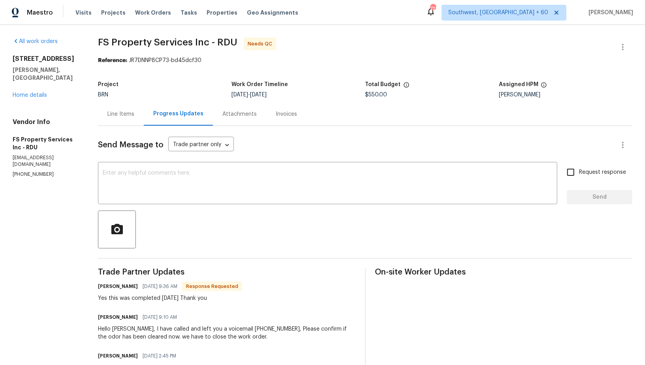
click at [134, 117] on div "Line Items" at bounding box center [120, 114] width 27 height 8
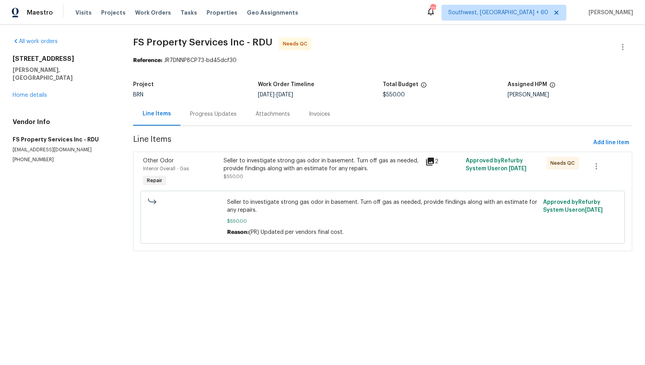
click at [288, 167] on div "Seller to investigate strong gas odor in basement. Turn off gas as needed, prov…" at bounding box center [322, 165] width 197 height 16
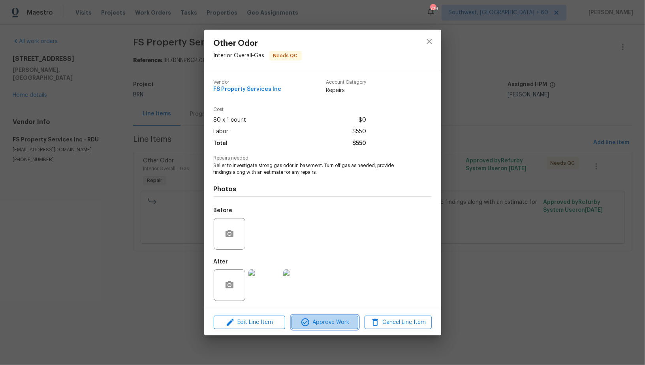
click at [319, 323] on span "Approve Work" at bounding box center [325, 323] width 62 height 10
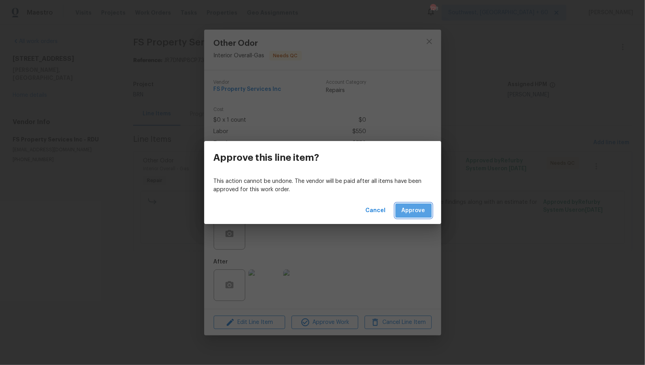
click at [408, 206] on span "Approve" at bounding box center [414, 211] width 24 height 10
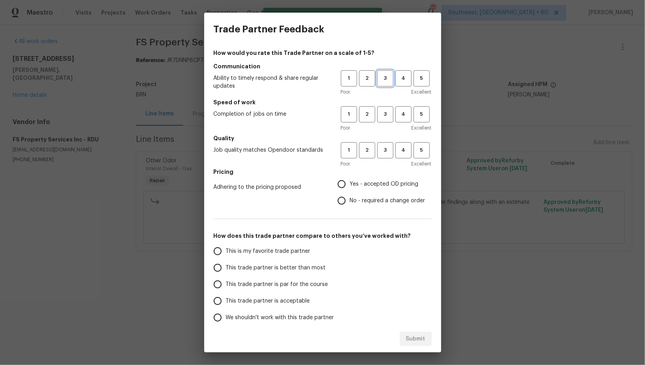
click at [386, 76] on span "3" at bounding box center [385, 78] width 15 height 9
click at [388, 105] on h5 "Speed of work" at bounding box center [323, 102] width 218 height 8
click at [387, 121] on button "3" at bounding box center [385, 114] width 16 height 16
click at [387, 155] on button "3" at bounding box center [385, 150] width 16 height 16
click at [374, 75] on span "2" at bounding box center [367, 78] width 15 height 9
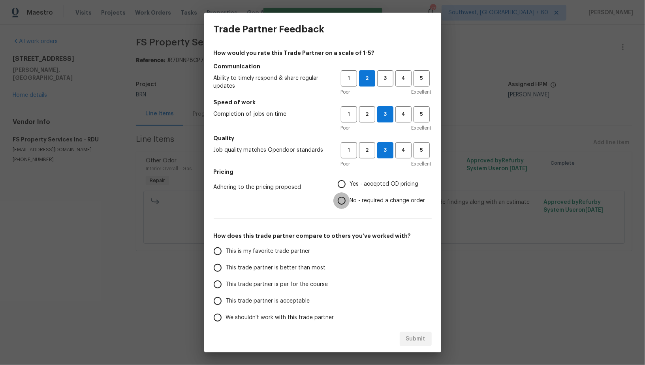
click at [349, 203] on input "No - required a change order" at bounding box center [342, 200] width 17 height 17
radio input "true"
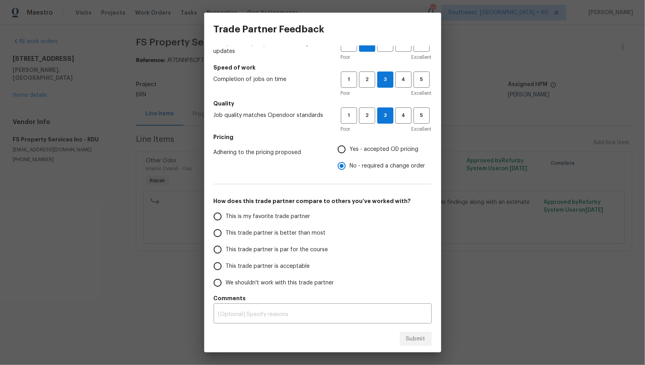
scroll to position [36, 0]
click at [218, 251] on input "This trade partner is par for the course" at bounding box center [217, 248] width 17 height 17
click at [424, 339] on span "Submit" at bounding box center [415, 339] width 19 height 10
radio input "true"
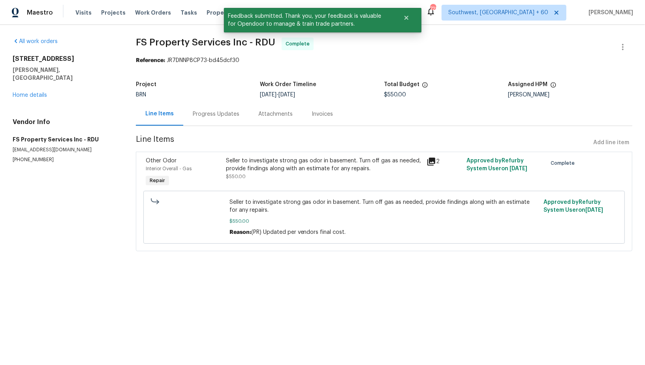
click at [194, 103] on div "Progress Updates" at bounding box center [216, 113] width 66 height 23
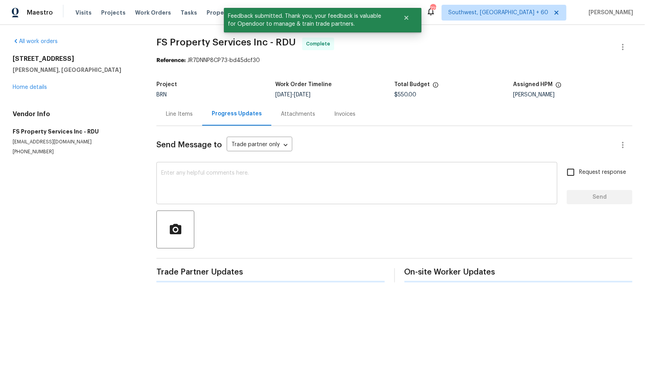
click at [243, 176] on textarea at bounding box center [357, 184] width 392 height 28
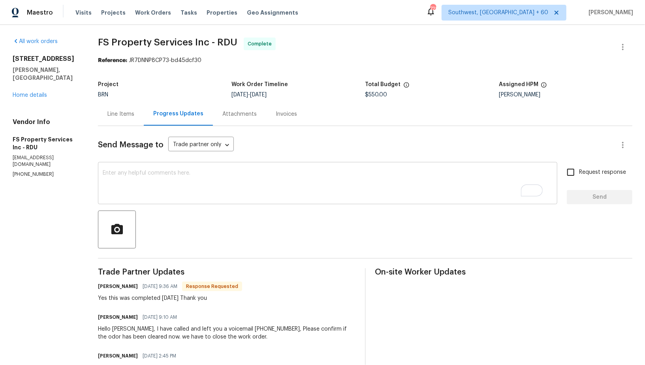
click at [285, 175] on textarea "To enrich screen reader interactions, please activate Accessibility in Grammarl…" at bounding box center [328, 184] width 450 height 28
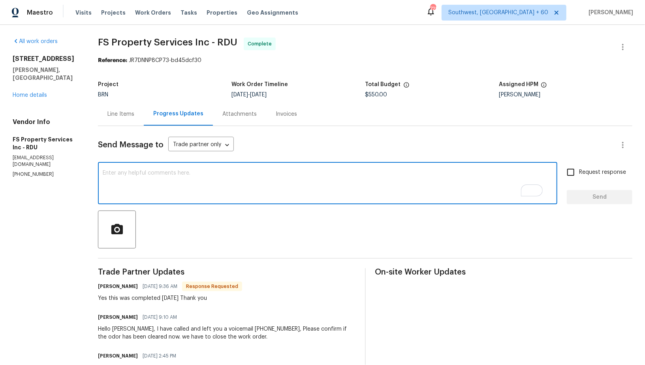
paste textarea "WO is approved, Please upload the invoice under invoice section. Thanks!"
type textarea "WO is approved, Please upload the invoice under invoice section. Thanks!"
click at [575, 176] on input "Request response" at bounding box center [571, 172] width 17 height 17
checkbox input "true"
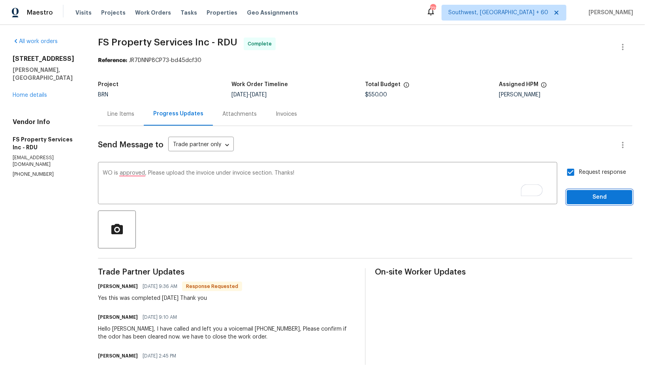
click at [582, 196] on span "Send" at bounding box center [599, 197] width 53 height 10
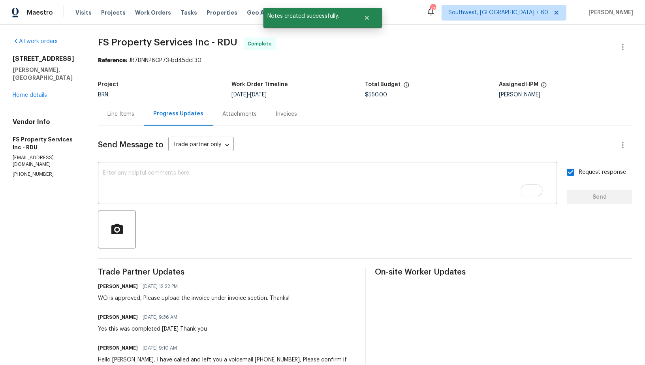
click at [293, 117] on div "Invoices" at bounding box center [286, 114] width 21 height 8
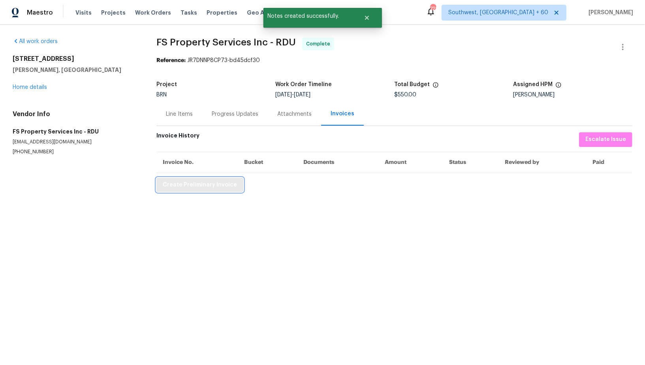
click at [190, 187] on span "Create Preliminary Invoice" at bounding box center [200, 185] width 74 height 10
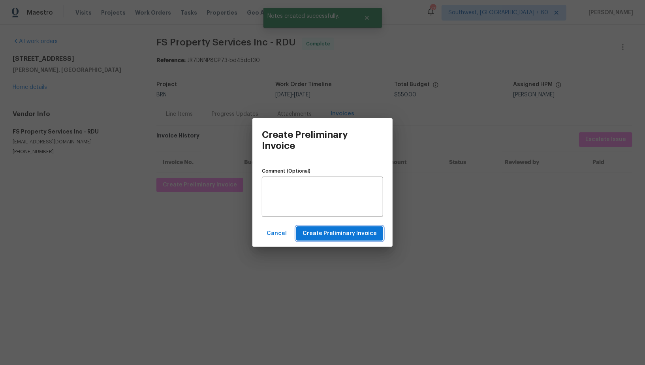
click at [349, 234] on span "Create Preliminary Invoice" at bounding box center [340, 234] width 74 height 10
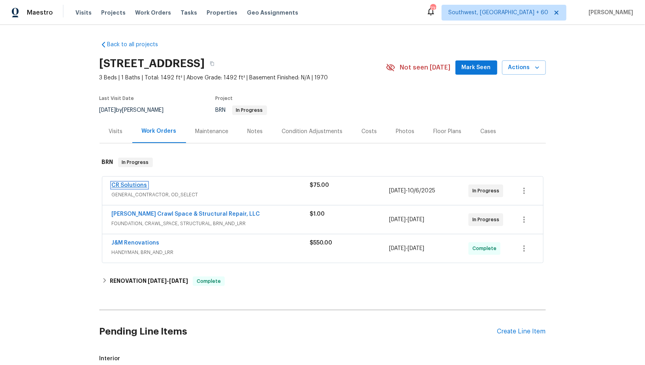
click at [139, 185] on link "CR Solutions" at bounding box center [130, 186] width 36 height 6
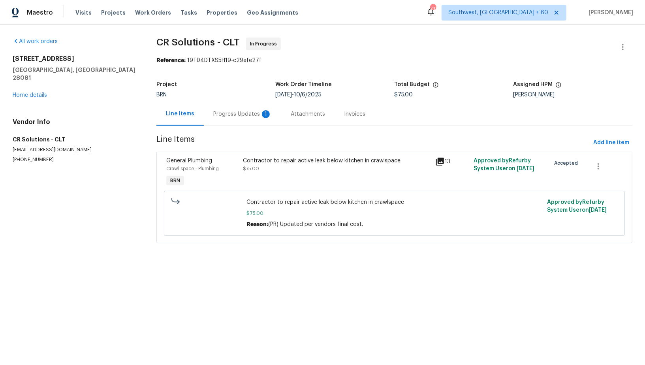
click at [211, 115] on div "Progress Updates 1" at bounding box center [242, 113] width 77 height 23
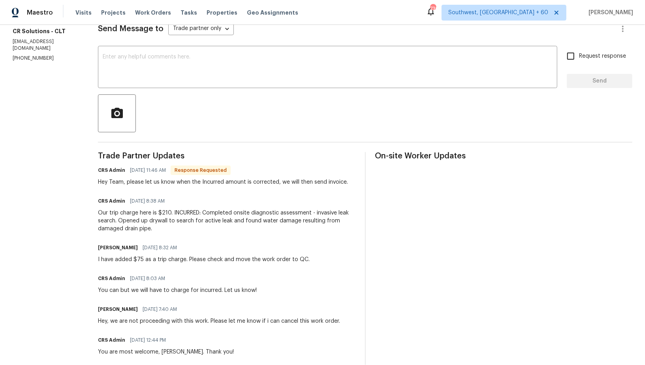
scroll to position [125, 0]
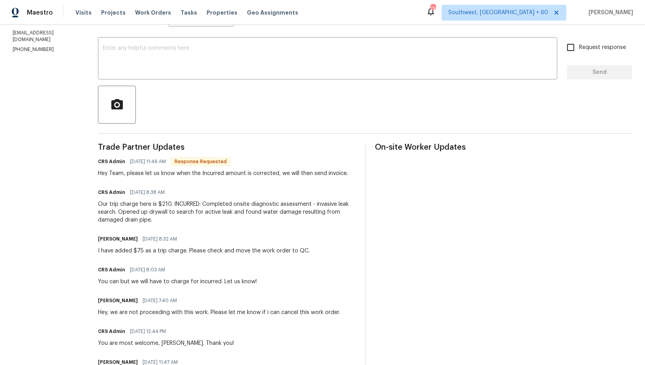
click at [203, 207] on div "Our trip charge here is $210. INCURRED: Completed onsite diagnostic assessment …" at bounding box center [226, 212] width 257 height 24
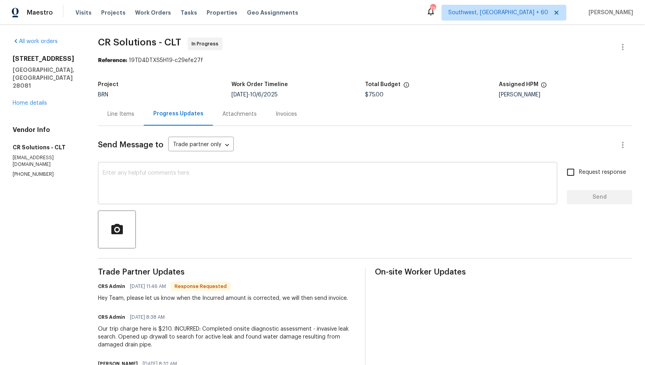
click at [169, 181] on textarea at bounding box center [328, 184] width 450 height 28
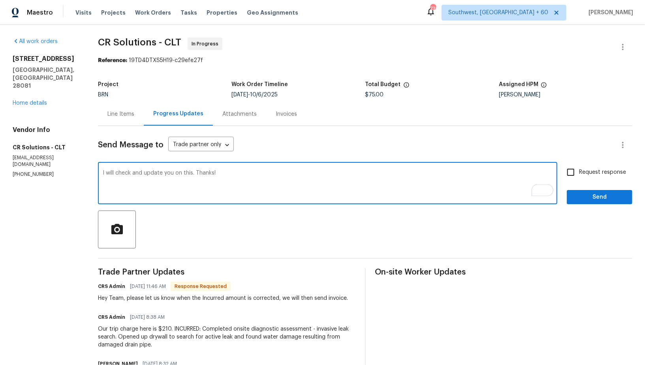
type textarea "I will check and update you on this. Thanks!"
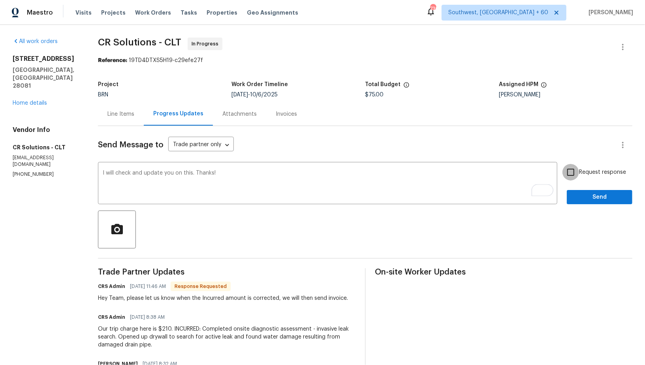
click at [569, 172] on input "Request response" at bounding box center [571, 172] width 17 height 17
checkbox input "true"
click at [589, 195] on span "Send" at bounding box center [599, 197] width 53 height 10
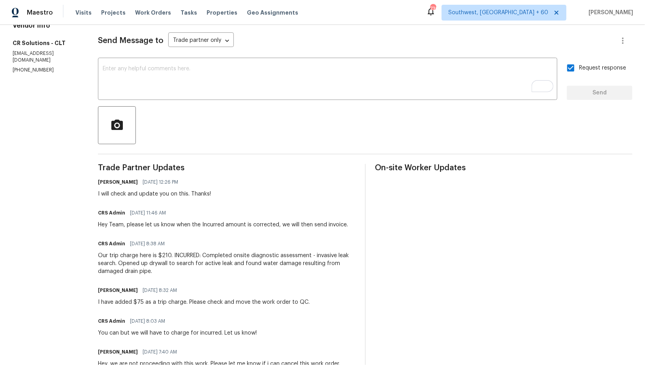
scroll to position [109, 0]
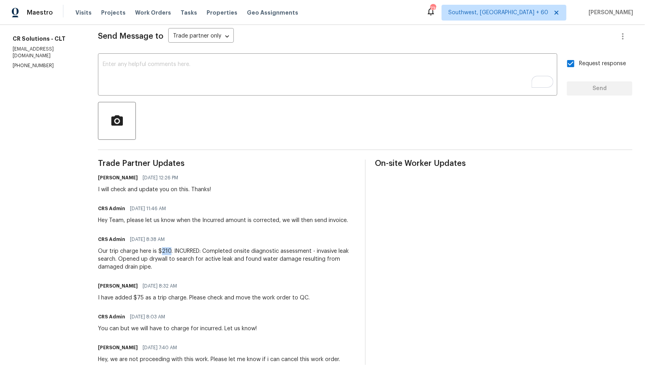
drag, startPoint x: 158, startPoint y: 250, endPoint x: 168, endPoint y: 251, distance: 9.5
click at [168, 251] on div "Our trip charge here is $210. INCURRED: Completed onsite diagnostic assessment …" at bounding box center [226, 259] width 257 height 24
drag, startPoint x: 157, startPoint y: 252, endPoint x: 168, endPoint y: 251, distance: 10.7
click at [168, 251] on div "Our trip charge here is $210. INCURRED: Completed onsite diagnostic assessment …" at bounding box center [226, 259] width 257 height 24
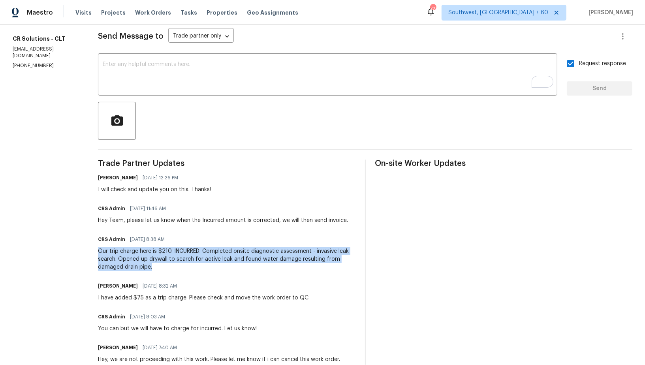
drag, startPoint x: 97, startPoint y: 249, endPoint x: 153, endPoint y: 268, distance: 58.9
click at [153, 268] on div "Our trip charge here is $210. INCURRED: Completed onsite diagnostic assessment …" at bounding box center [226, 259] width 257 height 24
copy div "Our trip charge here is $210. INCURRED: Completed onsite diagnostic assessment …"
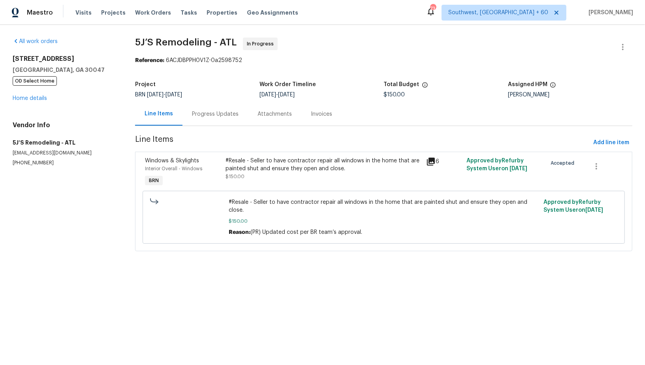
click at [211, 115] on div "Progress Updates" at bounding box center [215, 114] width 47 height 8
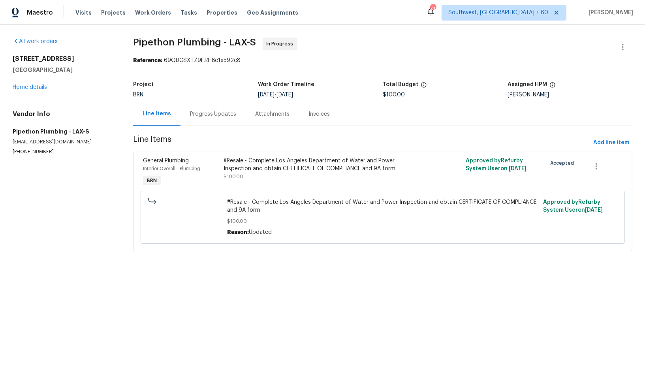
click at [205, 110] on div "Progress Updates" at bounding box center [213, 114] width 47 height 8
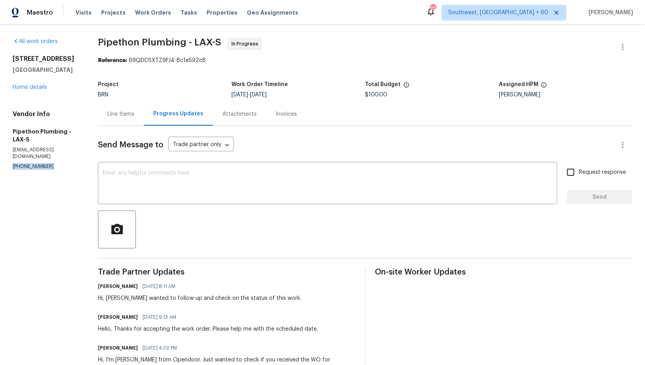
drag, startPoint x: 49, startPoint y: 154, endPoint x: 0, endPoint y: 154, distance: 48.6
click at [0, 154] on div "All work orders [STREET_ADDRESS] Home details Vendor Info Pipethon Plumbing - L…" at bounding box center [322, 217] width 645 height 385
copy p "[PHONE_NUMBER]"
click at [132, 117] on div "Line Items" at bounding box center [120, 114] width 27 height 8
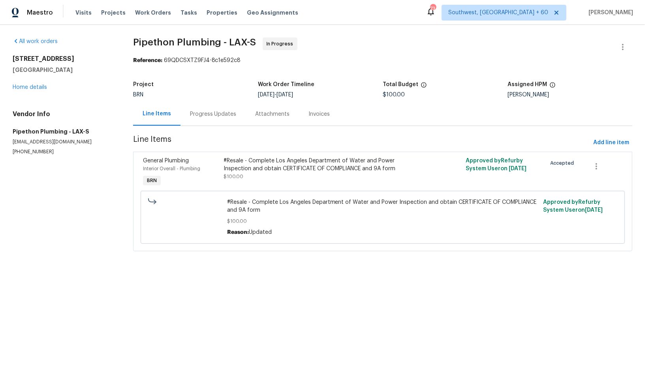
click at [276, 169] on div "#Resale - Complete Los Angeles Department of Water and Power Inspection and obt…" at bounding box center [322, 165] width 197 height 16
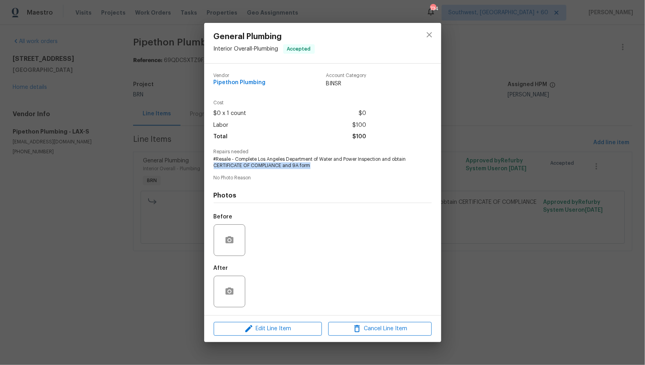
drag, startPoint x: 213, startPoint y: 164, endPoint x: 332, endPoint y: 165, distance: 118.9
click at [333, 165] on div "Vendor Pipethon Plumbing Account Category BINSR Cost $0 x 1 count $0 Labor $100…" at bounding box center [322, 190] width 237 height 252
copy span "CERTIFICATE OF COMPLIANCE and 9A form"
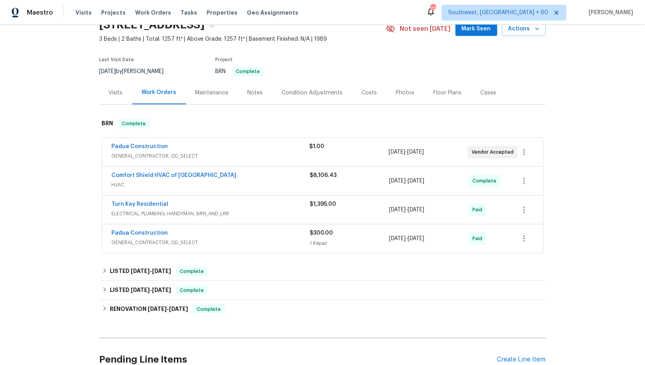
scroll to position [42, 0]
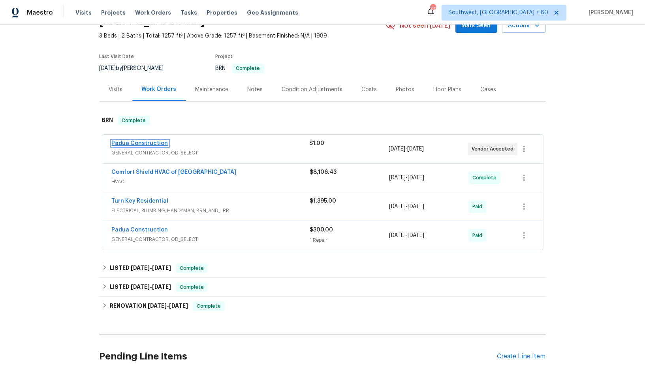
click at [151, 141] on link "Padua Construction" at bounding box center [140, 144] width 57 height 6
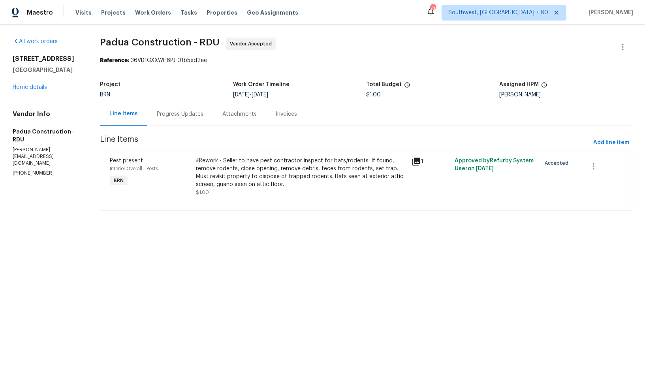
click at [202, 106] on div "Progress Updates" at bounding box center [180, 113] width 66 height 23
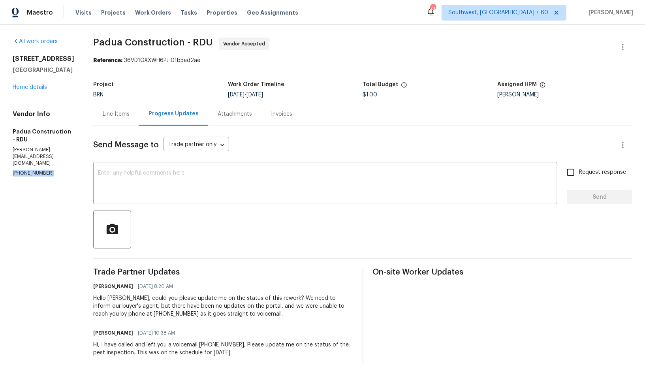
drag, startPoint x: 50, startPoint y: 166, endPoint x: 0, endPoint y: 166, distance: 49.8
copy p "(305) 319-1110"
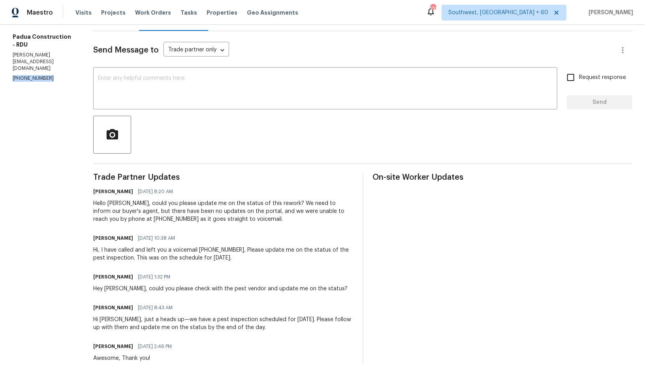
scroll to position [40, 0]
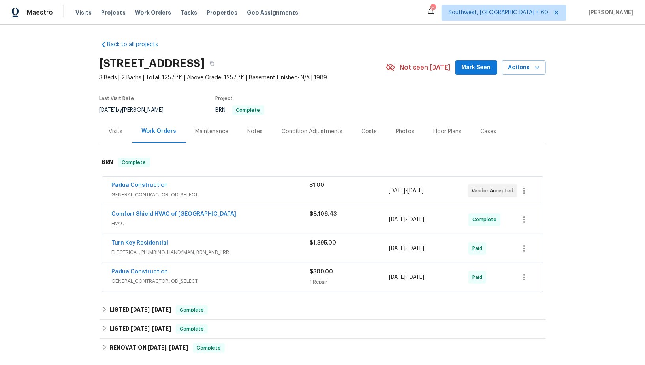
click at [119, 181] on span "Padua Construction" at bounding box center [140, 185] width 57 height 8
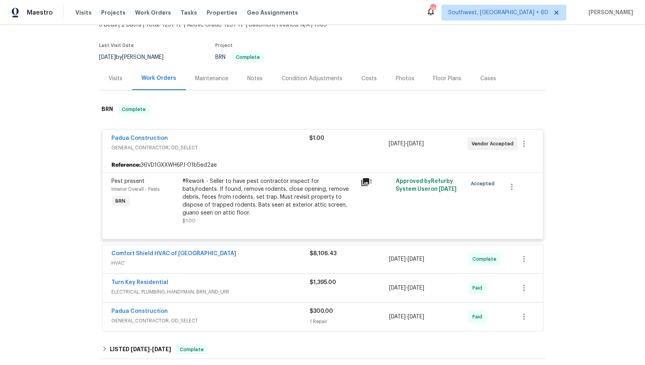
scroll to position [62, 0]
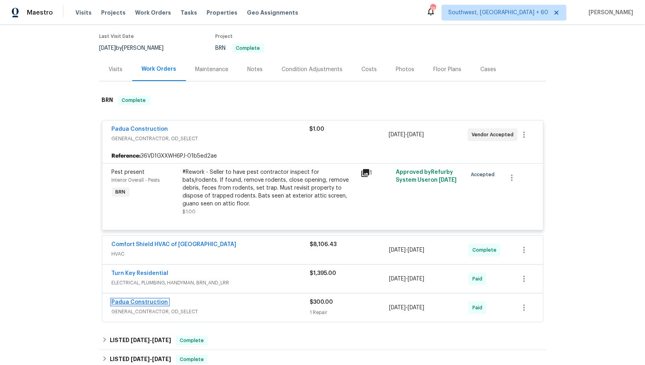
click at [138, 300] on link "Padua Construction" at bounding box center [140, 303] width 57 height 6
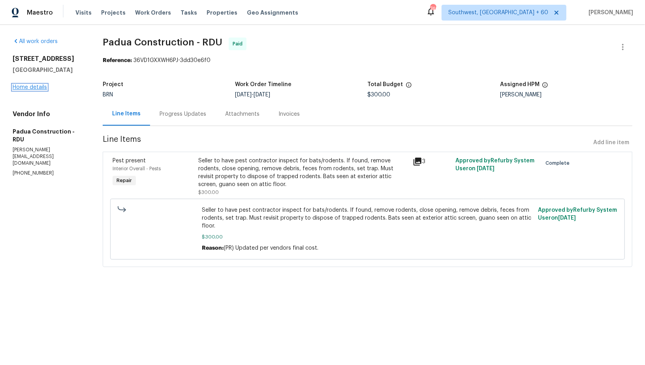
click at [30, 88] on link "Home details" at bounding box center [30, 88] width 34 height 6
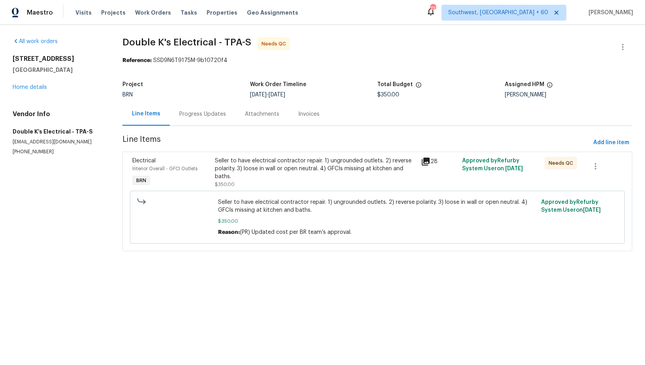
click at [188, 104] on div "Progress Updates" at bounding box center [203, 113] width 66 height 23
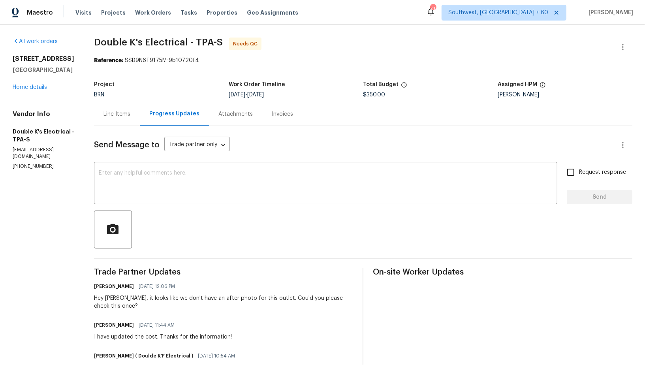
click at [111, 97] on div "BRN" at bounding box center [161, 95] width 135 height 6
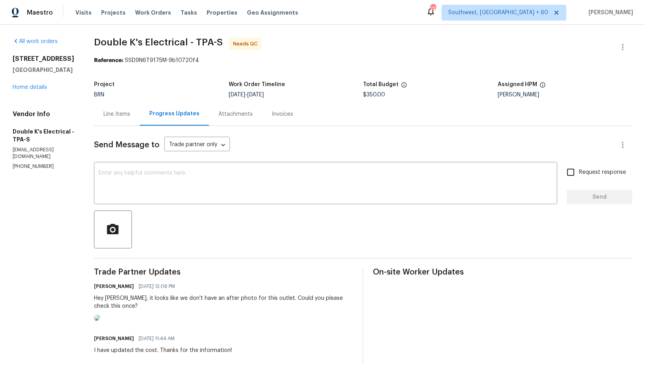
click at [125, 114] on div "Line Items" at bounding box center [117, 114] width 27 height 8
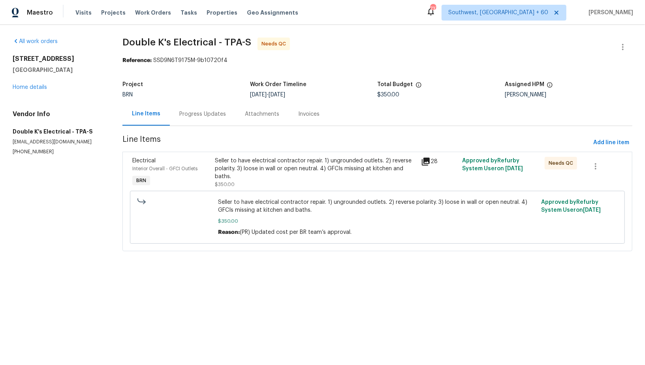
click at [268, 167] on div "Seller to have electrical contractor repair. 1) ungrounded outlets. 2) reverse …" at bounding box center [316, 169] width 202 height 24
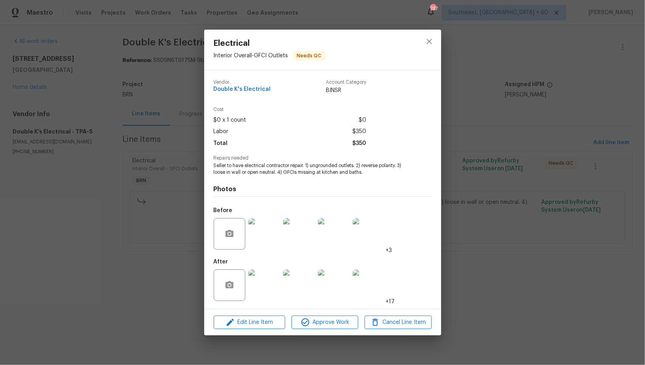
click at [146, 266] on div "Electrical Interior Overall - GFCI Outlets Needs QC Vendor Double K's Electrica…" at bounding box center [322, 182] width 645 height 365
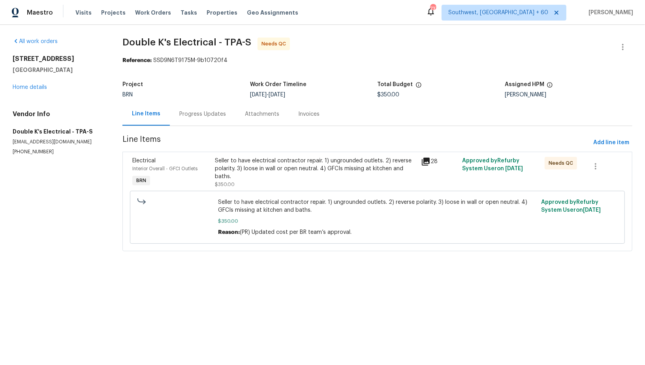
click at [205, 114] on div "Progress Updates" at bounding box center [202, 114] width 47 height 8
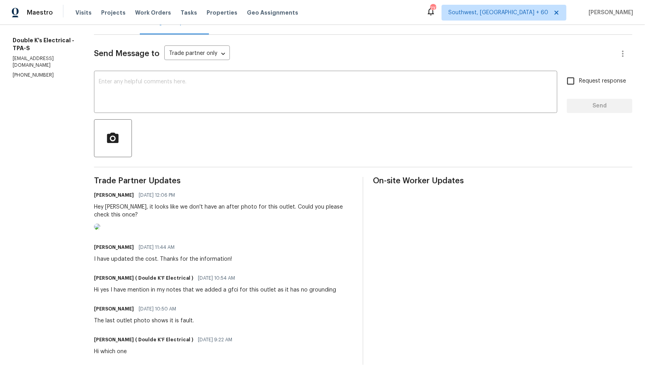
scroll to position [104, 0]
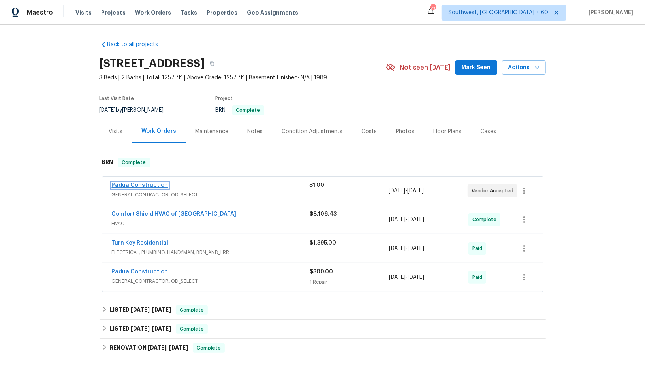
click at [137, 185] on link "Padua Construction" at bounding box center [140, 186] width 57 height 6
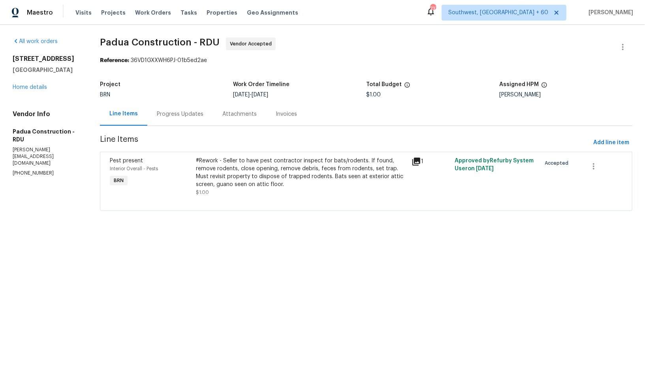
click at [23, 165] on section "All work orders 2705 Ramblegate Ln Durham, NC 27705 Home details Vendor Info Pa…" at bounding box center [47, 129] width 68 height 183
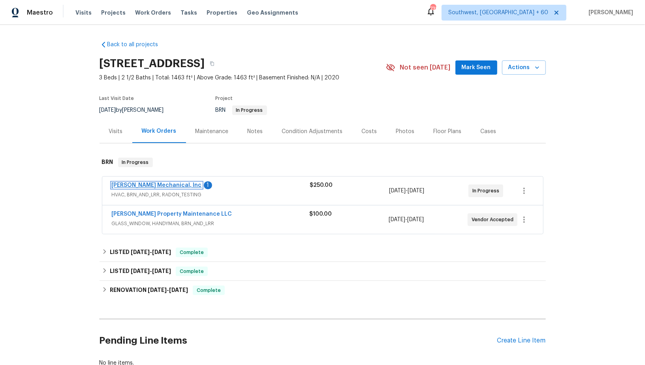
click at [138, 183] on link "[PERSON_NAME] Mechanical, Inc" at bounding box center [157, 186] width 90 height 6
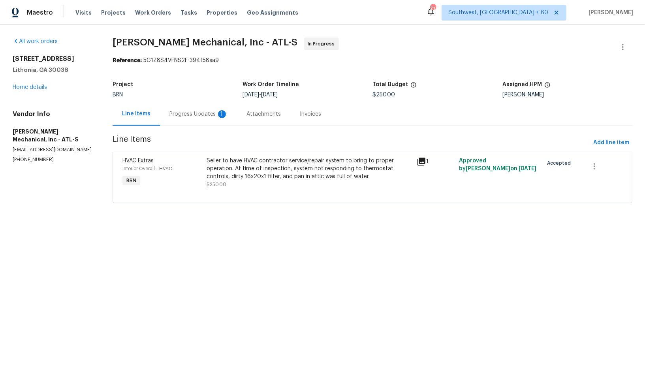
click at [215, 115] on div "Progress Updates 1" at bounding box center [199, 114] width 58 height 8
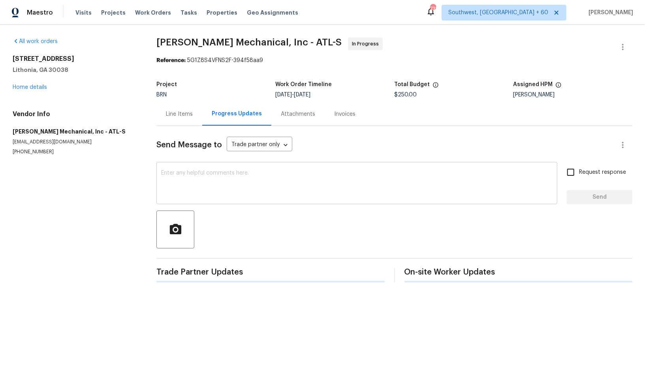
click at [237, 184] on textarea at bounding box center [357, 184] width 392 height 28
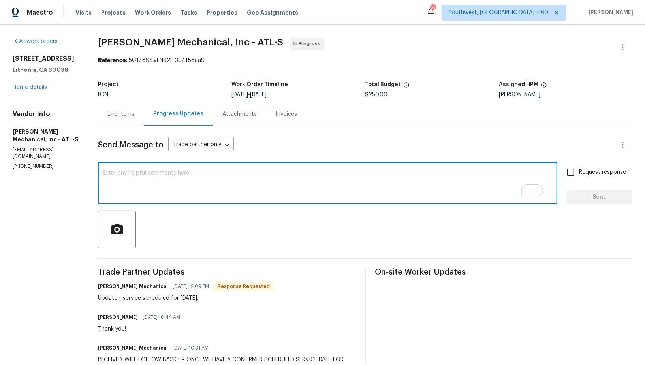
type textarea "F"
type textarea "Great, Thank you!"
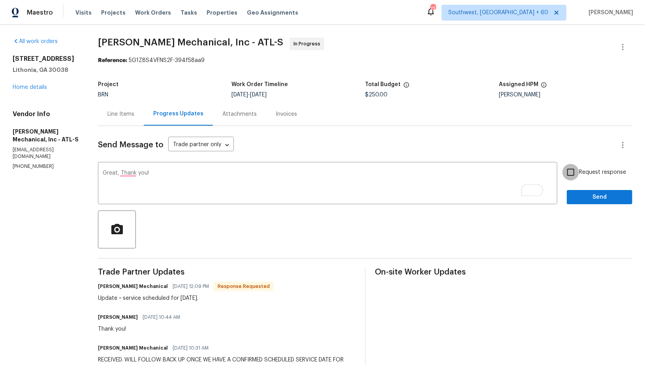
click at [573, 178] on input "Request response" at bounding box center [571, 172] width 17 height 17
checkbox input "true"
click at [582, 190] on button "Send" at bounding box center [600, 197] width 66 height 15
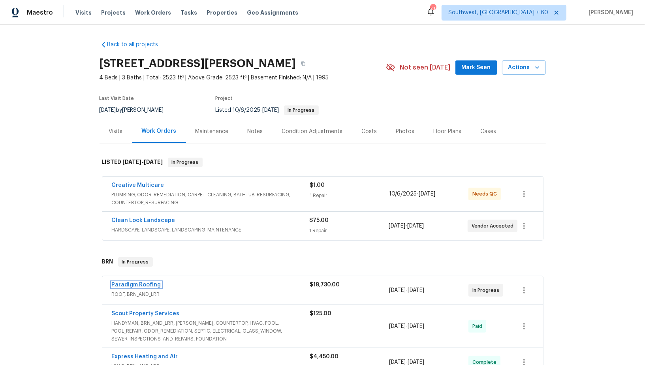
click at [135, 284] on link "Paradigm Roofing" at bounding box center [136, 285] width 49 height 6
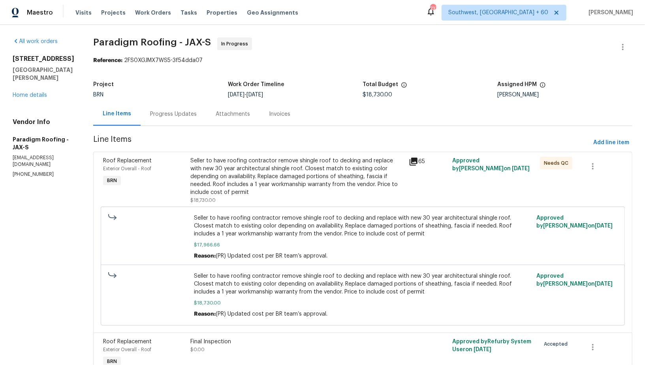
drag, startPoint x: 52, startPoint y: 154, endPoint x: 0, endPoint y: 154, distance: 52.2
click at [0, 154] on div "All work orders 689 Box Branch Cir Saint Johns, FL 32259 Home details Vendor In…" at bounding box center [322, 215] width 645 height 381
drag, startPoint x: 55, startPoint y: 161, endPoint x: 0, endPoint y: 161, distance: 55.3
click at [0, 161] on div "All work orders 689 Box Branch Cir Saint Johns, FL 32259 Home details Vendor In…" at bounding box center [322, 215] width 645 height 381
copy p "(904) 257-1827"
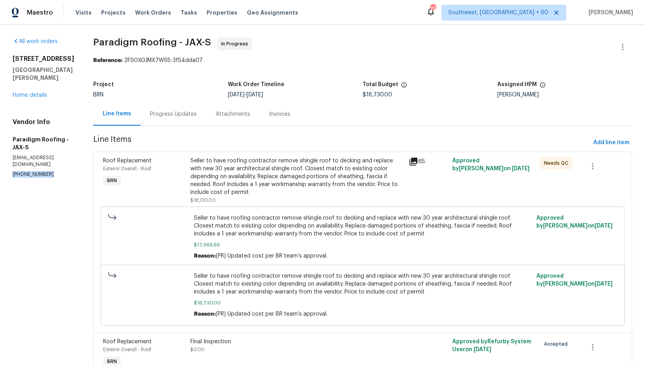
click at [180, 113] on div "Progress Updates" at bounding box center [173, 114] width 47 height 8
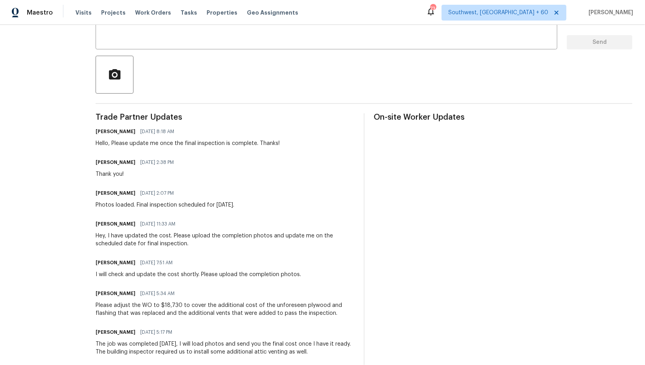
scroll to position [113, 0]
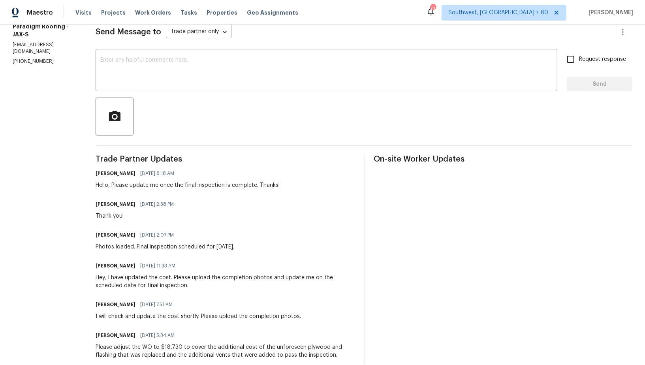
click at [158, 109] on div at bounding box center [364, 117] width 537 height 38
click at [149, 89] on div "x ​" at bounding box center [327, 71] width 462 height 40
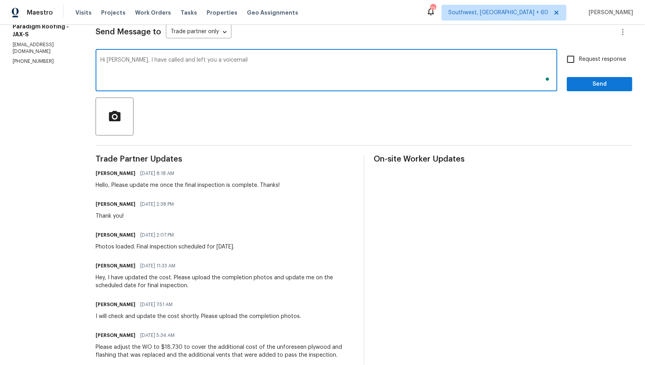
scroll to position [0, 0]
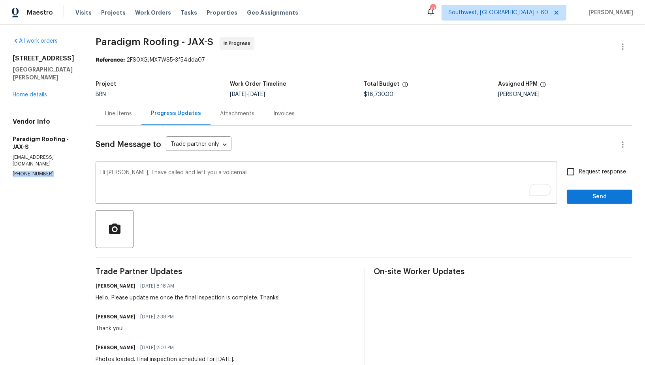
drag, startPoint x: 54, startPoint y: 158, endPoint x: 0, endPoint y: 157, distance: 54.1
copy p "(904) 257-1827"
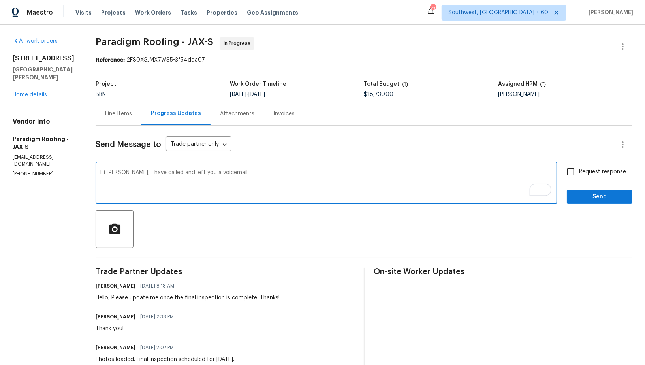
click at [227, 172] on textarea "Hi Bo, I have called and left you a voicemail" at bounding box center [326, 184] width 452 height 28
paste textarea "(904) 257-1827"
type textarea "Hi Bo, I have called and left you a voicemail (904) 257-1827, Please update me …"
click at [571, 176] on input "Request response" at bounding box center [571, 172] width 17 height 17
checkbox input "true"
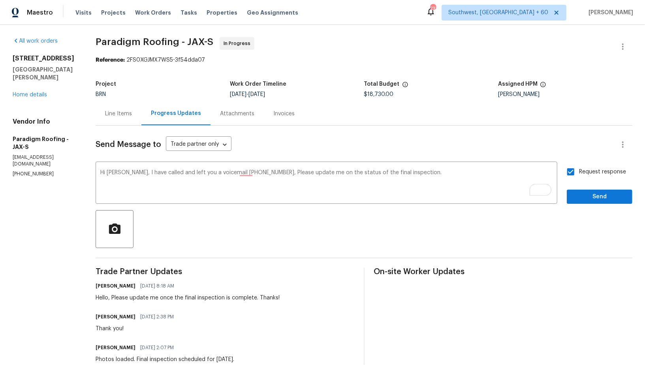
click at [569, 197] on button "Send" at bounding box center [600, 197] width 66 height 15
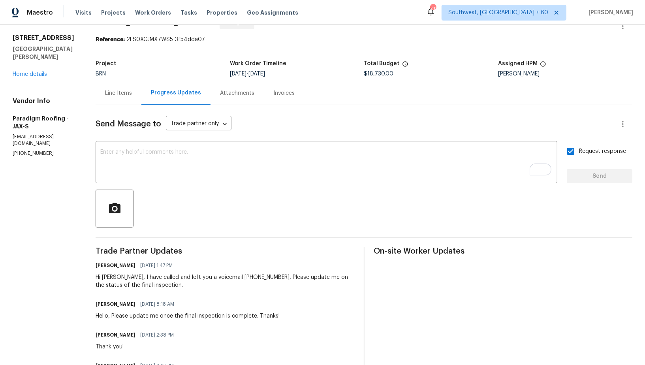
scroll to position [25, 0]
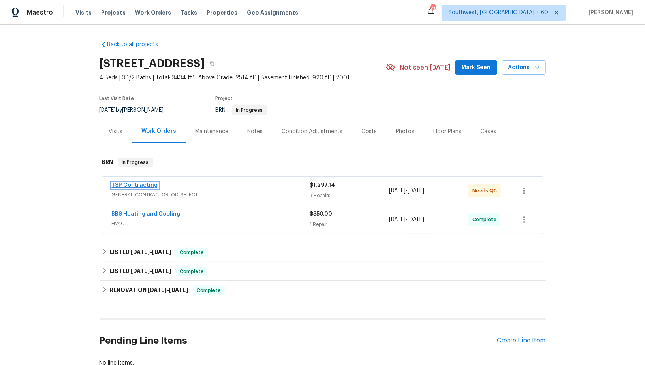
click at [135, 185] on link "TSP Contracting" at bounding box center [135, 186] width 46 height 6
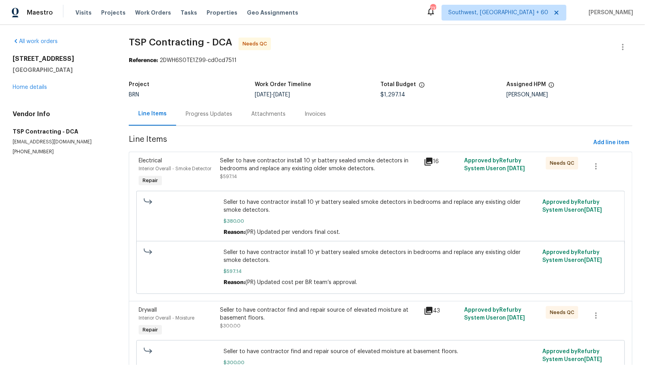
click at [212, 124] on div "Progress Updates" at bounding box center [209, 113] width 66 height 23
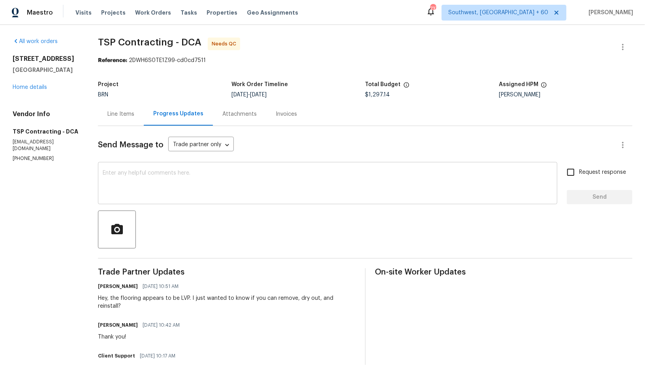
click at [205, 177] on textarea at bounding box center [328, 184] width 450 height 28
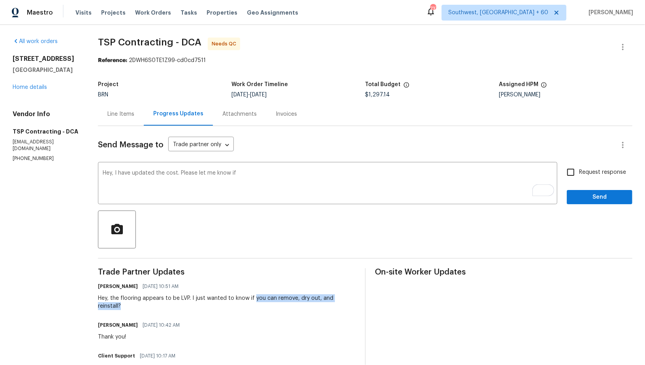
drag, startPoint x: 250, startPoint y: 298, endPoint x: 356, endPoint y: 298, distance: 105.9
copy div "you can remove, dry out, and reinstall?"
click at [249, 176] on textarea "Hey, I have updated the cost. Please let me know if" at bounding box center [328, 184] width 450 height 28
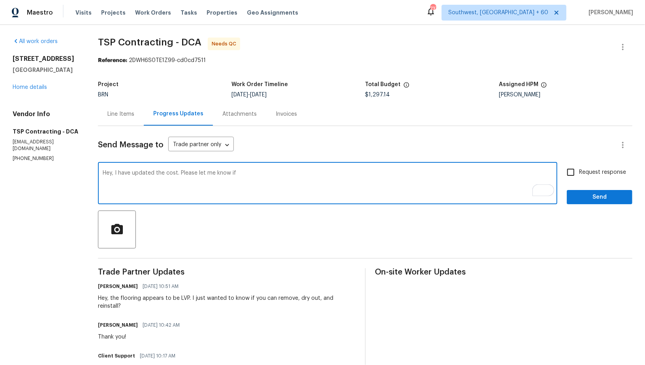
paste textarea "you can remove, dry out, and reinstall?"
click at [274, 174] on textarea "Hey, I have updated the cost. Please let me know if you can remove, dry out, an…" at bounding box center [328, 184] width 450 height 28
click at [330, 170] on textarea "Hey, I have updated the cost. Please let me know if you can remove the LVP floo…" at bounding box center [328, 184] width 450 height 28
click at [335, 173] on textarea "Hey, I have updated the cost. Please let me know if you can remove the LVP floo…" at bounding box center [328, 184] width 450 height 28
click at [378, 173] on textarea "Hey, I have updated the cost. Please let me know if you can remove the LVP floo…" at bounding box center [328, 184] width 450 height 28
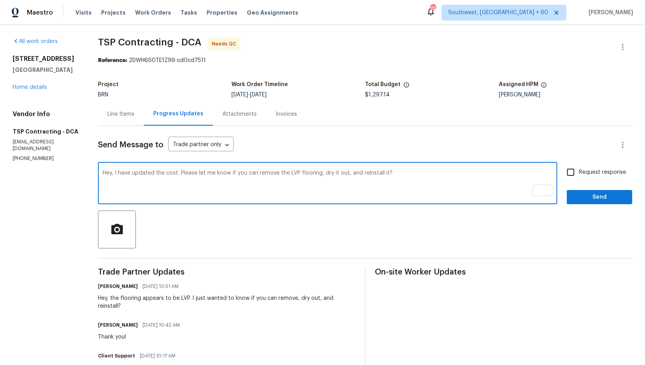
click at [399, 170] on textarea "Hey, I have updated the cost. Please let me know if you can remove the LVP floo…" at bounding box center [328, 184] width 450 height 28
type textarea "Hey, I have updated the cost. Please let me know if you can remove the LVP floo…"
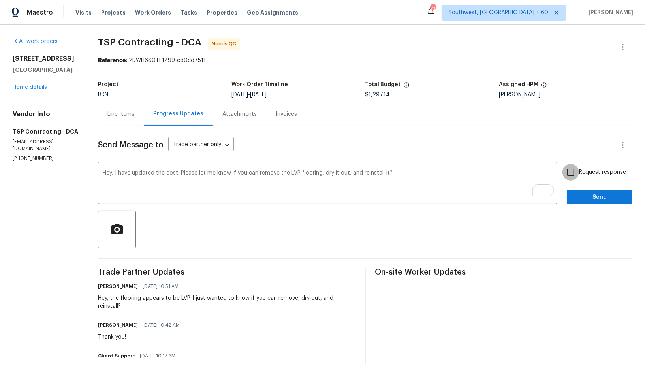
click at [569, 175] on input "Request response" at bounding box center [571, 172] width 17 height 17
checkbox input "true"
click at [592, 203] on button "Send" at bounding box center [600, 197] width 66 height 15
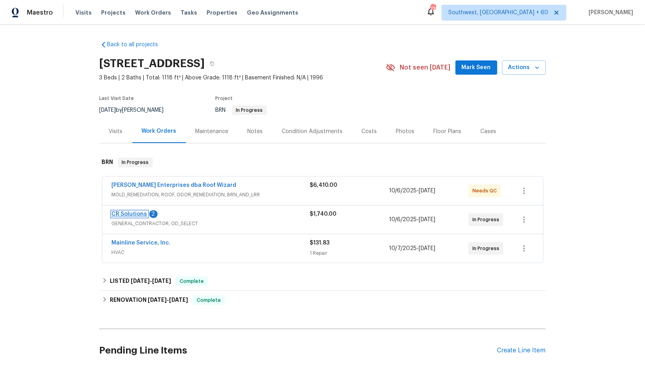
click at [132, 212] on link "CR Solutions" at bounding box center [130, 214] width 36 height 6
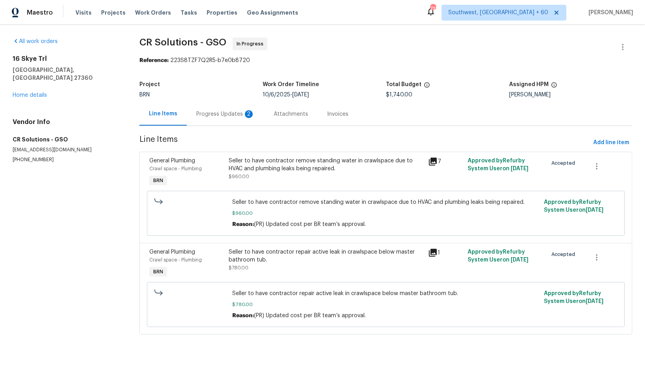
click at [209, 104] on div "Progress Updates 2" at bounding box center [225, 113] width 77 height 23
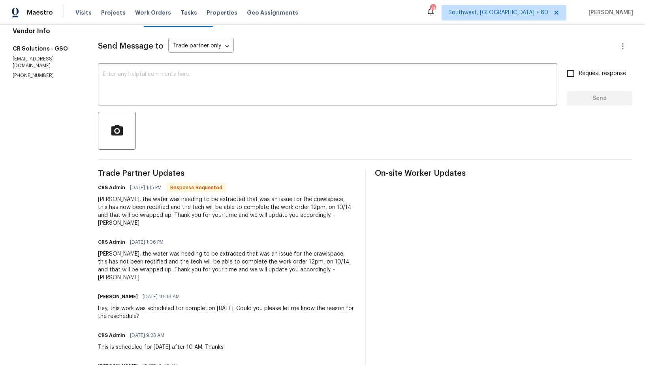
scroll to position [99, 0]
click at [199, 261] on div "Padmapriya, the water was needing to be extracted that was an issue for the cra…" at bounding box center [226, 266] width 257 height 32
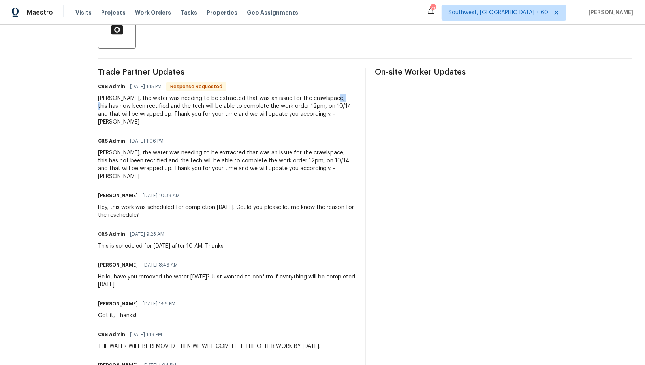
scroll to position [202, 0]
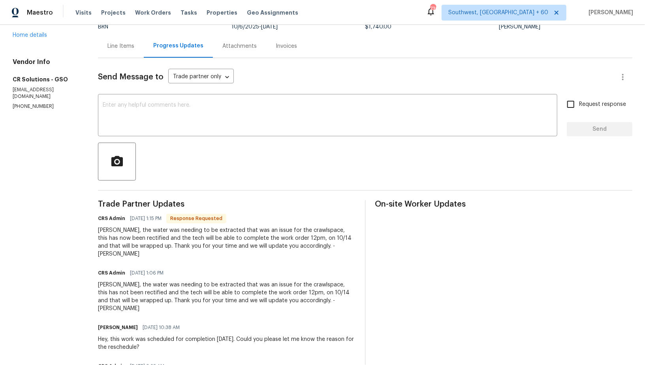
scroll to position [55, 0]
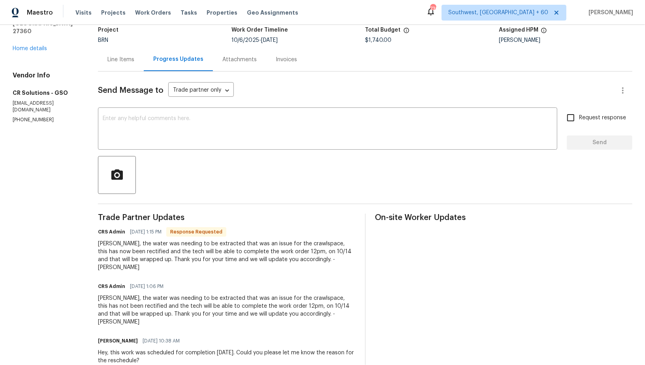
click at [134, 64] on div "Line Items" at bounding box center [121, 59] width 46 height 23
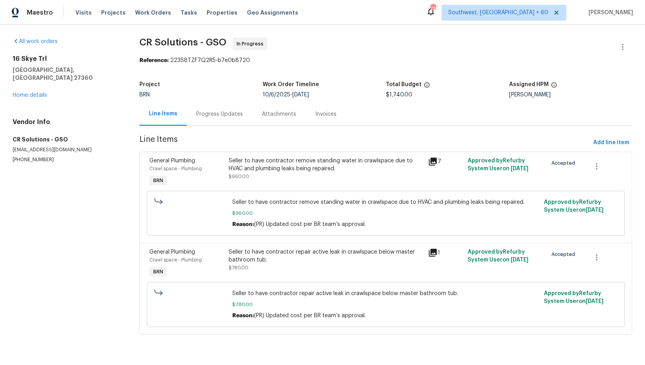
click at [276, 176] on div "Seller to have contractor remove standing water in crawlspace due to HVAC and p…" at bounding box center [326, 169] width 194 height 24
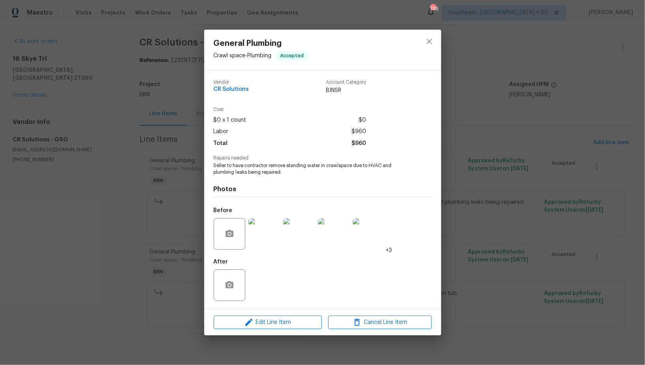
click at [188, 260] on div "General Plumbing Crawl space - Plumbing Accepted Vendor CR Solutions Account Ca…" at bounding box center [322, 182] width 645 height 365
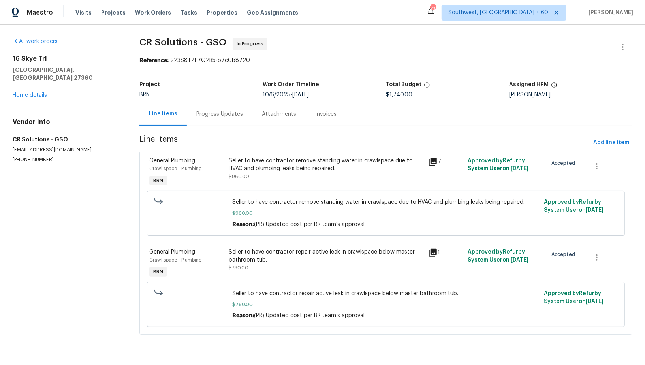
click at [277, 268] on div "Seller to have contractor repair active leak in crawlspace below master bathroo…" at bounding box center [326, 260] width 194 height 24
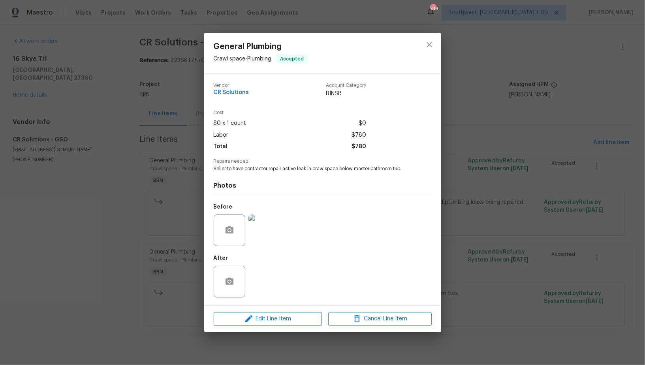
click at [269, 237] on img at bounding box center [265, 231] width 32 height 32
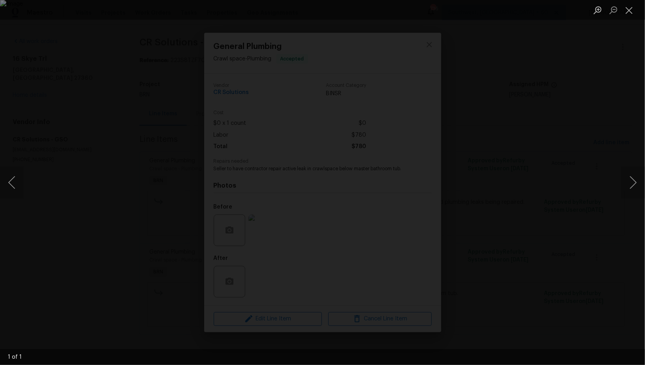
click at [554, 245] on div "Lightbox" at bounding box center [322, 182] width 645 height 365
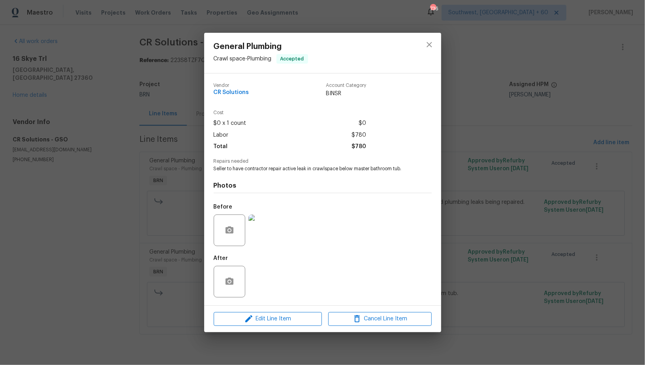
click at [554, 245] on div "General Plumbing Crawl space - Plumbing Accepted Vendor CR Solutions Account Ca…" at bounding box center [322, 182] width 645 height 365
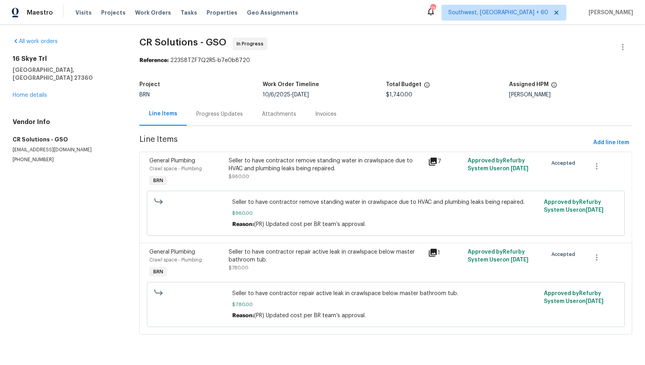
click at [200, 114] on div "Progress Updates" at bounding box center [219, 114] width 47 height 8
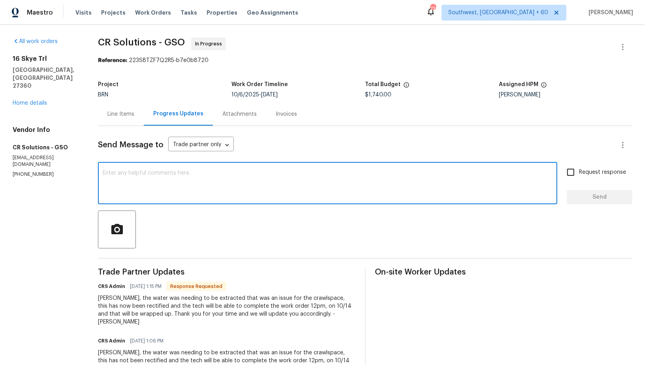
click at [188, 180] on textarea at bounding box center [328, 184] width 450 height 28
type textarea "So everything will be completed by tomorrow, right?"
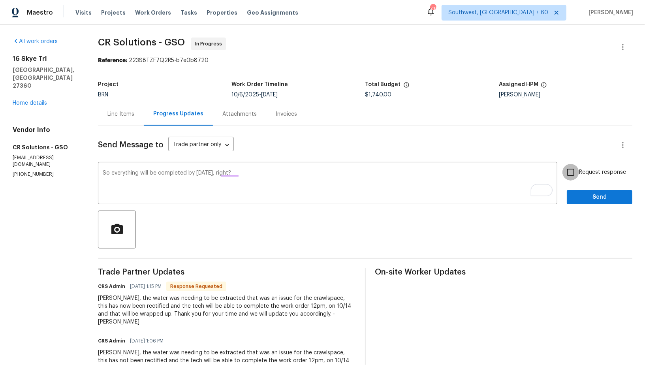
click at [570, 179] on input "Request response" at bounding box center [571, 172] width 17 height 17
checkbox input "true"
click at [582, 199] on span "Send" at bounding box center [599, 197] width 53 height 10
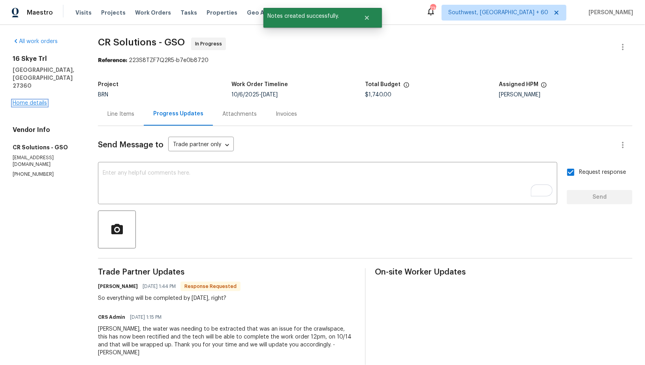
click at [33, 100] on link "Home details" at bounding box center [30, 103] width 34 height 6
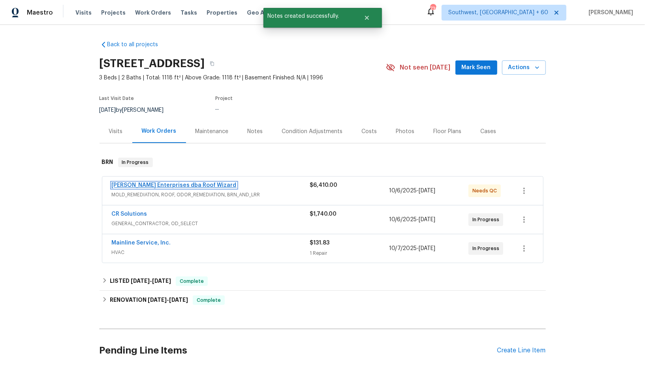
click at [143, 185] on link "Nordman Enterprises dba Roof Wizard" at bounding box center [174, 186] width 125 height 6
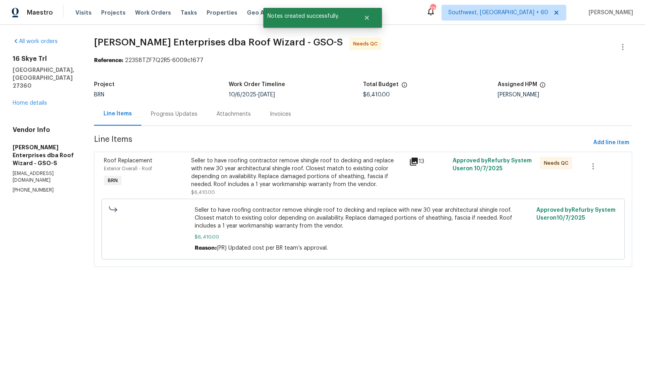
click at [256, 181] on div "Seller to have roofing contractor remove shingle roof to decking and replace wi…" at bounding box center [297, 173] width 213 height 32
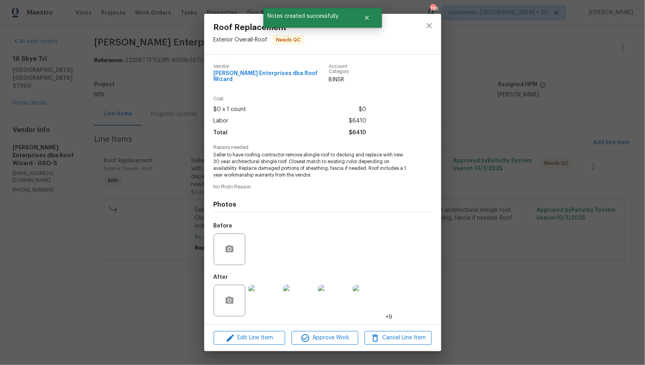
click at [269, 303] on img at bounding box center [265, 301] width 32 height 32
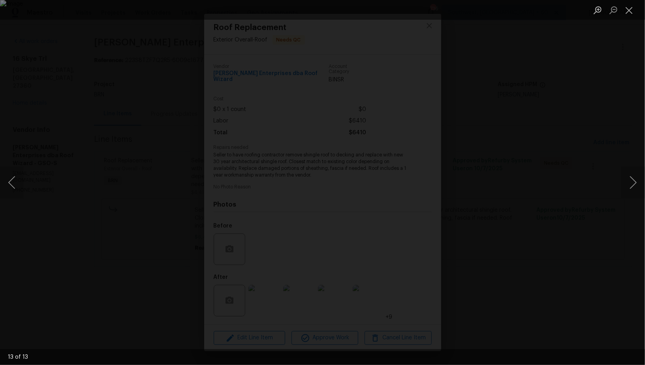
click at [501, 219] on div "Lightbox" at bounding box center [322, 182] width 645 height 365
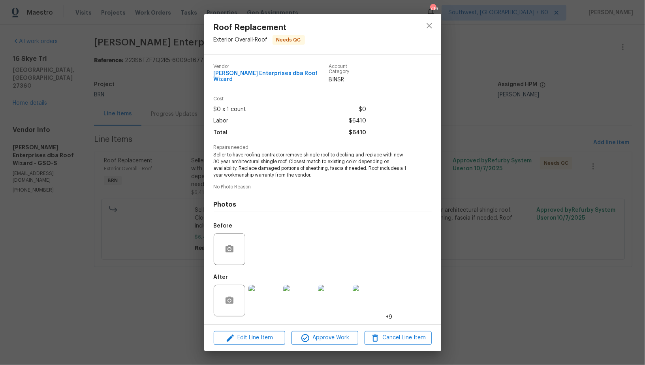
click at [501, 219] on div "Roof Replacement Exterior Overall - Roof Needs QC Vendor Nordman Enterprises db…" at bounding box center [322, 182] width 645 height 365
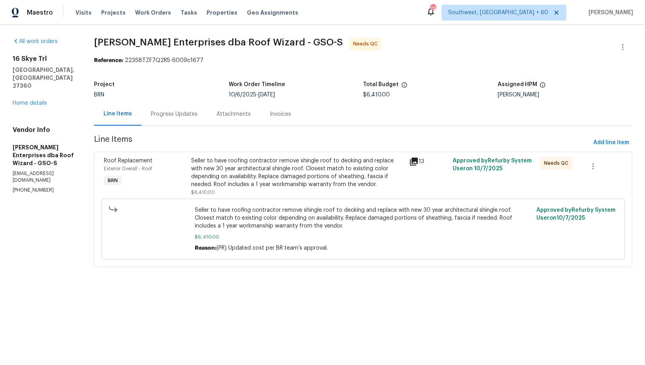
click at [170, 115] on div "Progress Updates" at bounding box center [174, 114] width 47 height 8
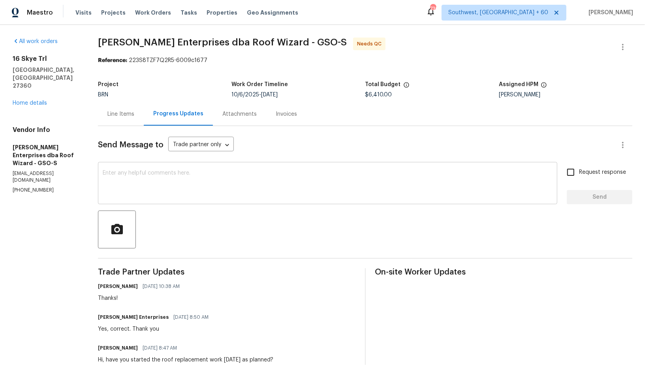
click at [150, 197] on textarea at bounding box center [328, 184] width 450 height 28
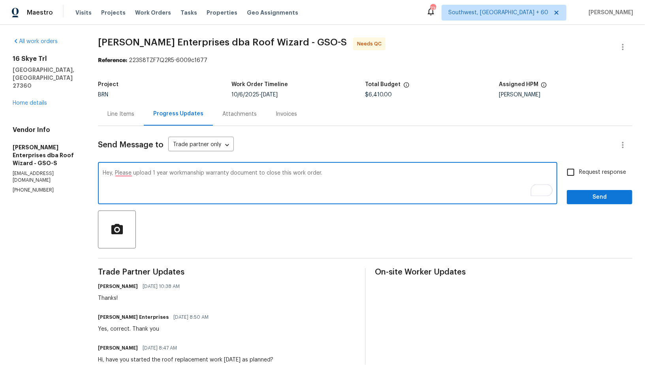
click at [128, 168] on div "Hey, Please upload 1 year workmanship warranty document to close this work orde…" at bounding box center [328, 184] width 460 height 40
click at [126, 171] on textarea "Hey, Please upload 1 year workmanship warranty document to close this work orde…" at bounding box center [328, 184] width 450 height 28
type textarea "Hey, please upload 1 year workmanship warranty document to close this work orde…"
click at [575, 176] on input "Request response" at bounding box center [571, 172] width 17 height 17
checkbox input "true"
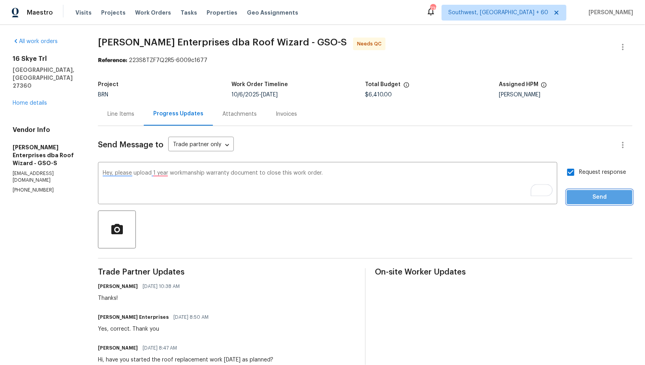
click at [587, 194] on span "Send" at bounding box center [599, 197] width 53 height 10
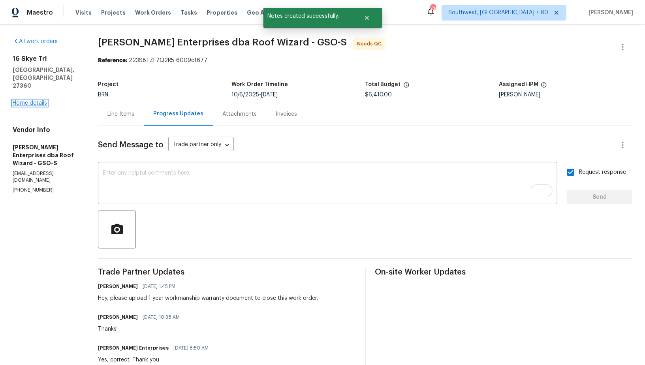
click at [39, 100] on link "Home details" at bounding box center [30, 103] width 34 height 6
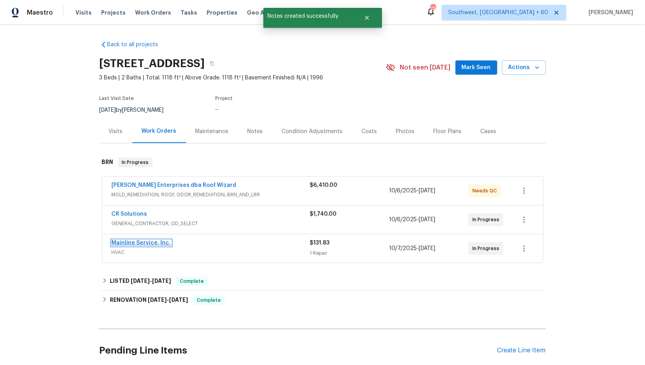
click at [139, 241] on link "Mainline Service, Inc." at bounding box center [141, 243] width 59 height 6
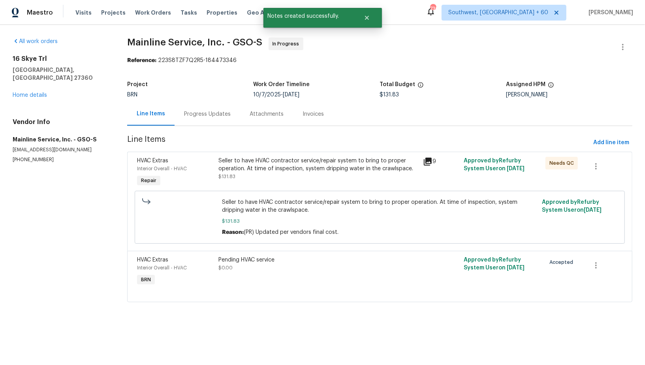
click at [218, 118] on div "Progress Updates" at bounding box center [208, 113] width 66 height 23
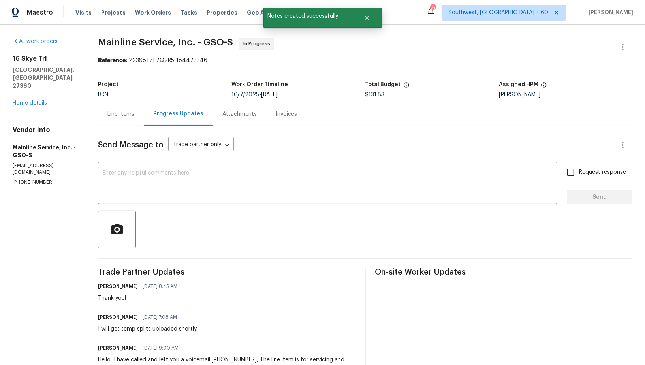
click at [116, 120] on div "Line Items" at bounding box center [121, 113] width 46 height 23
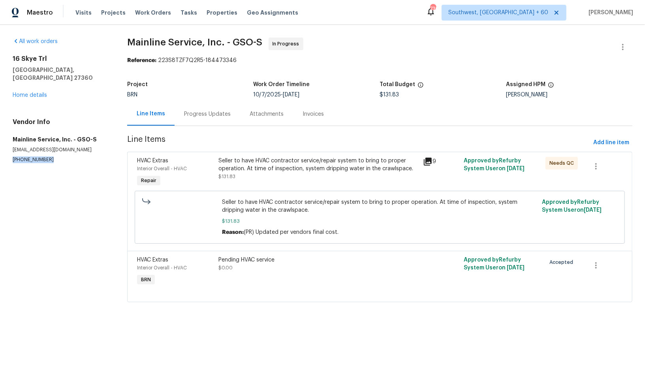
drag, startPoint x: 64, startPoint y: 155, endPoint x: 0, endPoint y: 146, distance: 65.1
click at [0, 146] on div "All work orders 16 Skye Trl Thomasville, NC 27360 Home details Vendor Info Main…" at bounding box center [322, 175] width 645 height 300
copy p "(336) 869-2414"
click at [199, 125] on div "Progress Updates" at bounding box center [208, 113] width 66 height 23
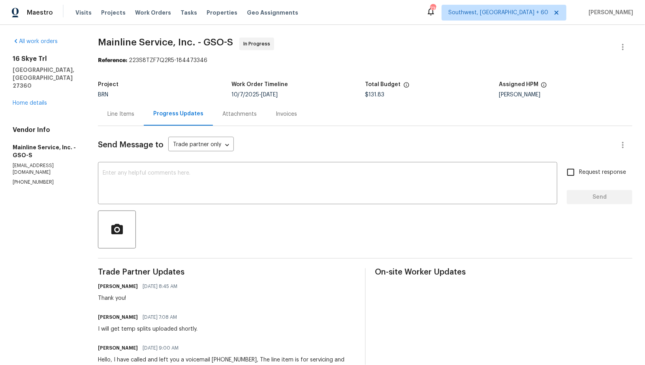
click at [132, 117] on div "Line Items" at bounding box center [120, 114] width 27 height 8
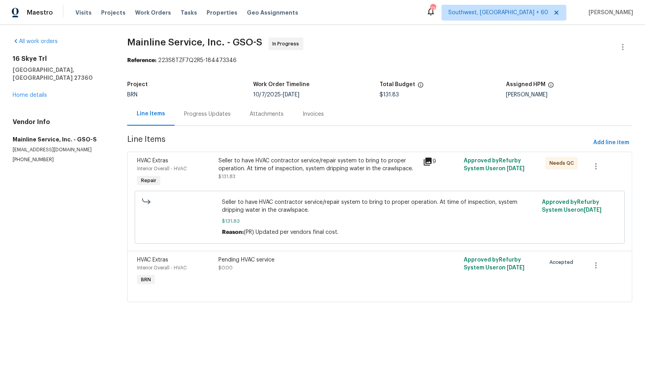
click at [34, 79] on div "16 Skye Trl Thomasville, NC 27360 Home details" at bounding box center [61, 77] width 96 height 44
click at [34, 92] on link "Home details" at bounding box center [30, 95] width 34 height 6
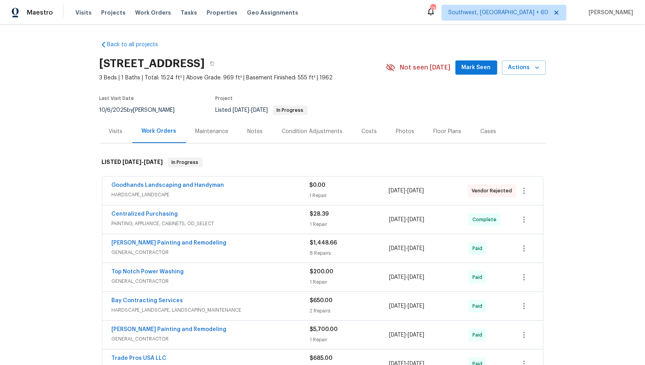
scroll to position [399, 0]
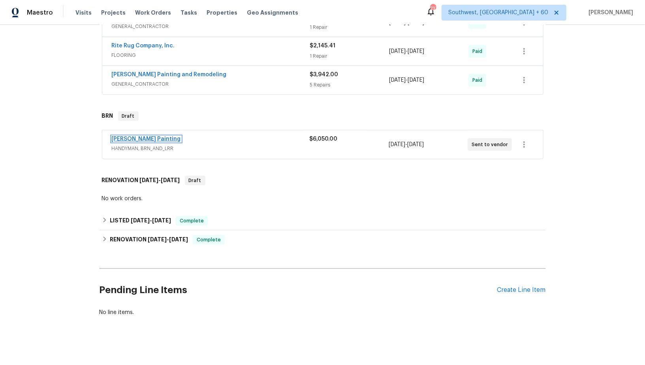
click at [123, 136] on link "[PERSON_NAME] Painting" at bounding box center [146, 139] width 69 height 6
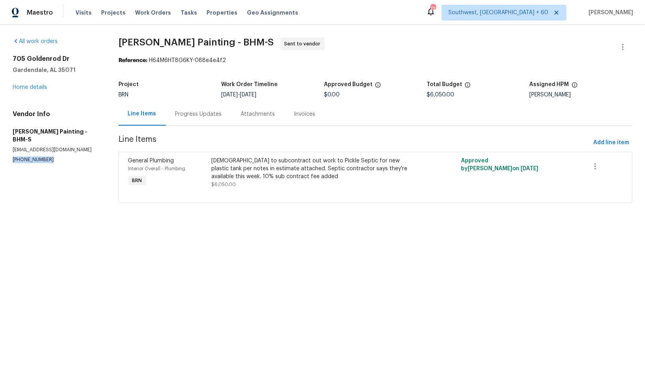
drag, startPoint x: 53, startPoint y: 151, endPoint x: 0, endPoint y: 151, distance: 53.0
click at [0, 151] on div "All work orders [STREET_ADDRESS][PERSON_NAME] Home details Vendor Info [PERSON_…" at bounding box center [322, 125] width 645 height 200
copy p "[PHONE_NUMBER]"
